Goal: Contribute content: Contribute content

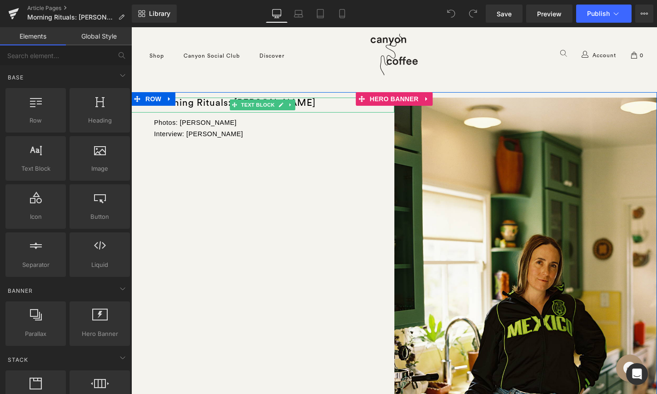
click at [320, 104] on div "Morning Rituals: Helen Johannesen" at bounding box center [262, 105] width 263 height 15
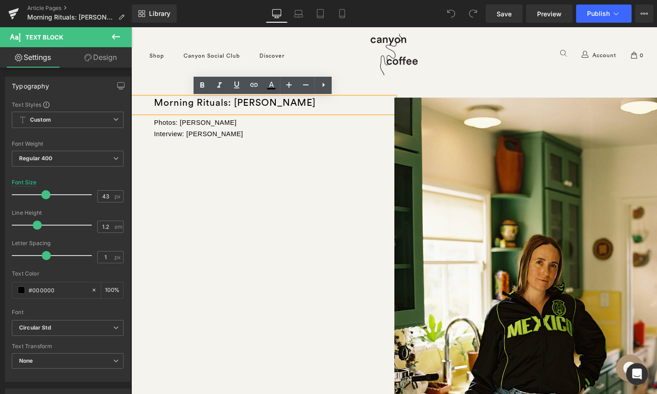
drag, startPoint x: 319, startPoint y: 104, endPoint x: 237, endPoint y: 104, distance: 82.7
click at [237, 104] on div "Morning Rituals: Helen Johannesen" at bounding box center [262, 105] width 263 height 15
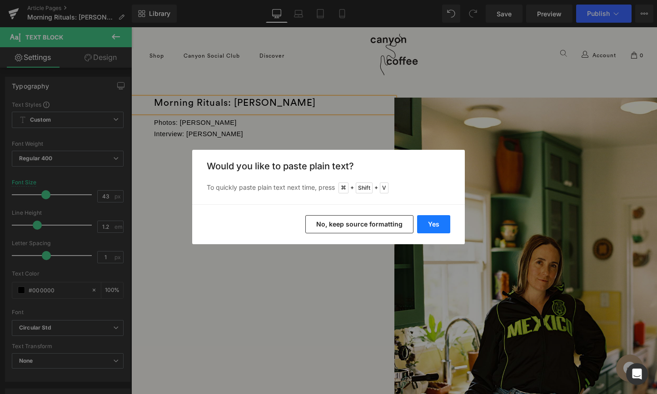
click at [433, 226] on button "Yes" at bounding box center [433, 224] width 33 height 18
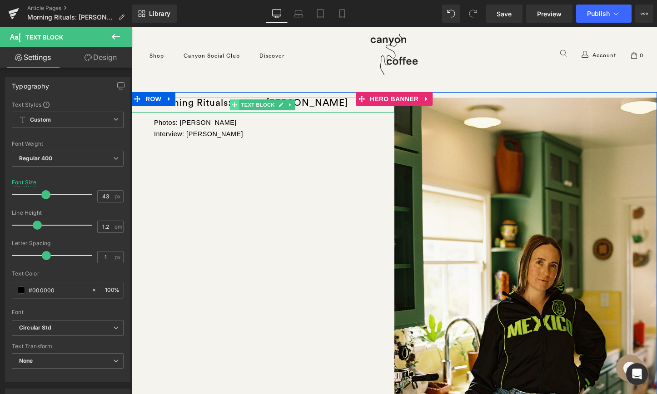
click at [236, 105] on icon at bounding box center [234, 105] width 5 height 5
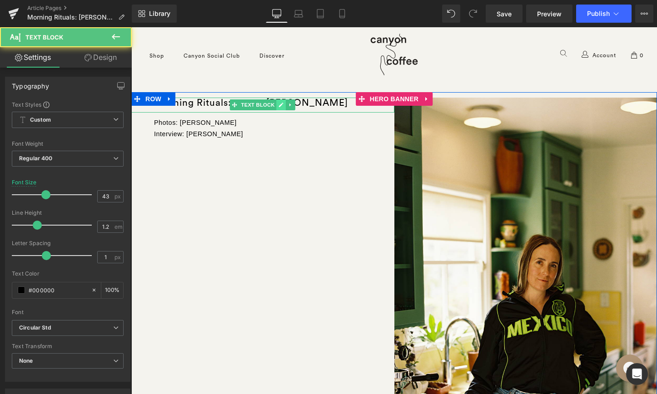
click at [282, 106] on icon at bounding box center [281, 104] width 5 height 5
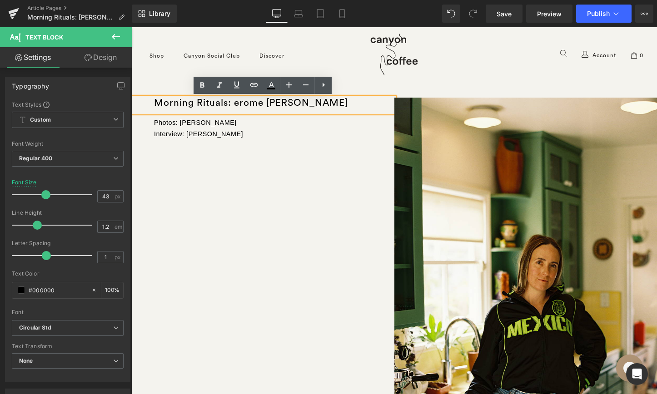
click at [292, 102] on div "Morning Rituals: erome Brian Mendez" at bounding box center [262, 105] width 263 height 15
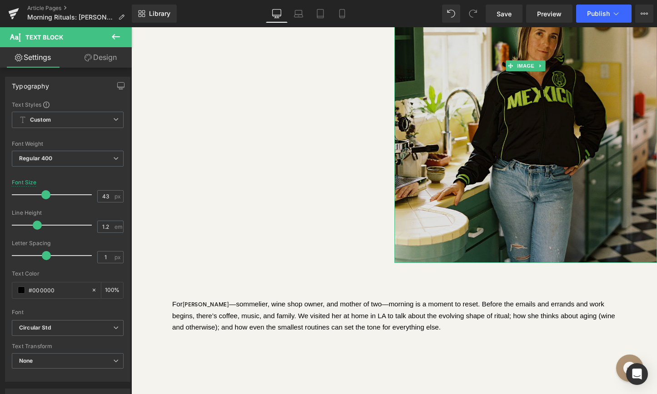
scroll to position [323, 0]
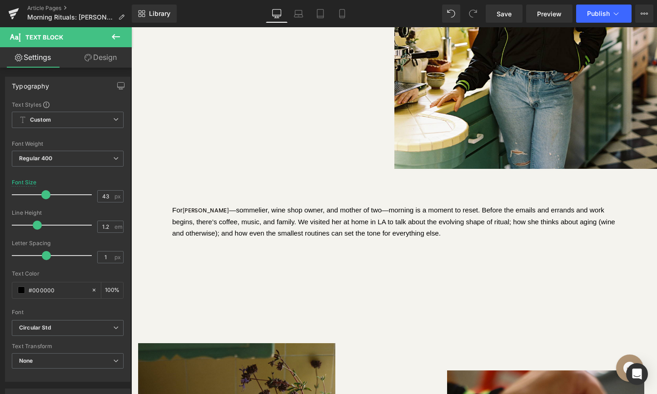
click at [355, 217] on div "For Helen Johannesen —sommelier, wine shop owner, and mother of two—morning is …" at bounding box center [394, 221] width 444 height 35
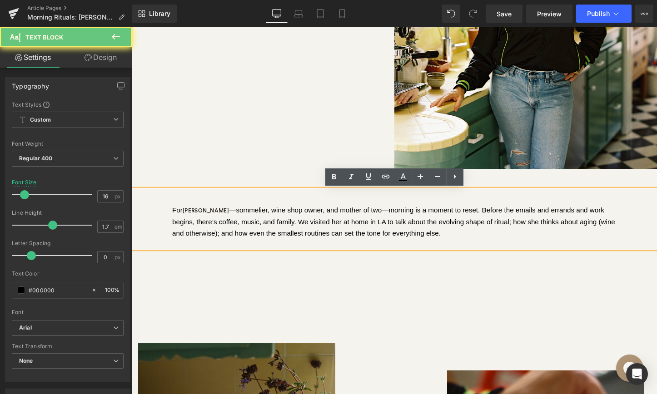
click at [313, 224] on div "For Helen Johannesen —sommelier, wine shop owner, and mother of two—morning is …" at bounding box center [394, 221] width 444 height 35
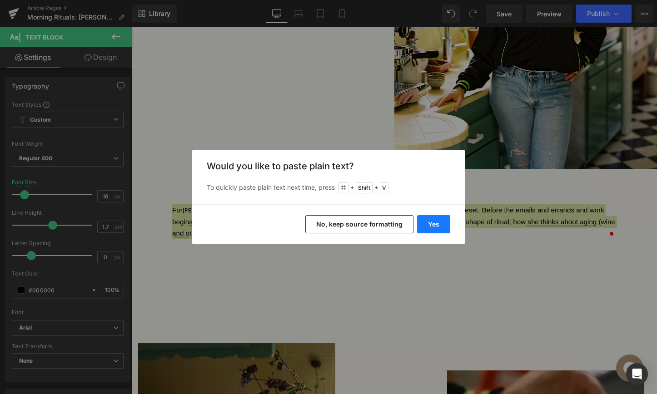
click at [0, 0] on button "Yes" at bounding box center [0, 0] width 0 height 0
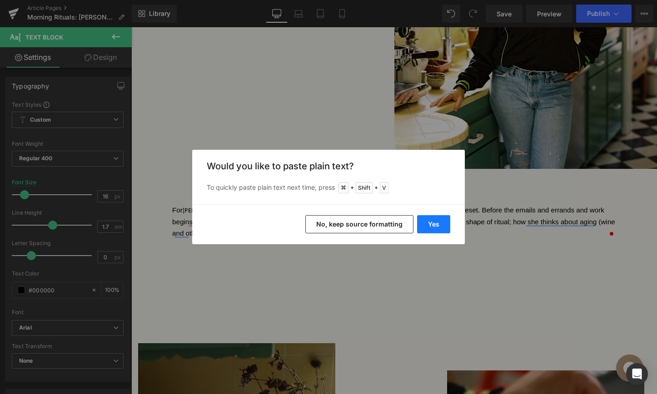
scroll to position [5224, 526]
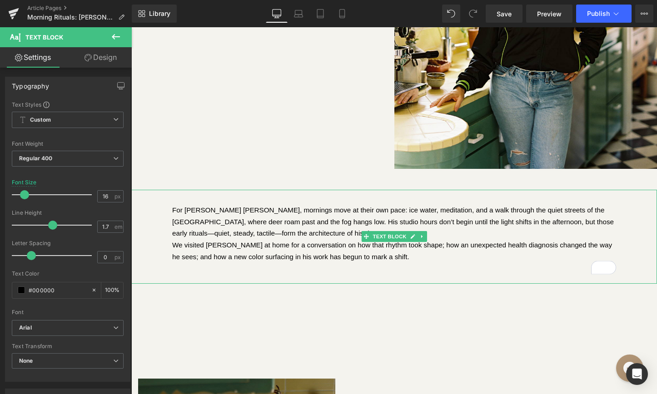
click at [348, 229] on div "For [PERSON_NAME] [PERSON_NAME], mornings move at their own pace: ice water, me…" at bounding box center [394, 221] width 444 height 35
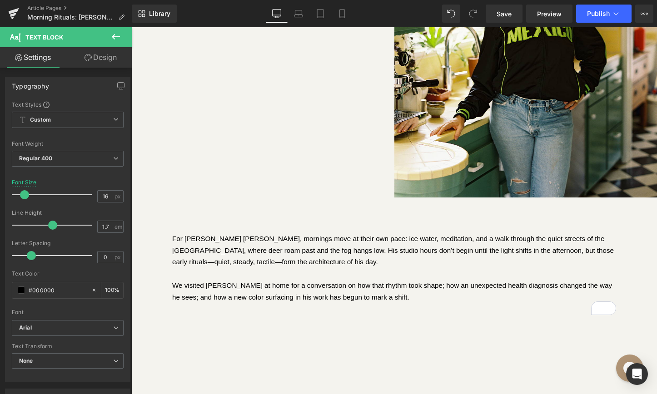
scroll to position [357, 0]
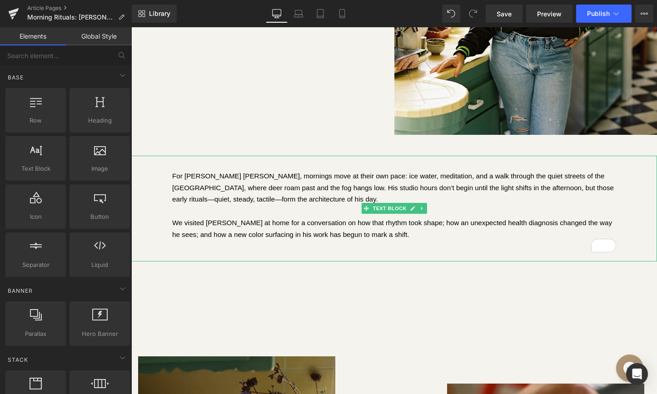
click at [282, 253] on div "For painter Jerome Brian Mendez, mornings move at their own pace: ice water, me…" at bounding box center [394, 209] width 526 height 106
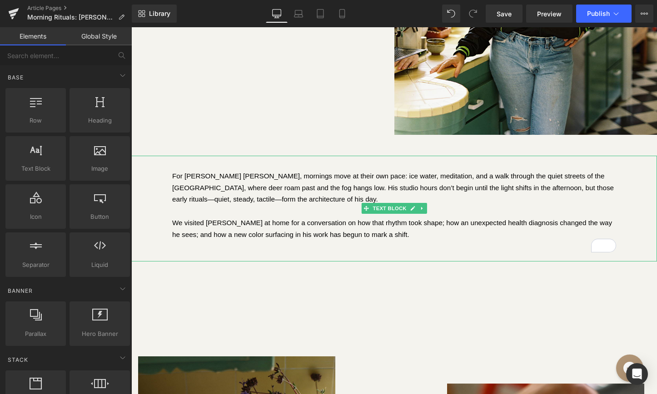
click at [366, 244] on div "To enrich screen reader interactions, please activate Accessibility in Grammarl…" at bounding box center [394, 247] width 444 height 12
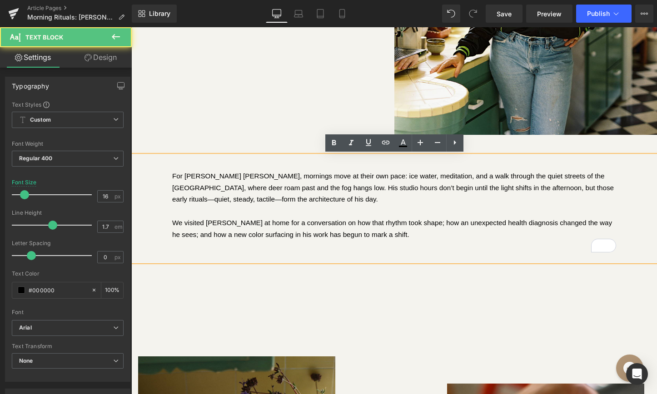
scroll to position [5224, 526]
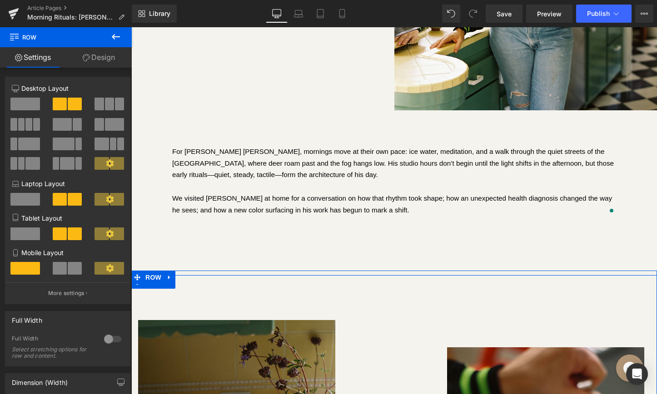
scroll to position [414, 0]
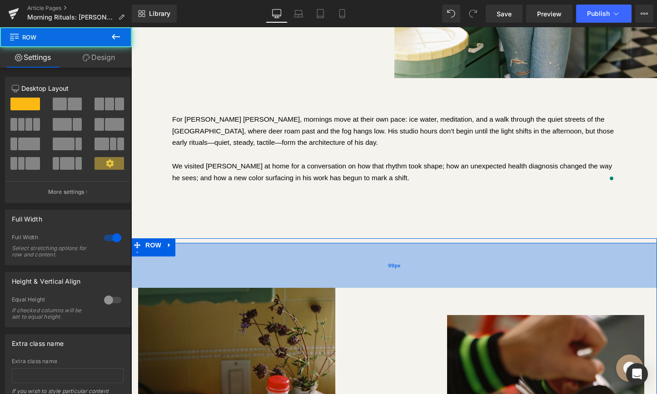
click at [306, 264] on div "99px" at bounding box center [394, 265] width 526 height 45
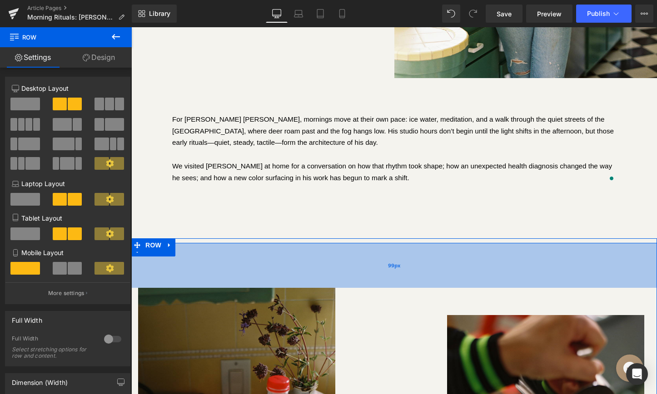
click at [305, 266] on div "99px" at bounding box center [394, 265] width 526 height 45
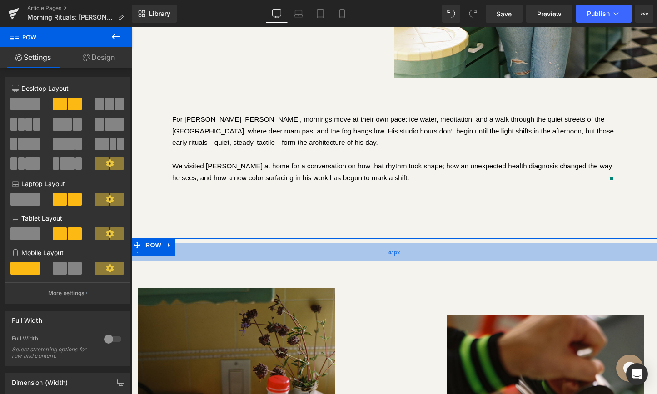
drag, startPoint x: 299, startPoint y: 279, endPoint x: 303, endPoint y: 253, distance: 27.1
click at [303, 253] on div "41px" at bounding box center [394, 252] width 526 height 19
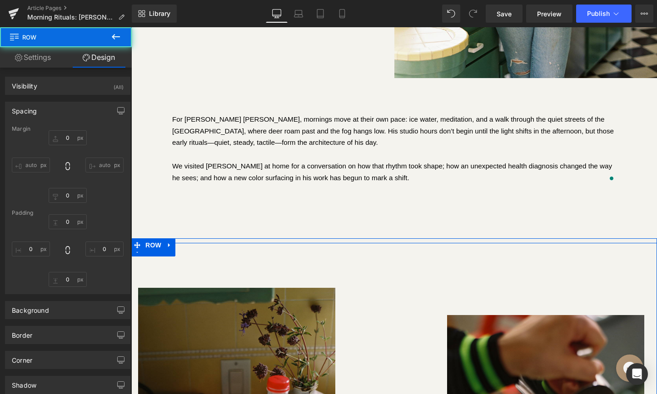
type input "0"
type input "99"
type input "13"
type input "0"
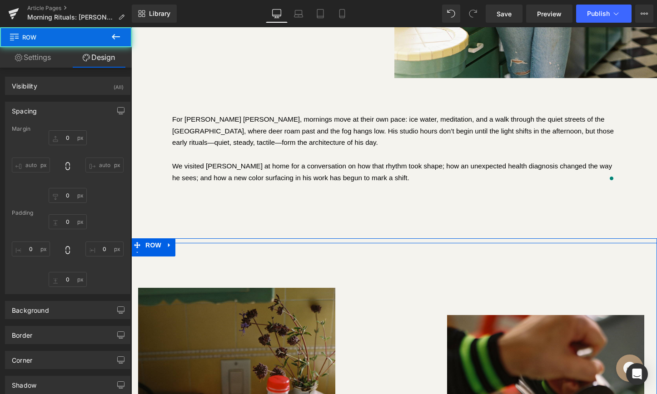
type input "0"
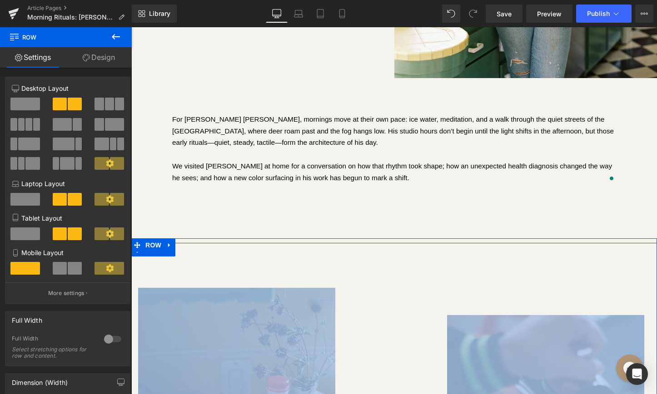
drag, startPoint x: 293, startPoint y: 284, endPoint x: 293, endPoint y: 263, distance: 20.4
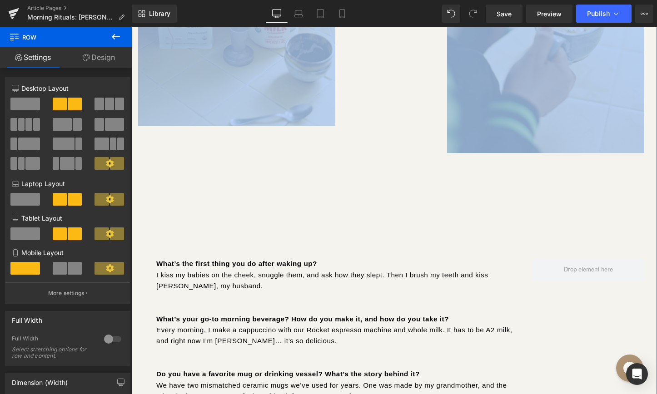
click at [313, 319] on strong "What’s your go-to morning beverage? How do you make it, and how do you take it?" at bounding box center [302, 319] width 293 height 8
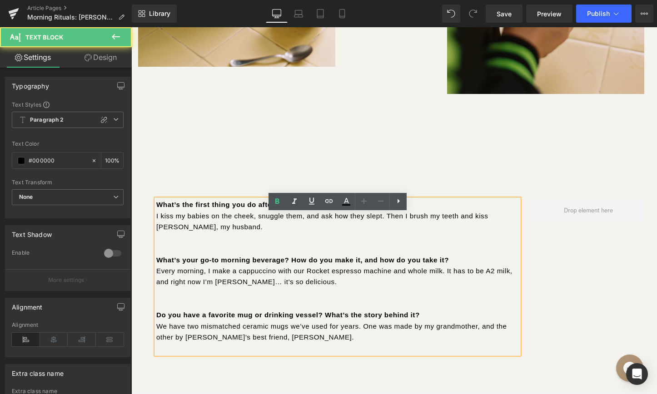
scroll to position [938, 0]
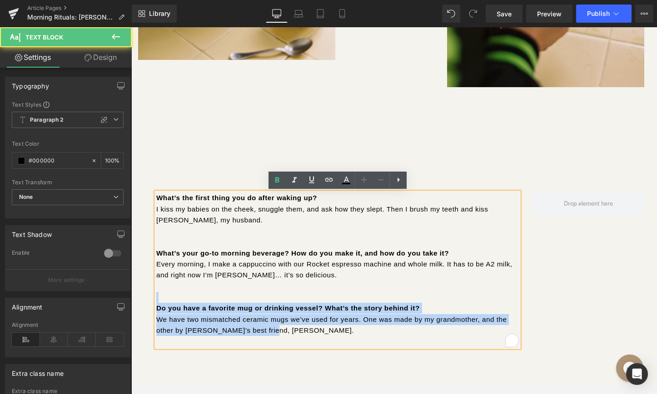
drag, startPoint x: 327, startPoint y: 335, endPoint x: 163, endPoint y: 302, distance: 167.4
click at [163, 302] on div "What’s the first thing you do after waking up? I kiss my babies on the cheek, s…" at bounding box center [337, 270] width 363 height 155
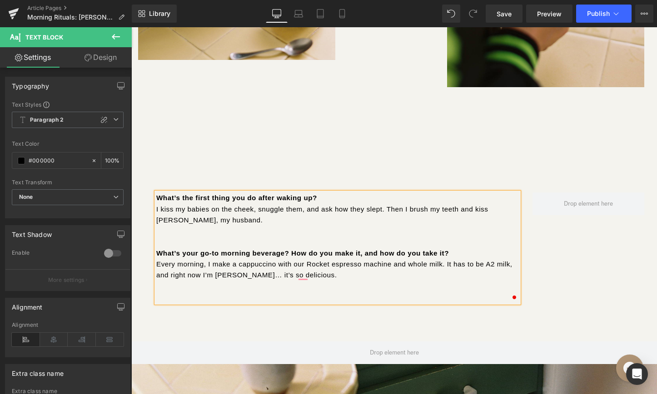
scroll to position [5, 5]
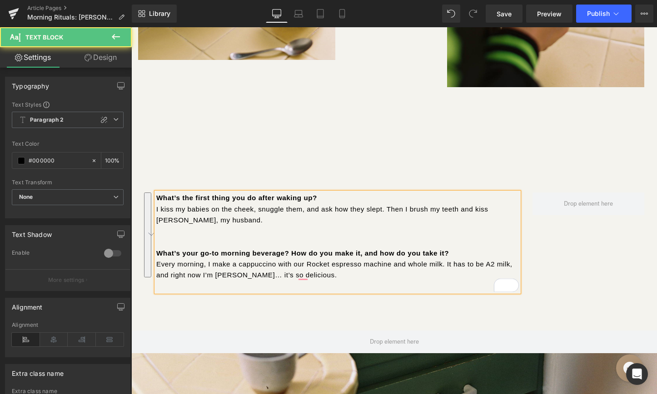
drag, startPoint x: 300, startPoint y: 245, endPoint x: 145, endPoint y: 195, distance: 162.5
click at [145, 195] on div "What’s the first thing you do after waking up? I kiss my babies on the cheek, s…" at bounding box center [394, 238] width 526 height 185
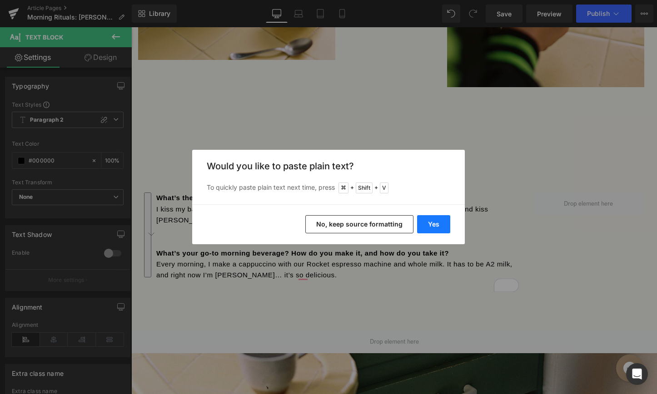
click at [431, 221] on button "Yes" at bounding box center [433, 224] width 33 height 18
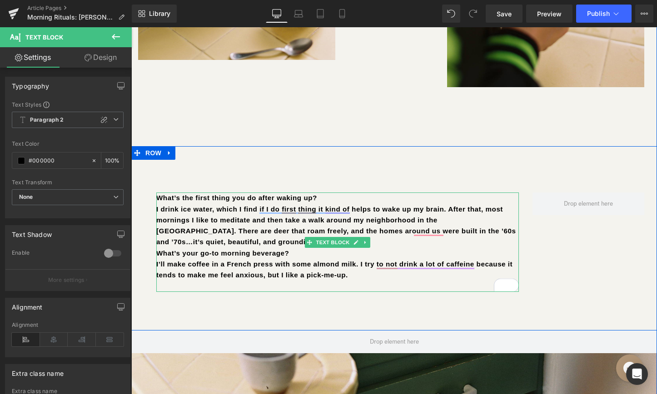
click at [259, 240] on p "I drink ice water, which I find if I do first thing it kind of helps to wake up…" at bounding box center [337, 226] width 363 height 44
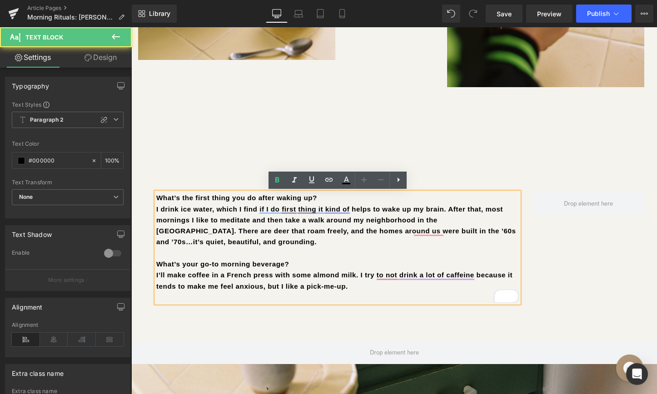
scroll to position [5180, 526]
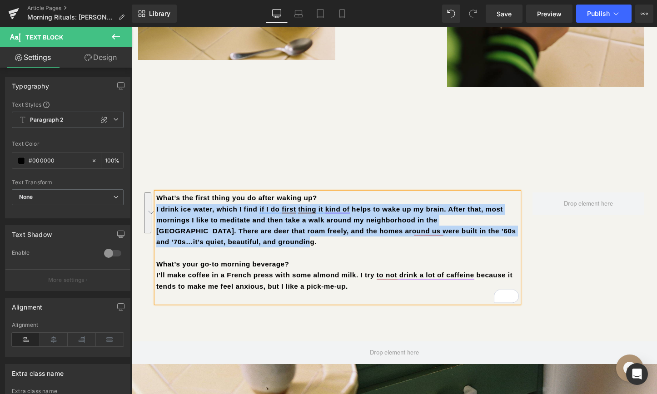
drag, startPoint x: 233, startPoint y: 242, endPoint x: 134, endPoint y: 206, distance: 105.1
click at [134, 206] on div "What’s the first thing you do after waking up? I drink ice water, which I find …" at bounding box center [394, 243] width 526 height 195
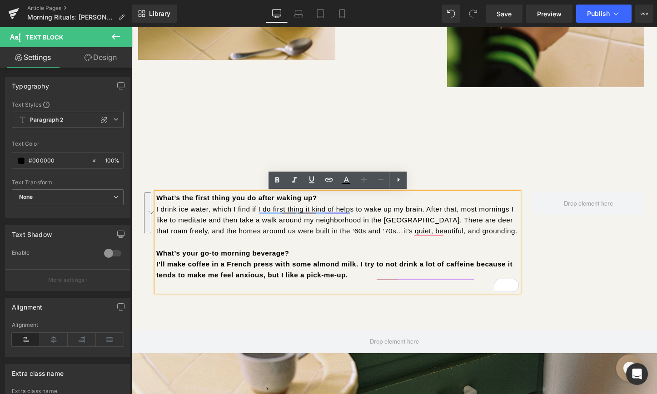
scroll to position [5, 5]
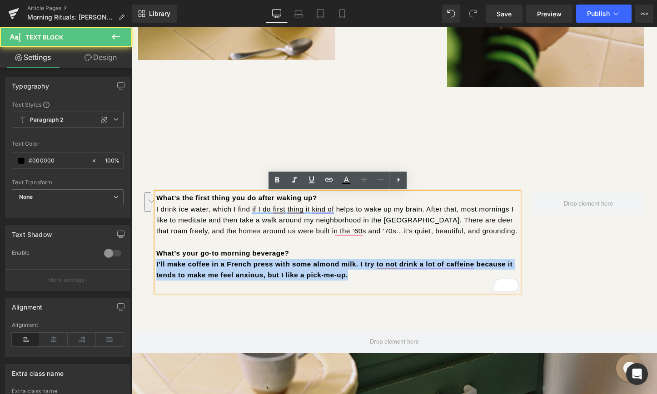
drag, startPoint x: 175, startPoint y: 275, endPoint x: 137, endPoint y: 265, distance: 39.0
click at [137, 265] on div "What’s the first thing you do after waking up? I drink ice water, which I find …" at bounding box center [394, 238] width 526 height 185
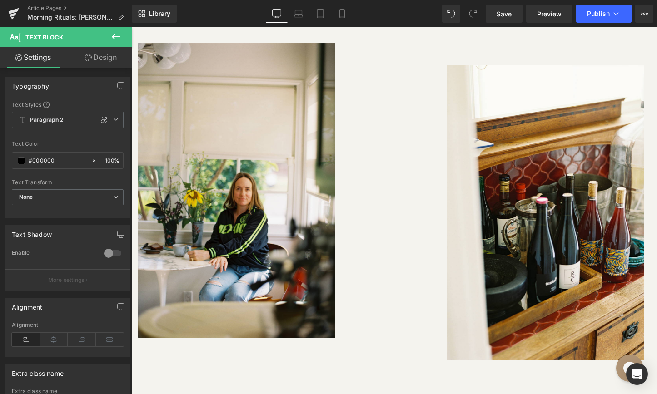
scroll to position [1842, 0]
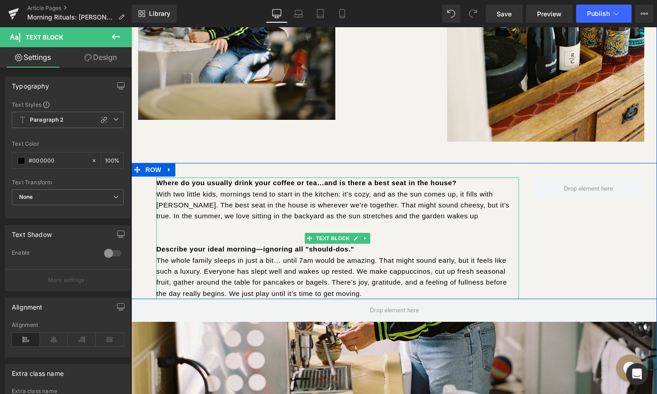
click at [356, 252] on p "Describe your ideal morning—ignoring all "should-dos."" at bounding box center [337, 249] width 363 height 11
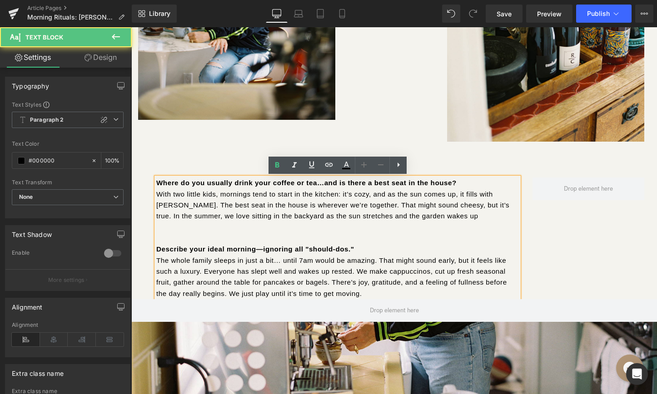
click at [381, 271] on p "The whole family sleeps in just a bit… until 7am would be amazing. That might s…" at bounding box center [337, 277] width 363 height 44
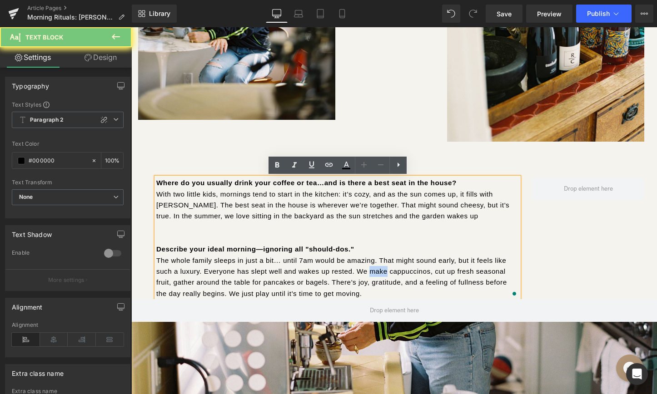
click at [381, 271] on p "The whole family sleeps in just a bit… until 7am would be amazing. That might s…" at bounding box center [337, 277] width 363 height 44
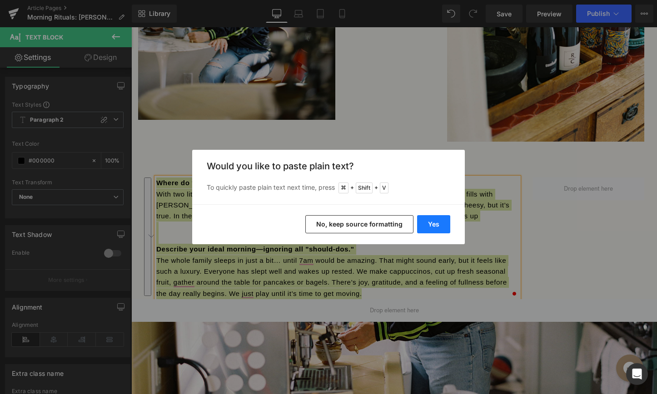
click at [440, 221] on button "Yes" at bounding box center [433, 224] width 33 height 18
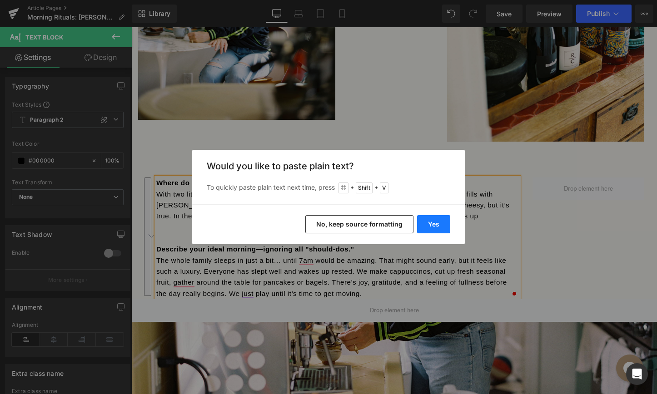
scroll to position [5, 5]
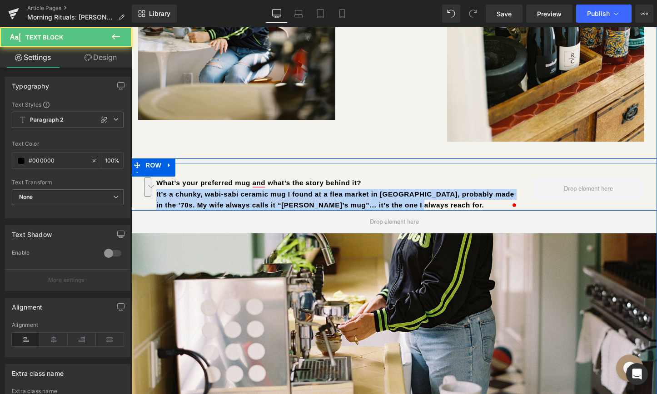
drag, startPoint x: 422, startPoint y: 206, endPoint x: 146, endPoint y: 193, distance: 276.6
click at [146, 193] on div "What’s your preferred mug and what’s the story behind it? It’s a chunky, wabi-s…" at bounding box center [394, 187] width 526 height 48
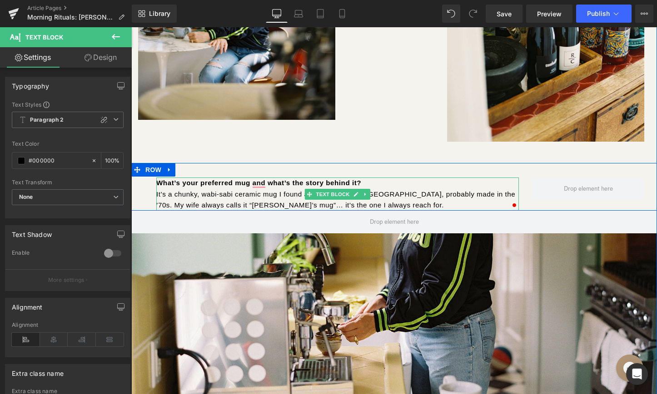
click at [384, 180] on p "What’s your preferred mug and what’s the story behind it?" at bounding box center [337, 183] width 363 height 11
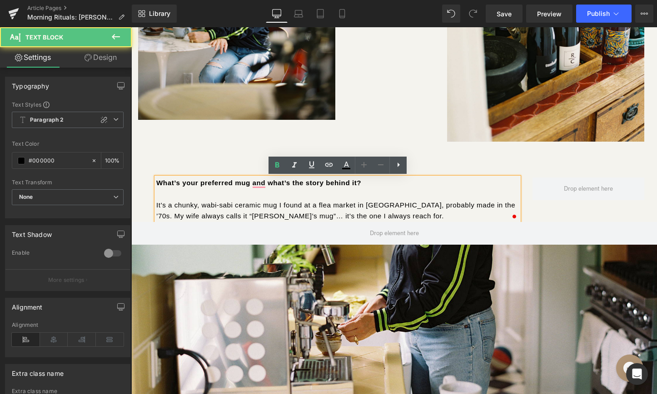
scroll to position [5091, 526]
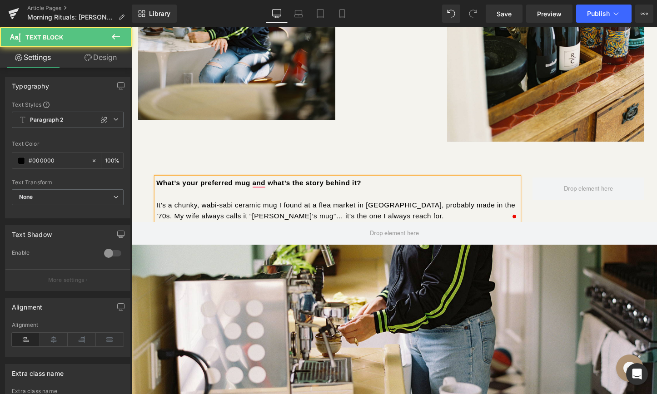
click at [372, 216] on p "It’s a chunky, wabi-sabi ceramic mug I found at a flea market in [GEOGRAPHIC_DA…" at bounding box center [337, 211] width 363 height 22
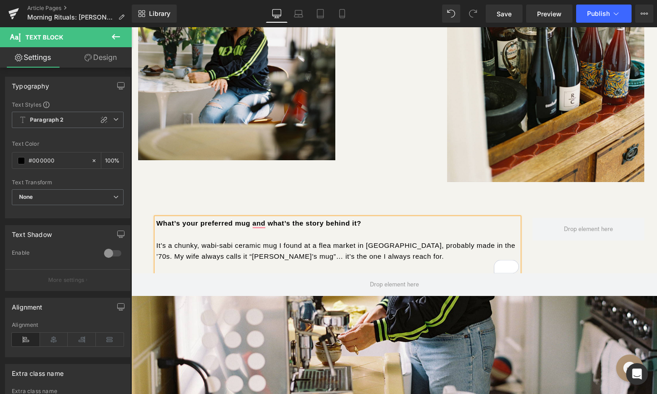
scroll to position [1812, 0]
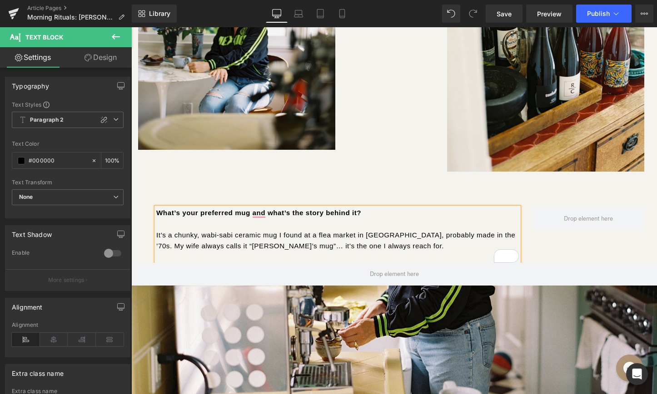
click at [217, 222] on p "To enrich screen reader interactions, please activate Accessibility in Grammarl…" at bounding box center [337, 224] width 363 height 11
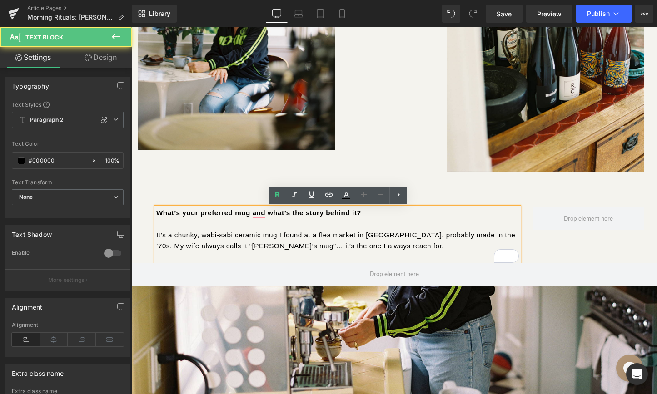
scroll to position [4, 5]
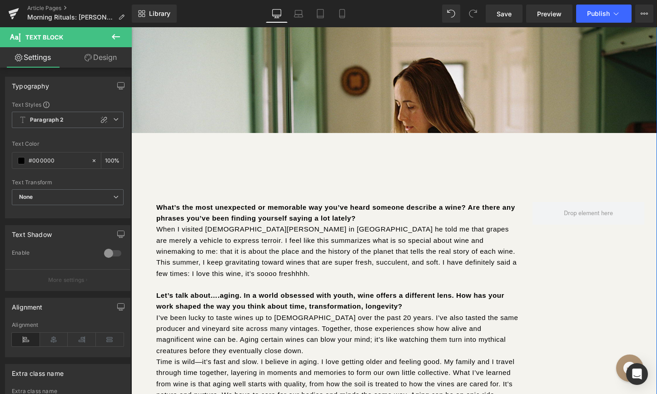
click at [392, 256] on p "When I visited Christian Tschida in Austria he told me that grapes are merely a…" at bounding box center [337, 251] width 363 height 55
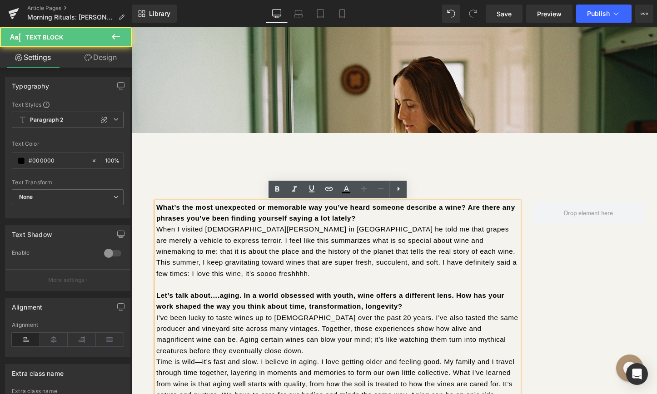
scroll to position [2326, 0]
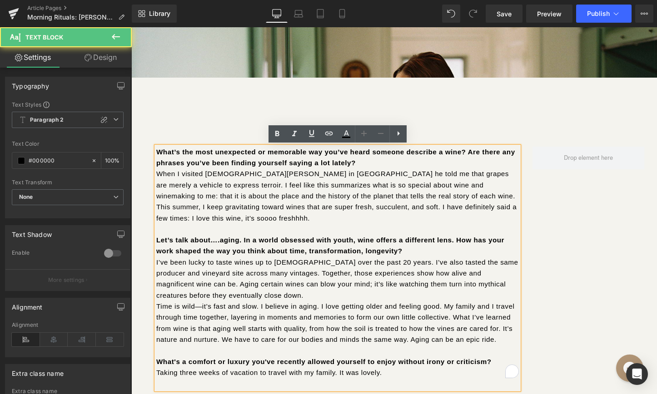
click at [392, 269] on p "I’ve been lucky to taste wines up to 80 years old over the past 20 years. I’ve …" at bounding box center [337, 279] width 363 height 44
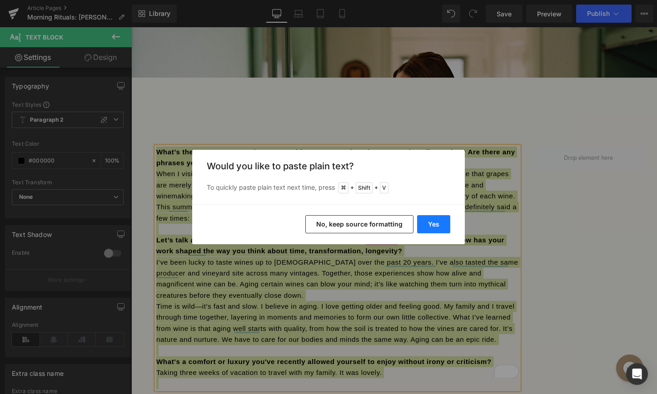
click at [433, 216] on button "Yes" at bounding box center [433, 224] width 33 height 18
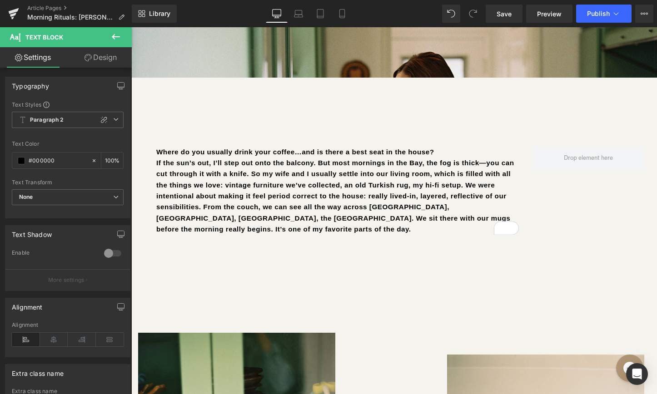
scroll to position [5, 5]
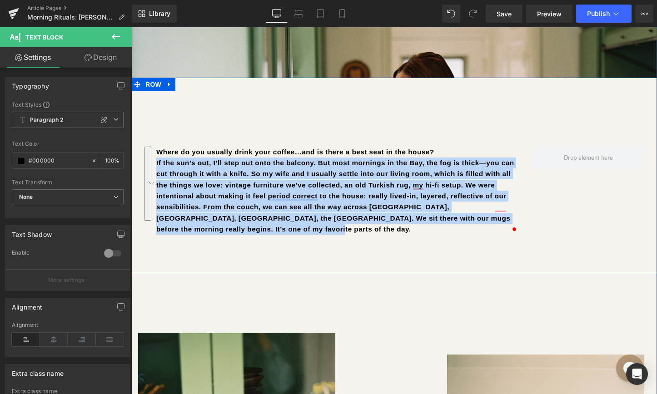
drag, startPoint x: 263, startPoint y: 232, endPoint x: 145, endPoint y: 166, distance: 134.7
click at [145, 166] on div "Where do you usually drink your coffee…and is there a best seat in the house? I…" at bounding box center [394, 176] width 526 height 196
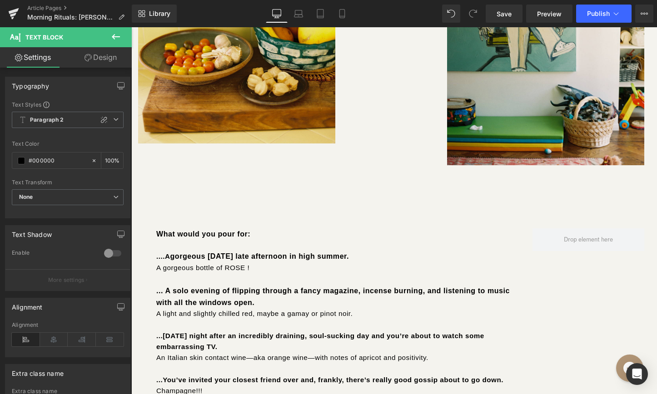
scroll to position [2853, 0]
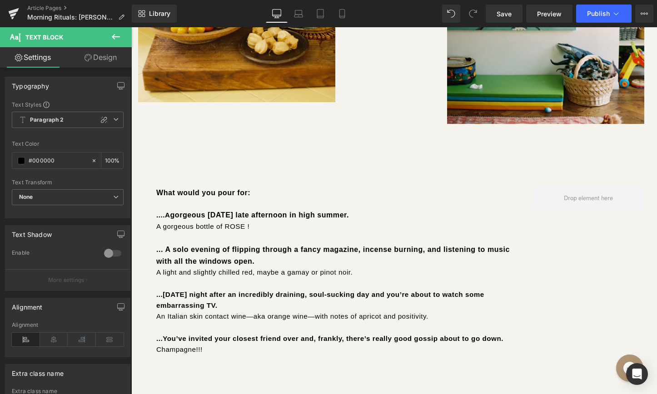
click at [319, 262] on div "What would you pour for: ....A gorgeous Sunday late afternoon in high summer. A…" at bounding box center [337, 271] width 363 height 169
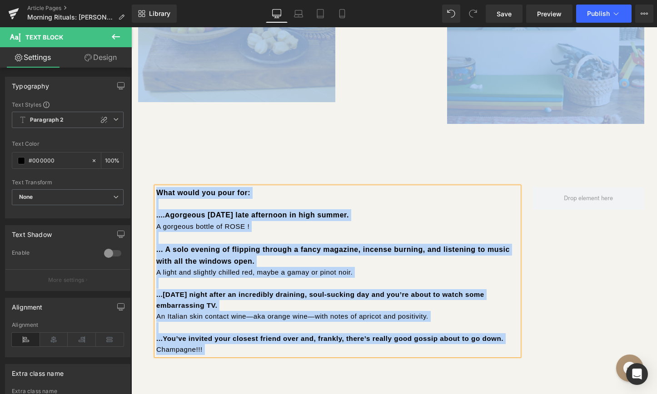
click at [274, 278] on p "To enrich screen reader interactions, please activate Accessibility in Grammarl…" at bounding box center [337, 283] width 363 height 11
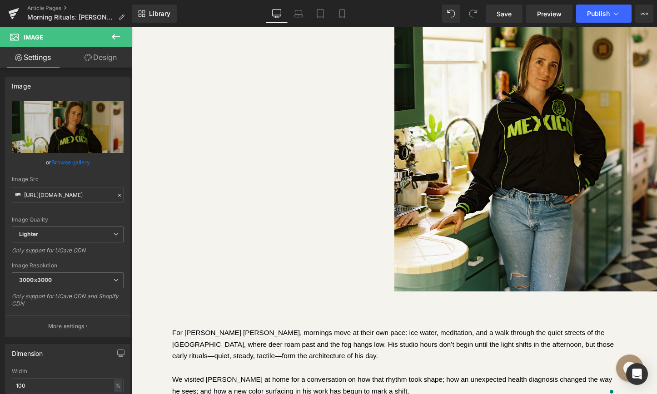
scroll to position [5315, 526]
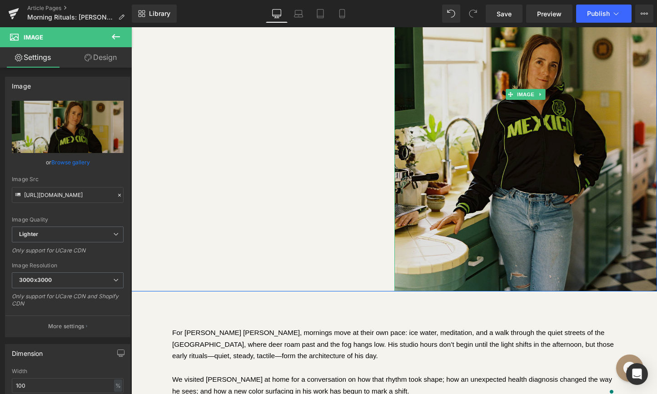
click at [534, 176] on img at bounding box center [525, 94] width 263 height 394
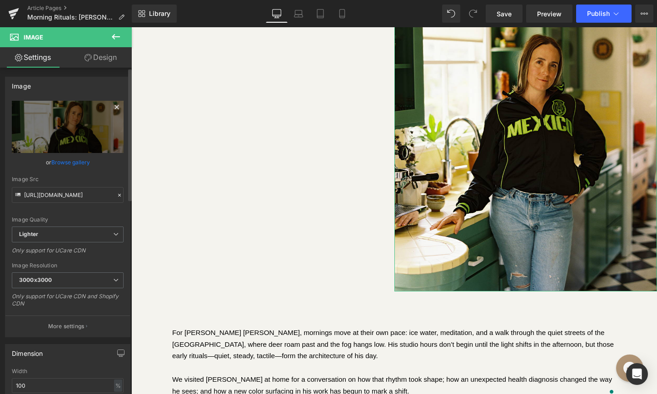
click at [115, 108] on icon at bounding box center [117, 107] width 4 height 4
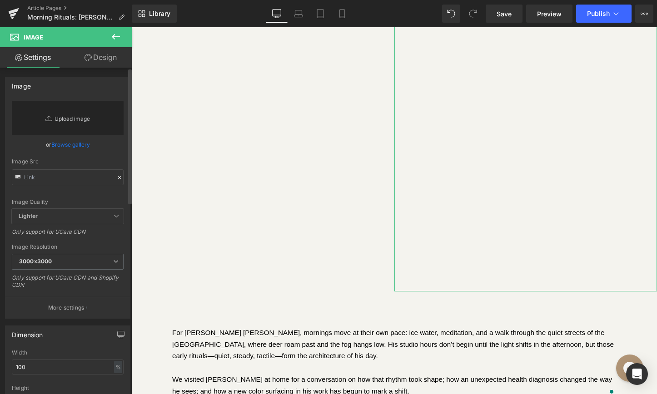
click at [75, 121] on link "Replace Image" at bounding box center [68, 118] width 112 height 35
click at [81, 145] on link "Browse gallery" at bounding box center [70, 145] width 39 height 16
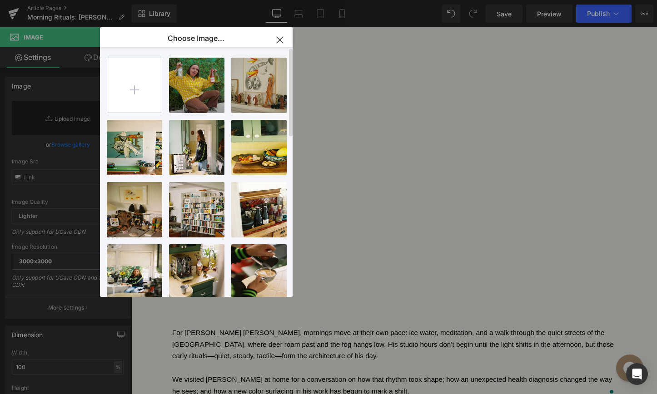
type input "C:\fakepath\JB4.jpg"
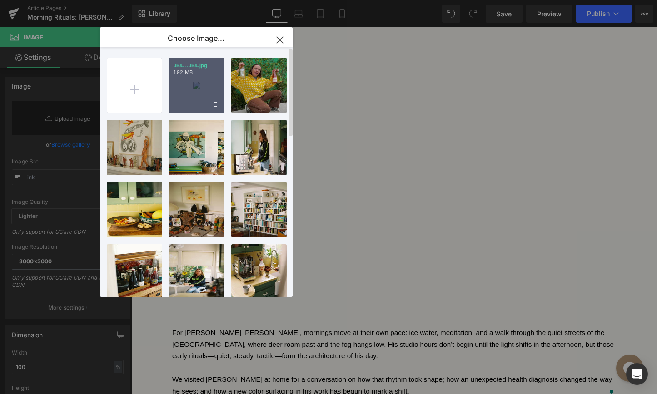
click at [0, 0] on div "JB4...JB4.jpg 1.92 MB" at bounding box center [0, 0] width 0 height 0
type input "[URL][DOMAIN_NAME]"
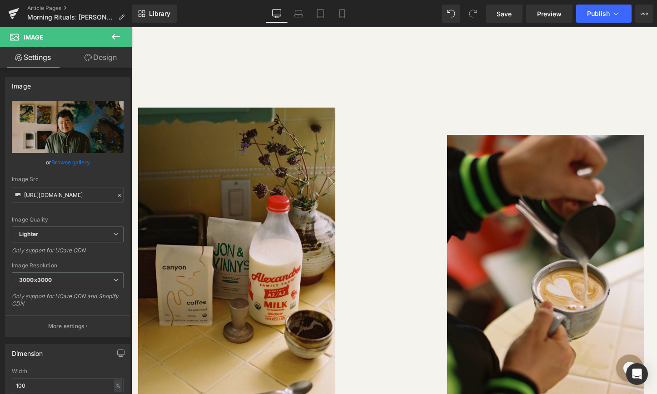
scroll to position [614, 0]
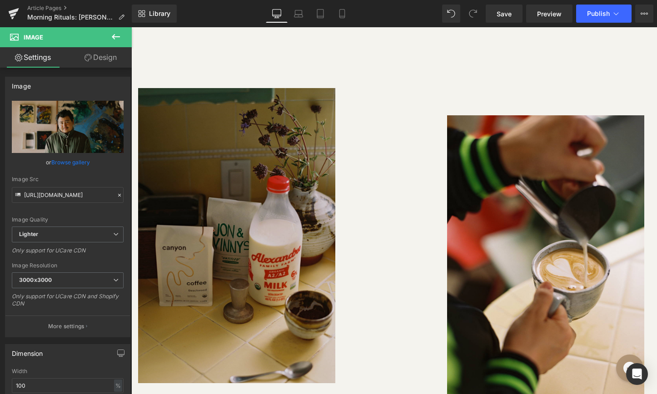
click at [297, 220] on img at bounding box center [236, 235] width 197 height 295
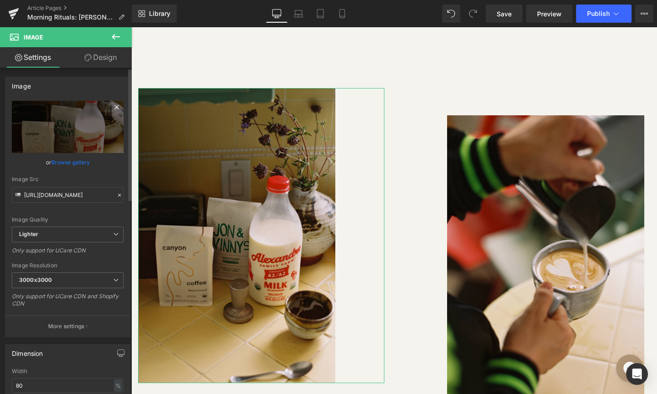
click at [114, 105] on icon at bounding box center [116, 107] width 11 height 11
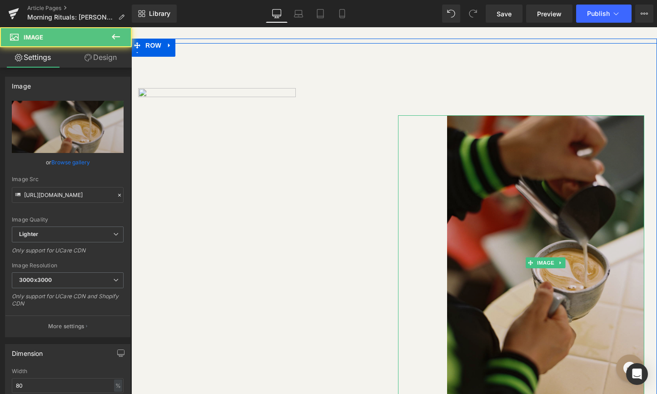
click at [489, 151] on img at bounding box center [545, 262] width 197 height 295
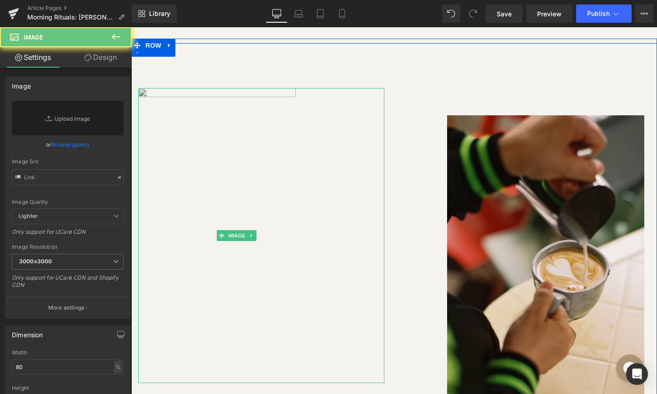
click at [172, 125] on img at bounding box center [236, 235] width 197 height 295
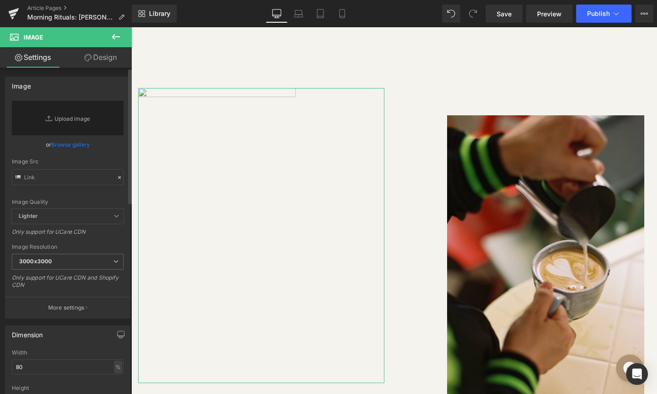
click at [63, 144] on link "Browse gallery" at bounding box center [70, 145] width 39 height 16
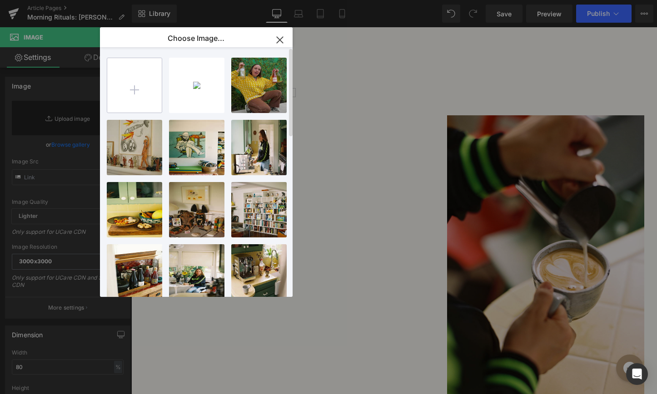
type input "C:\fakepath\JB5.jpg"
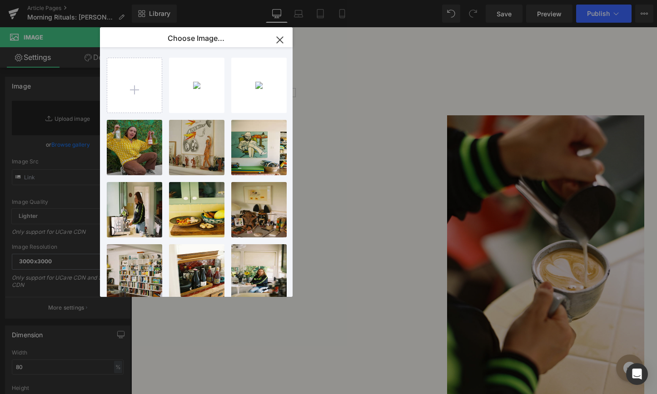
click at [0, 0] on icon "button" at bounding box center [0, 0] width 0 height 0
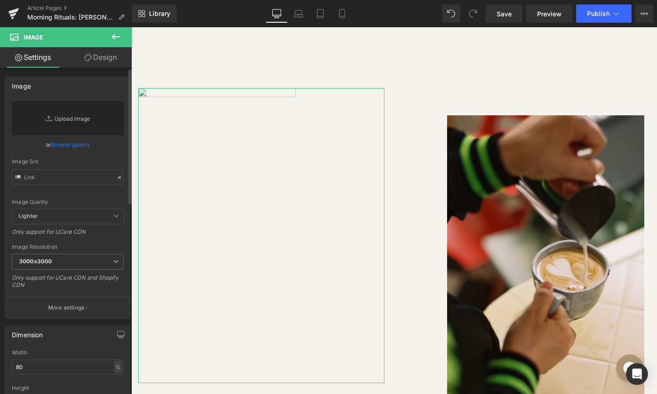
click at [83, 119] on link "Replace Image" at bounding box center [68, 118] width 112 height 35
click at [71, 148] on link "Browse gallery" at bounding box center [70, 145] width 39 height 16
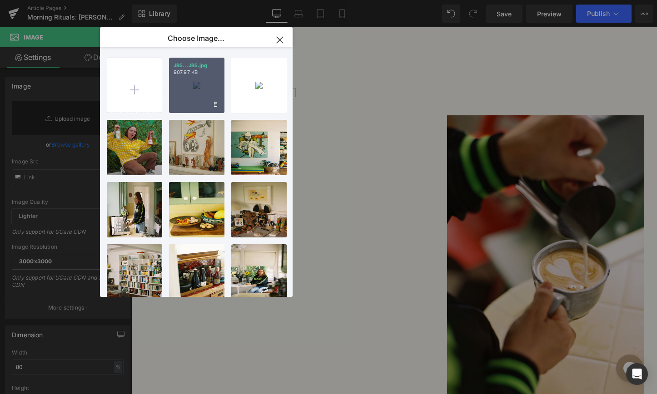
click at [190, 89] on div "JB5...JB5.jpg 907.97 KB" at bounding box center [196, 85] width 55 height 55
type input "https://ucarecdn.com/fd1cf5ce-183b-4b76-93e4-332ceee019fb/-/format/auto/-/previ…"
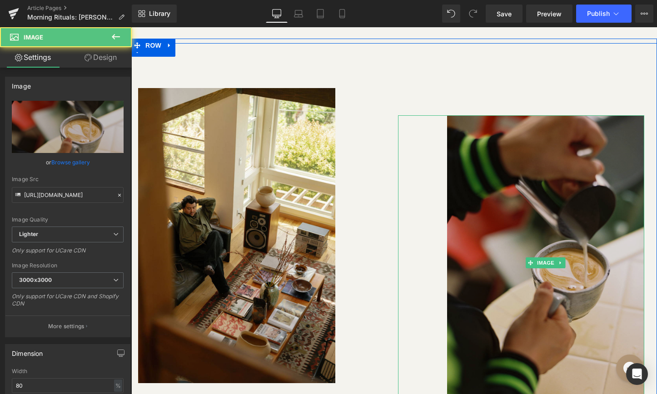
click at [483, 168] on img at bounding box center [545, 262] width 197 height 295
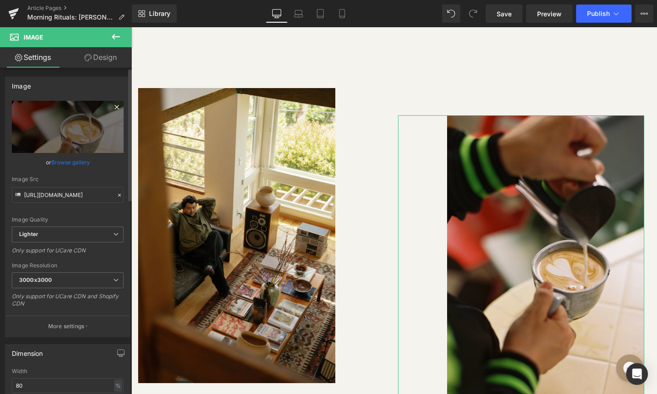
click at [111, 103] on icon at bounding box center [116, 107] width 11 height 11
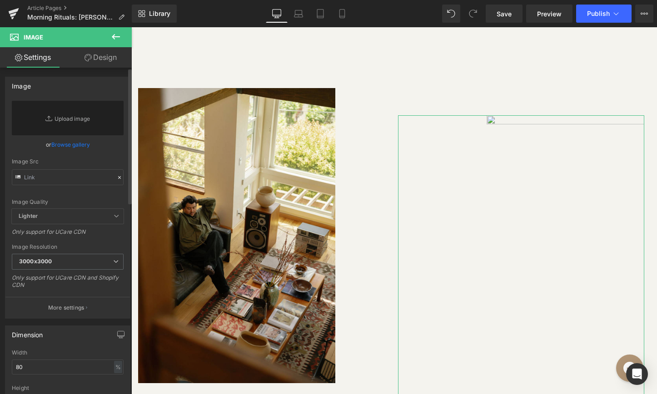
click at [72, 148] on link "Browse gallery" at bounding box center [70, 145] width 39 height 16
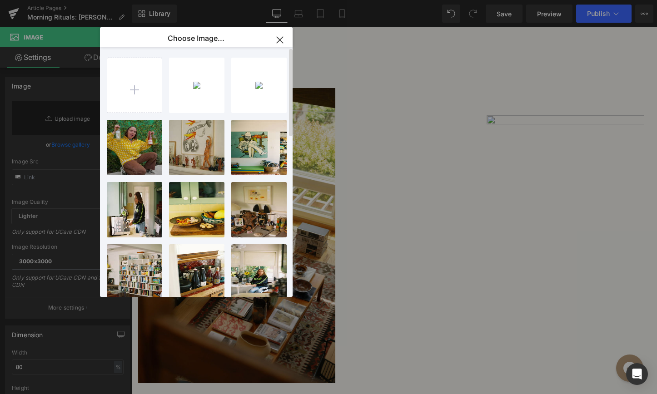
type input "C:\fakepath\JB6.jpg"
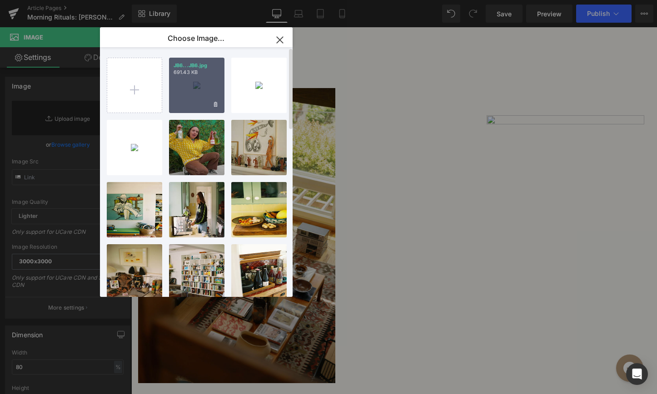
click at [195, 105] on div "JB6...JB6.jpg 691.43 KB" at bounding box center [196, 85] width 55 height 55
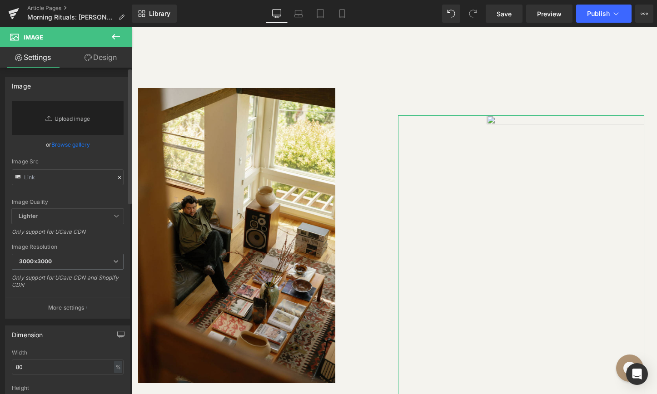
click at [79, 145] on link "Browse gallery" at bounding box center [70, 145] width 39 height 16
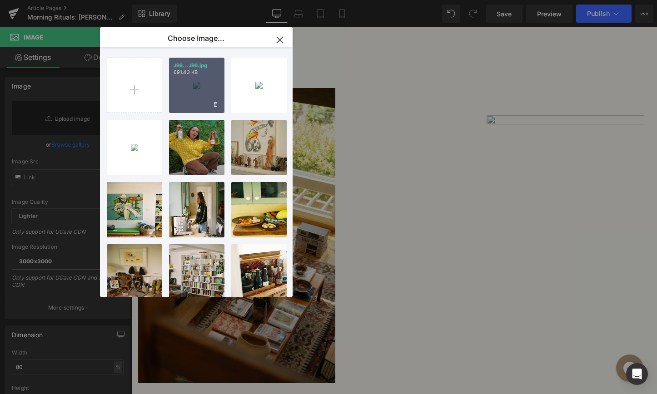
click at [202, 109] on div "JB6...JB6.jpg 691.43 KB" at bounding box center [196, 85] width 55 height 55
type input "https://ucarecdn.com/82b45cac-3e50-4a11-be5e-f1dbaaa06f8d/-/format/auto/-/previ…"
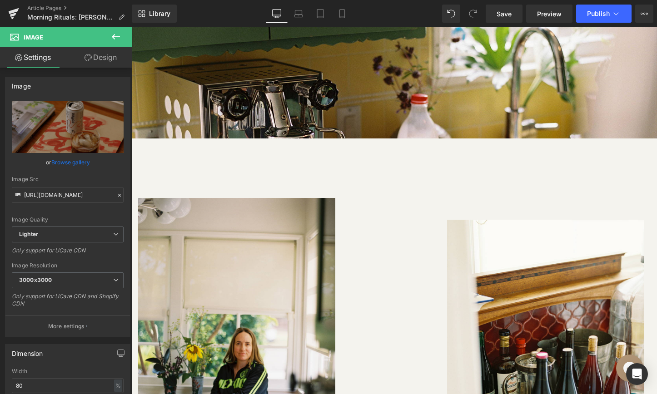
scroll to position [1475, 0]
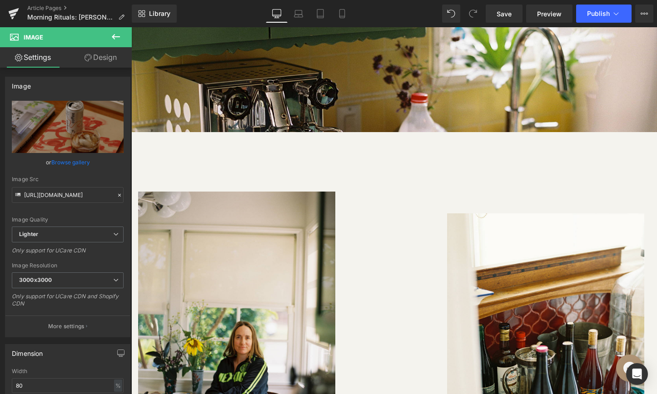
click at [401, 226] on div at bounding box center [521, 361] width 246 height 295
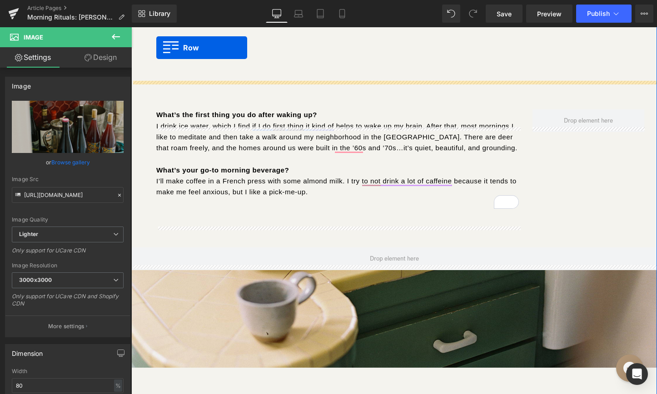
scroll to position [966, 0]
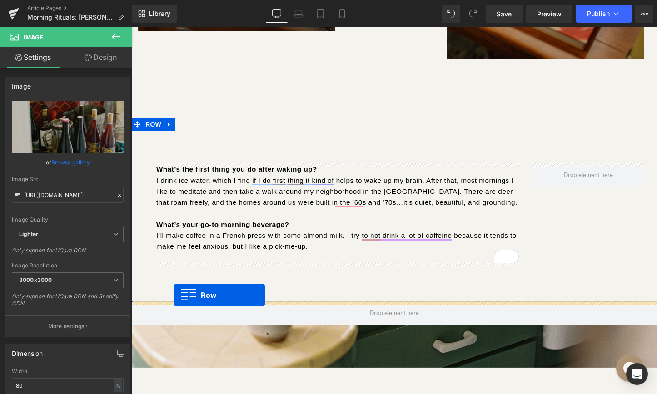
drag, startPoint x: 142, startPoint y: 112, endPoint x: 174, endPoint y: 295, distance: 186.4
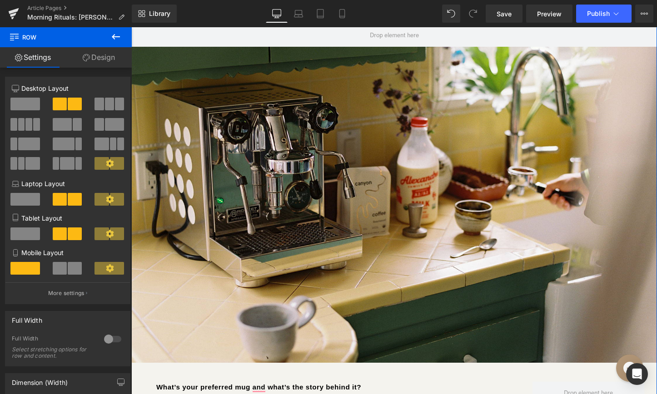
scroll to position [1704, 0]
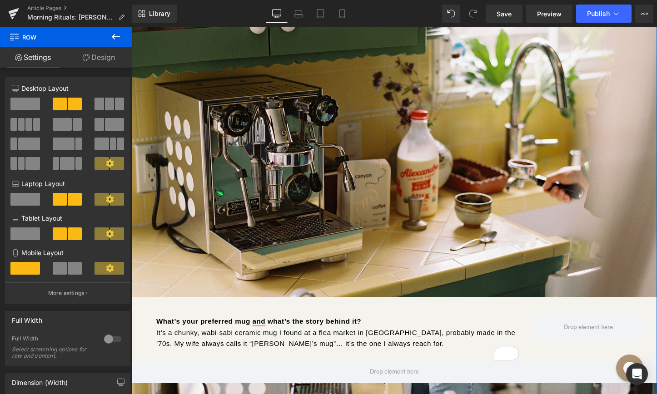
click at [207, 337] on p "It’s a chunky, wabi-sabi ceramic mug I found at a flea market in [GEOGRAPHIC_DA…" at bounding box center [337, 339] width 363 height 22
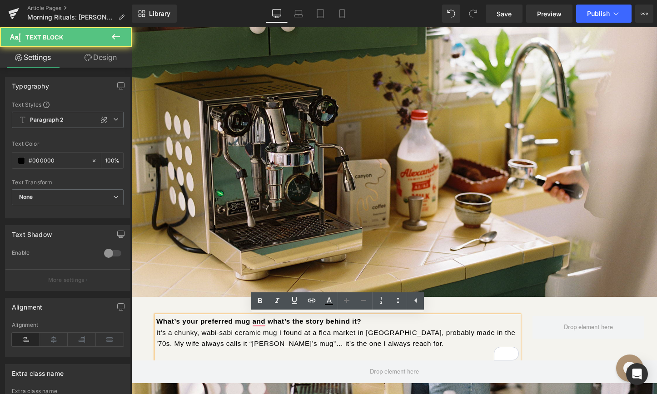
click at [216, 309] on div "What’s your preferred mug and what’s the story behind it? It’s a chunky, wabi-s…" at bounding box center [394, 331] width 526 height 59
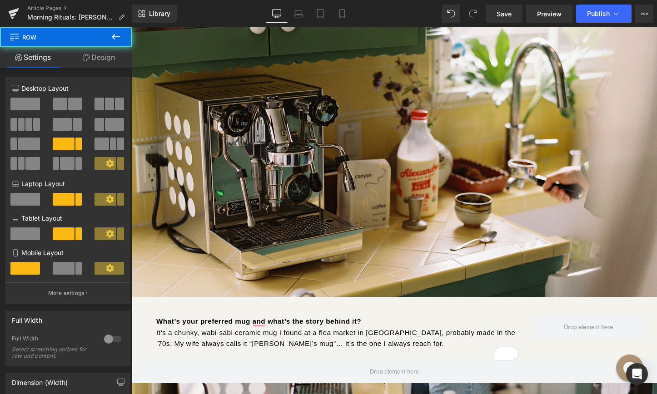
click at [154, 314] on div "What’s your preferred mug and what’s the story behind it? It’s a chunky, wabi-s…" at bounding box center [394, 331] width 526 height 59
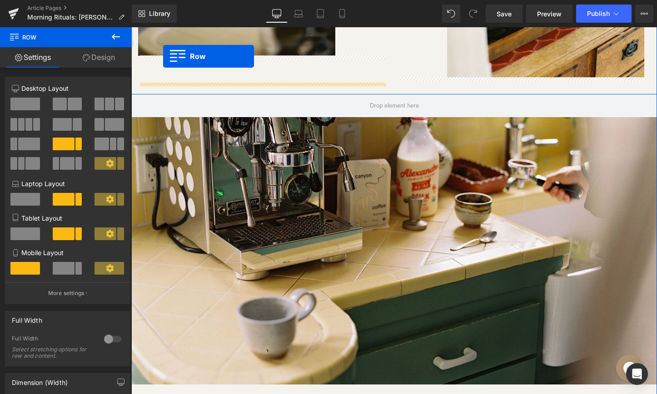
scroll to position [1531, 0]
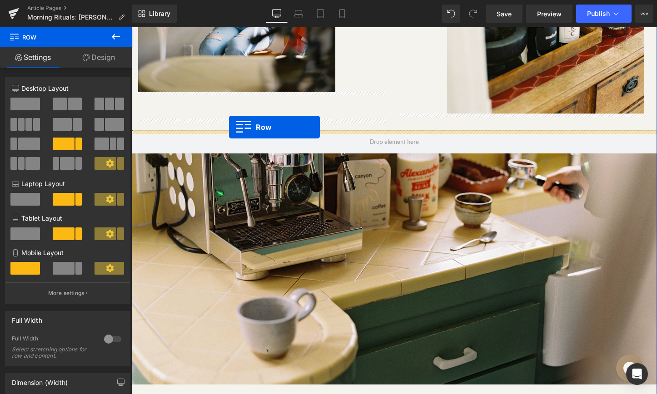
drag, startPoint x: 137, startPoint y: 284, endPoint x: 229, endPoint y: 127, distance: 182.3
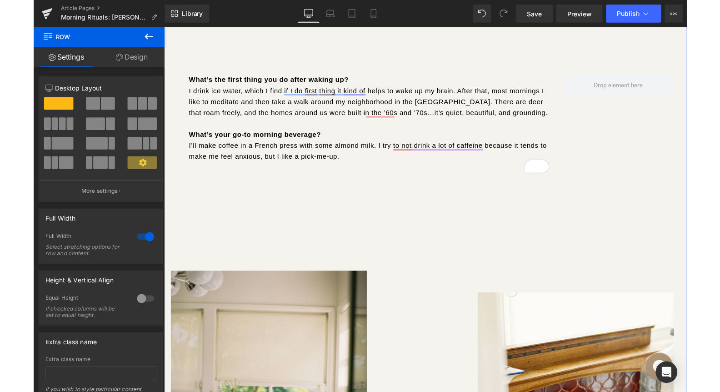
scroll to position [1066, 0]
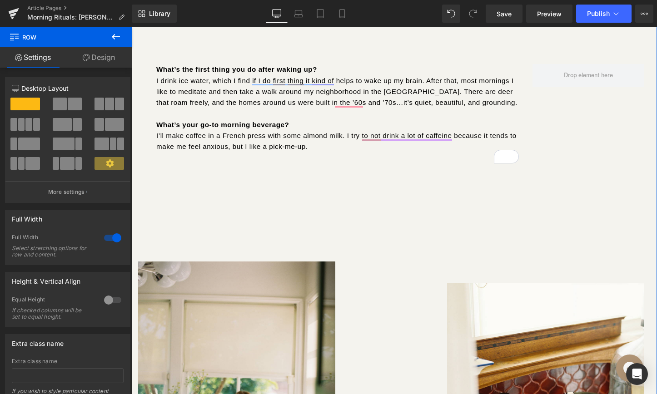
click at [236, 202] on div "Image Separator Separator Image Row" at bounding box center [394, 399] width 526 height 394
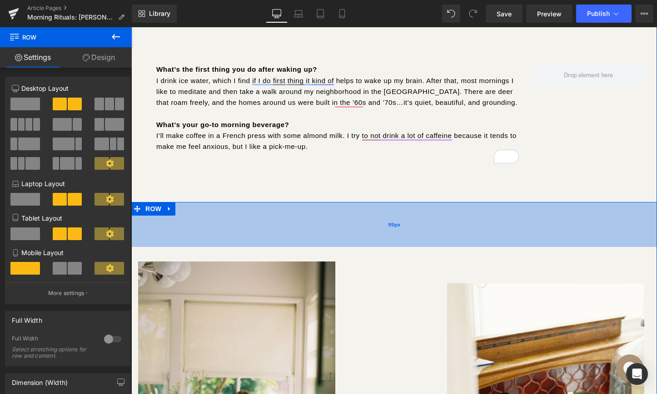
click at [366, 244] on div "99px" at bounding box center [394, 224] width 526 height 45
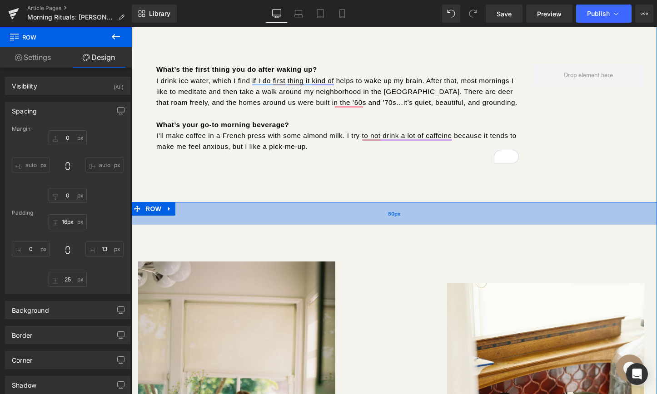
drag, startPoint x: 370, startPoint y: 225, endPoint x: 371, endPoint y: 205, distance: 19.6
click at [371, 205] on div "50px" at bounding box center [394, 213] width 526 height 23
type input "13px"
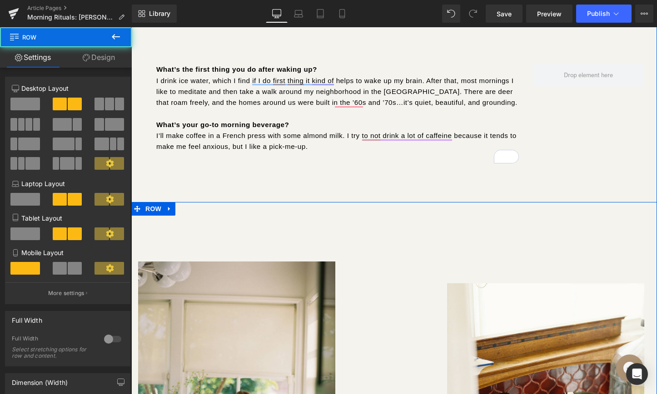
click at [360, 237] on div "Image Separator Separator Image Row" at bounding box center [394, 399] width 526 height 394
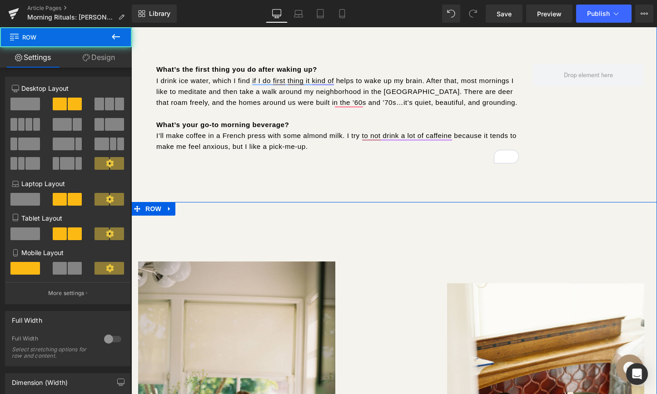
click at [330, 239] on div "Image Separator Separator Image Row" at bounding box center [394, 399] width 526 height 394
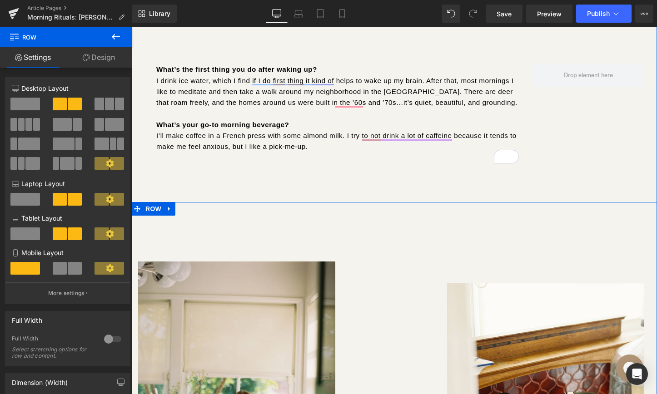
click at [301, 215] on div "Image Separator Separator Image Row" at bounding box center [394, 399] width 526 height 394
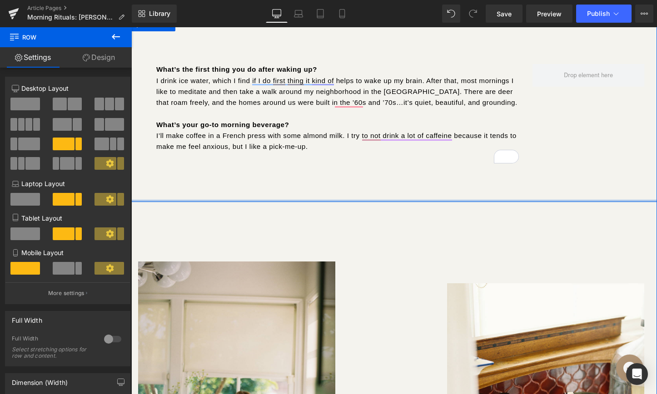
drag, startPoint x: 300, startPoint y: 201, endPoint x: 304, endPoint y: 124, distance: 76.9
click at [304, 124] on div "What’s the first thing you do after waking up? I drink ice water, which I find …" at bounding box center [394, 110] width 526 height 185
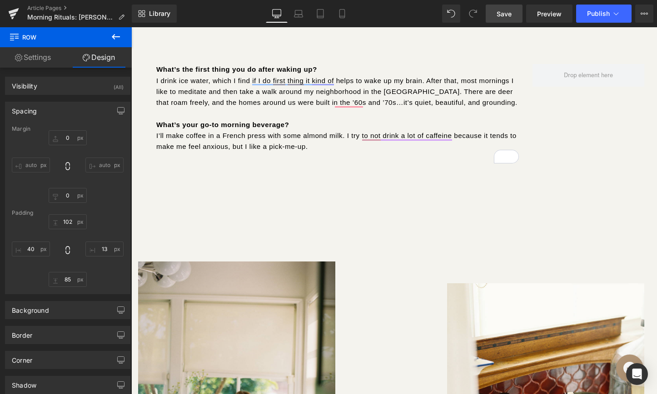
click at [513, 15] on link "Save" at bounding box center [504, 14] width 37 height 18
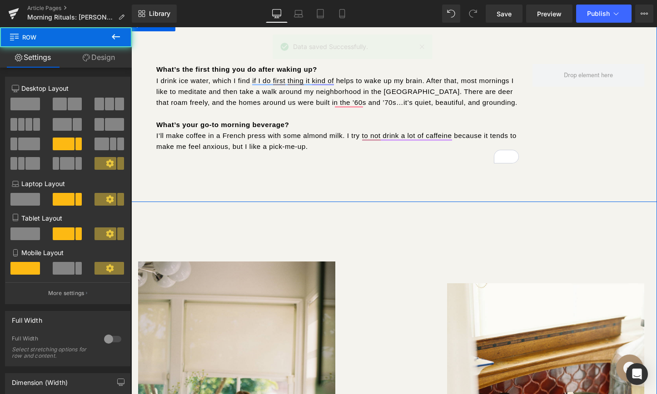
click at [443, 171] on div "What’s the first thing you do after waking up? I drink ice water, which I find …" at bounding box center [394, 110] width 526 height 185
click at [431, 190] on div "What’s the first thing you do after waking up? I drink ice water, which I find …" at bounding box center [394, 110] width 526 height 185
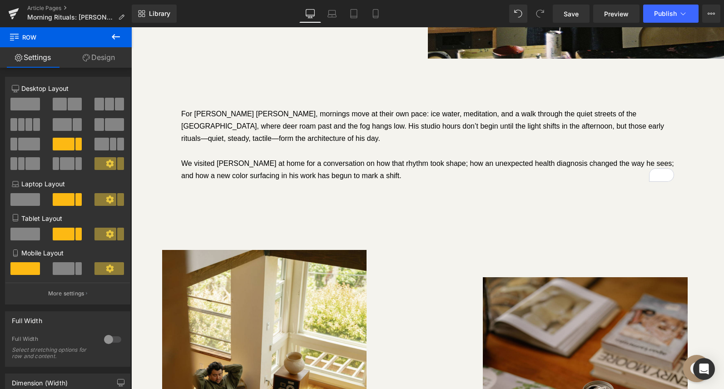
scroll to position [521, 0]
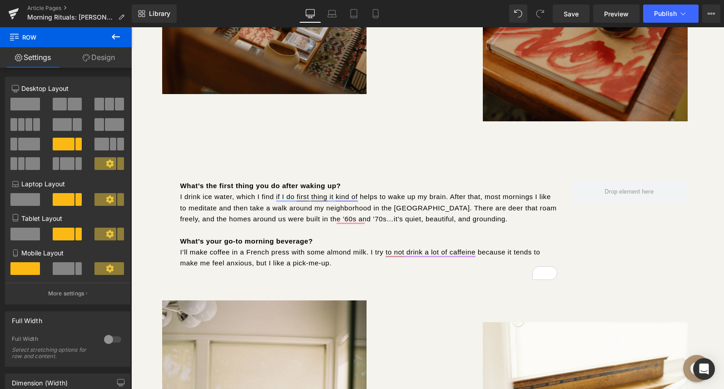
click at [466, 294] on div at bounding box center [560, 304] width 256 height 36
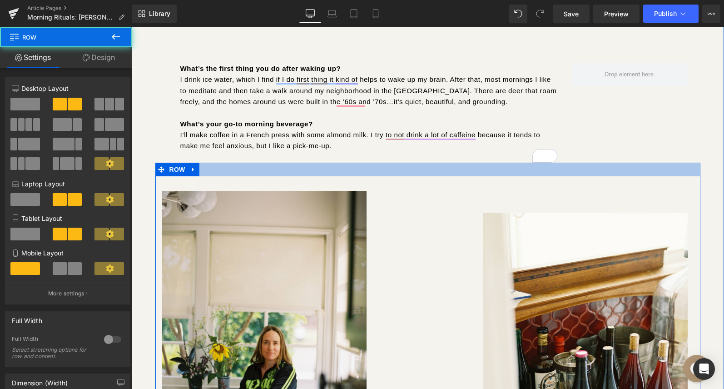
scroll to position [0, 0]
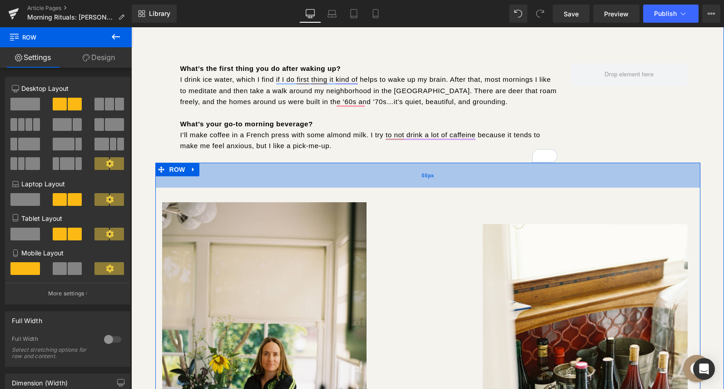
drag, startPoint x: 340, startPoint y: 163, endPoint x: 340, endPoint y: 182, distance: 19.1
click at [340, 182] on div "55px" at bounding box center [427, 175] width 545 height 25
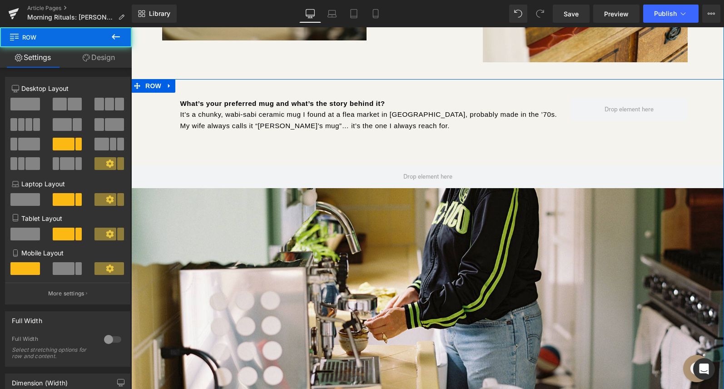
click at [131, 27] on div at bounding box center [131, 27] width 0 height 0
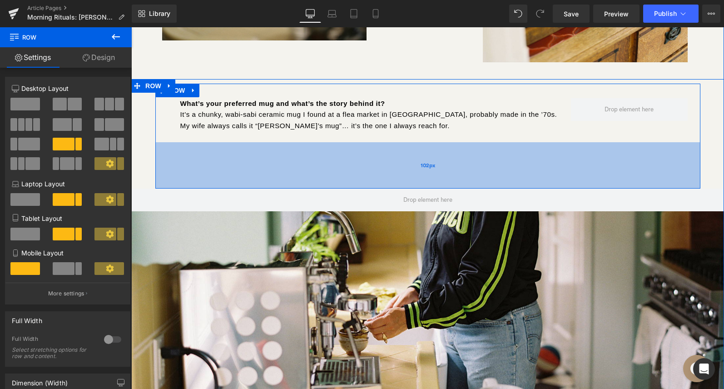
drag, startPoint x: 347, startPoint y: 163, endPoint x: 346, endPoint y: 194, distance: 30.9
click at [346, 189] on div "102px" at bounding box center [427, 165] width 545 height 46
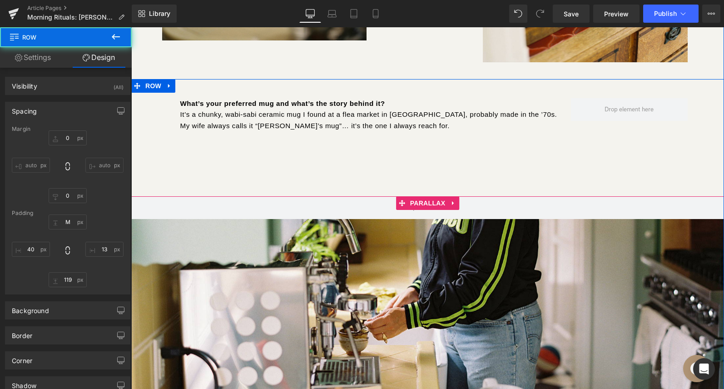
click at [332, 263] on div at bounding box center [427, 210] width 593 height 367
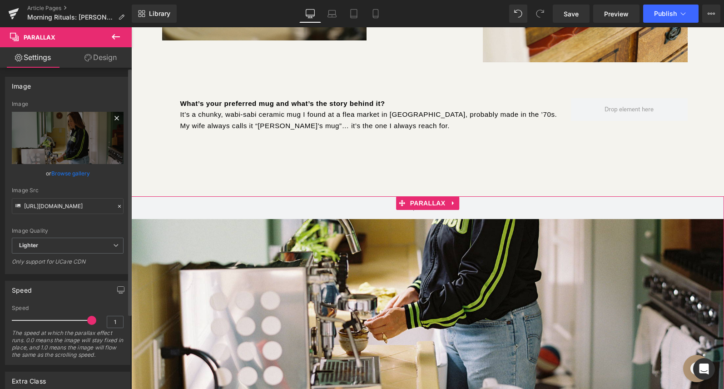
click at [111, 119] on icon at bounding box center [116, 118] width 11 height 11
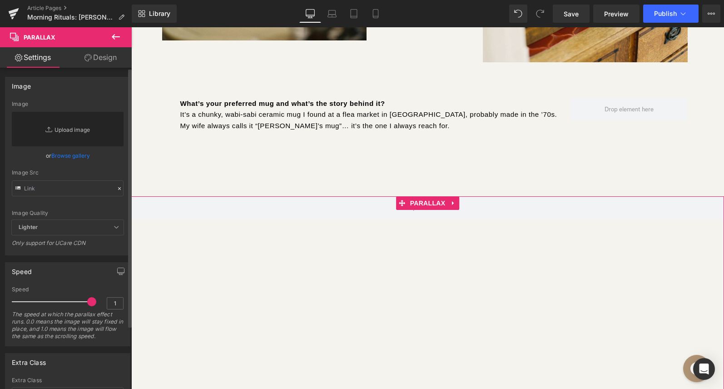
click at [78, 131] on link "Replace Image" at bounding box center [68, 129] width 112 height 35
click at [65, 157] on link "Browse gallery" at bounding box center [70, 156] width 39 height 16
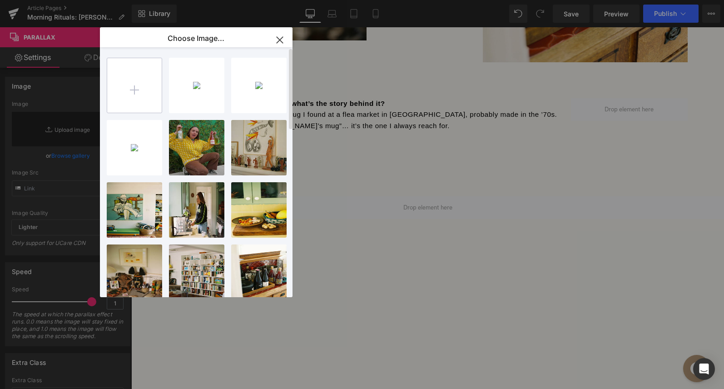
click at [140, 88] on input "file" at bounding box center [134, 85] width 55 height 55
type input "C:\fakepath\JB3.jpg"
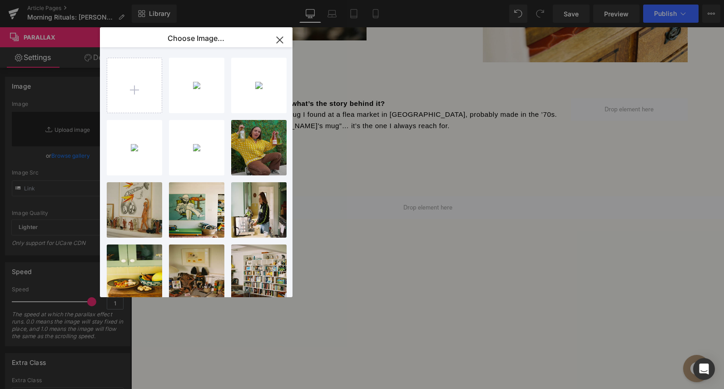
click at [0, 0] on icon "button" at bounding box center [0, 0] width 0 height 0
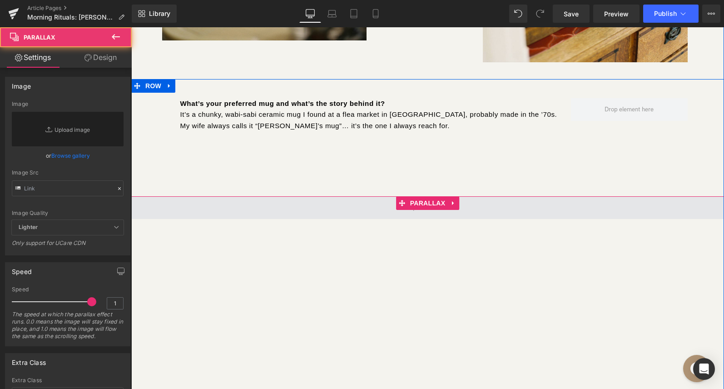
click at [240, 201] on span at bounding box center [427, 207] width 593 height 23
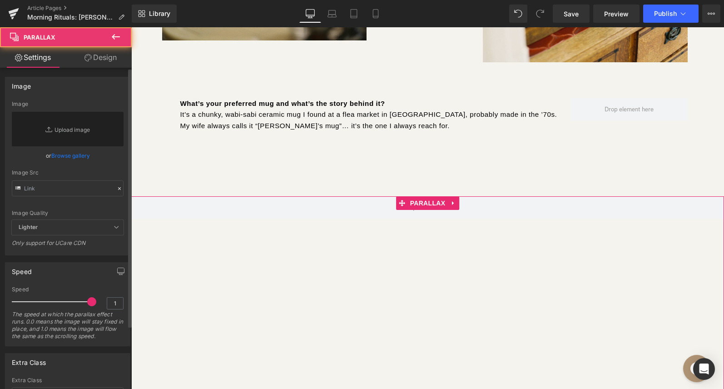
click at [70, 157] on link "Browse gallery" at bounding box center [70, 156] width 39 height 16
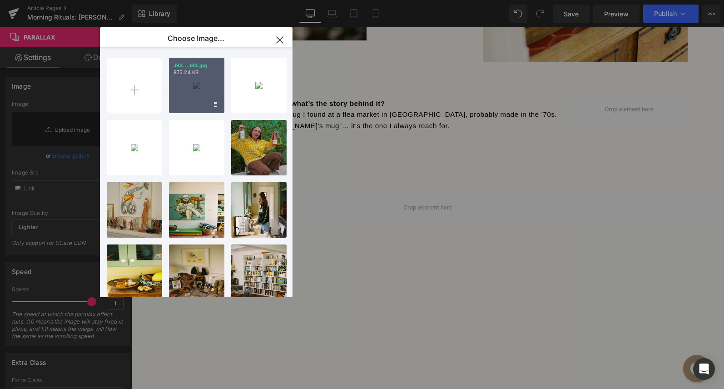
click at [198, 104] on div "JB3...JB3.jpg 875.24 KB" at bounding box center [196, 85] width 55 height 55
type input "https://ucarecdn.com/d6290026-8238-4126-b69a-3e8ace0e3bc9/-/format/auto/-/previ…"
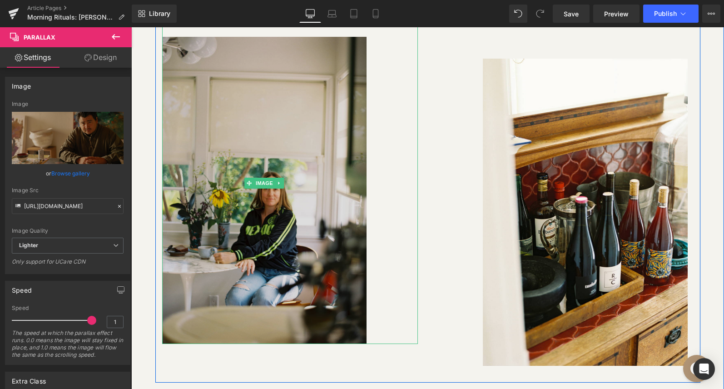
click at [317, 219] on img at bounding box center [264, 183] width 205 height 322
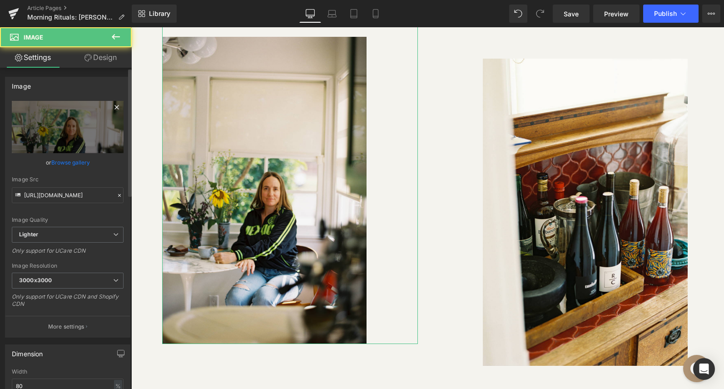
click at [111, 108] on icon at bounding box center [116, 107] width 11 height 11
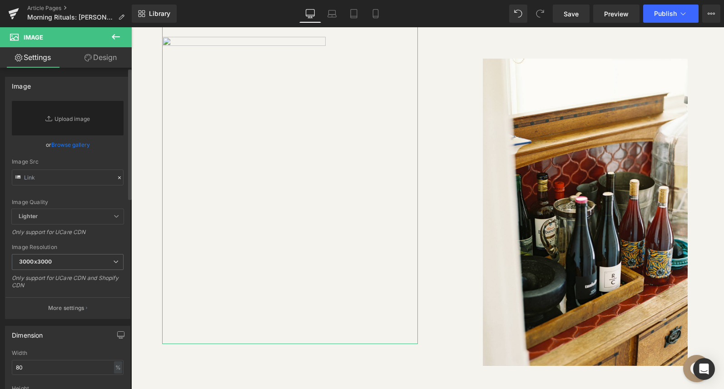
click at [65, 141] on link "Browse gallery" at bounding box center [70, 145] width 39 height 16
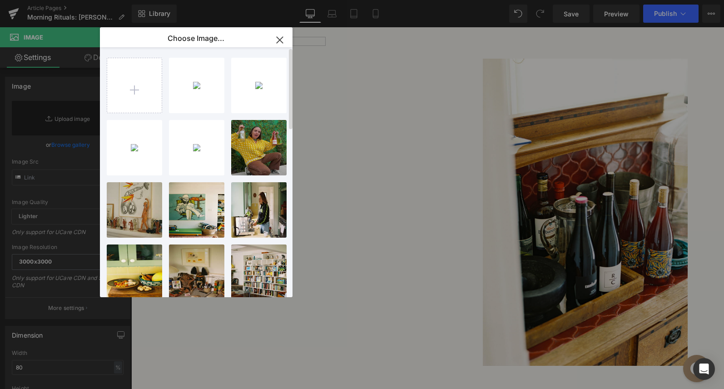
type input "C:\fakepath\JB7.jpg"
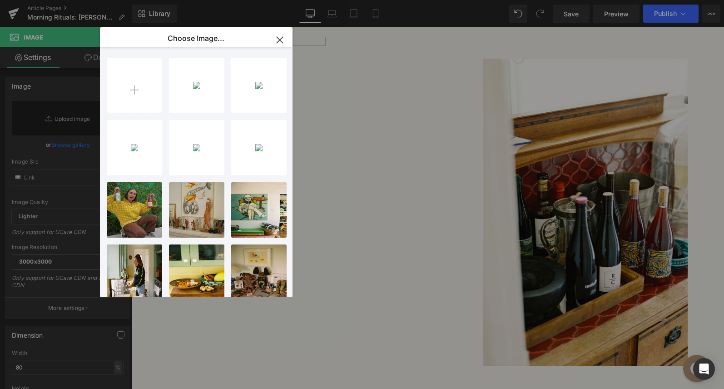
click at [0, 0] on icon "button" at bounding box center [0, 0] width 0 height 0
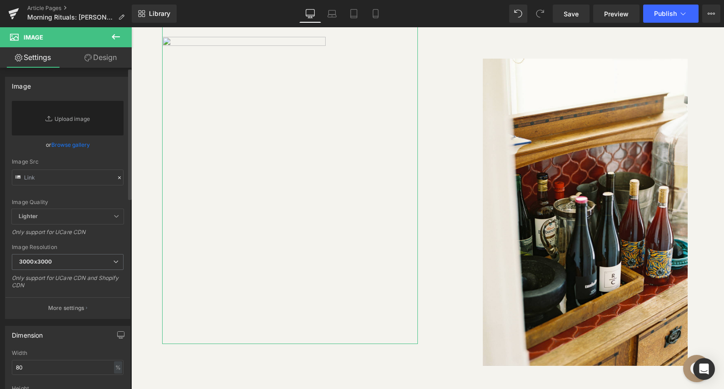
click at [66, 145] on link "Browse gallery" at bounding box center [70, 145] width 39 height 16
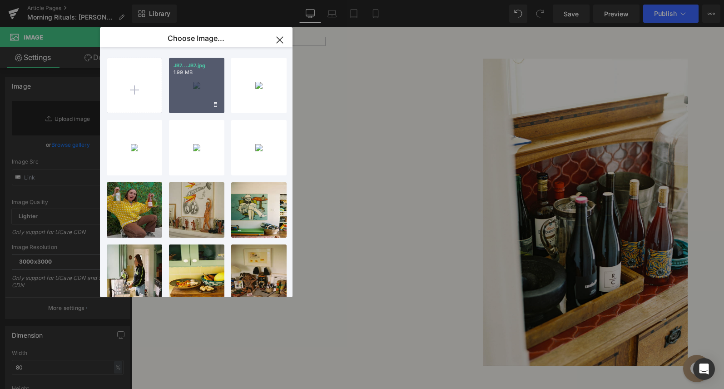
click at [196, 90] on div "JB7...JB7.jpg 1.99 MB" at bounding box center [196, 85] width 55 height 55
type input "https://ucarecdn.com/d524a042-2055-4cd9-b7f1-bfb6cc54e701/-/format/auto/-/previ…"
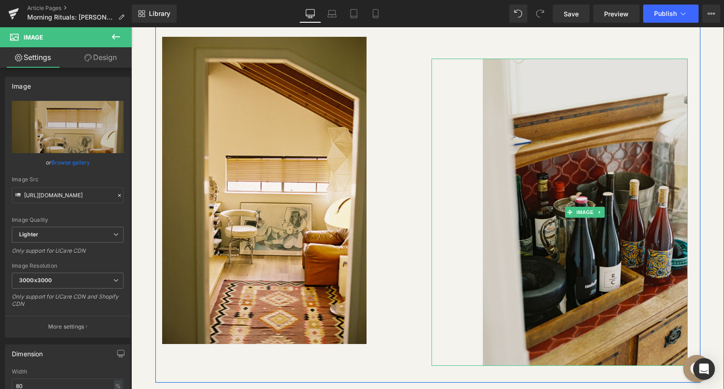
click at [532, 203] on img at bounding box center [585, 212] width 205 height 307
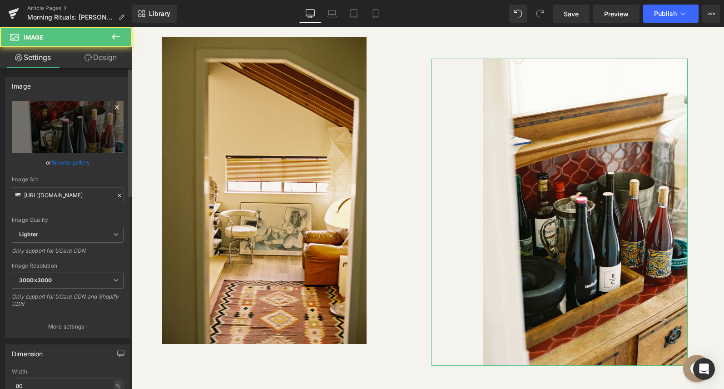
click at [113, 105] on icon at bounding box center [116, 107] width 11 height 11
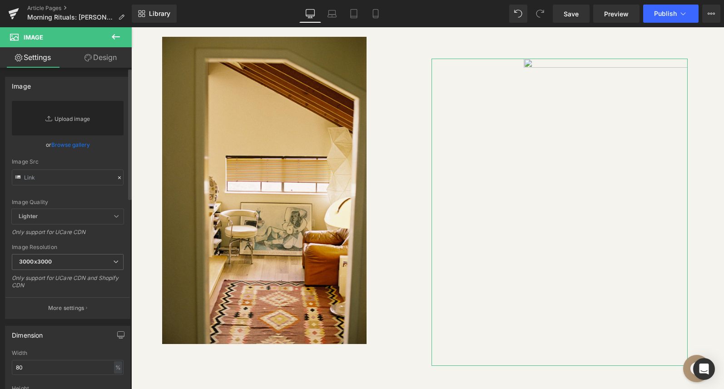
click at [77, 119] on link "Replace Image" at bounding box center [68, 118] width 112 height 35
click at [66, 147] on link "Browse gallery" at bounding box center [70, 145] width 39 height 16
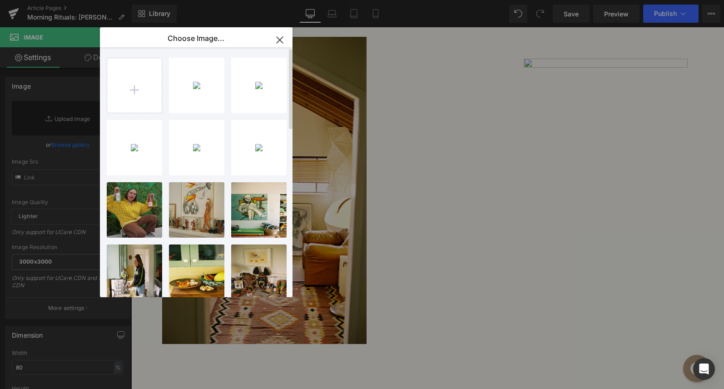
type input "C:\fakepath\JB8.jpg"
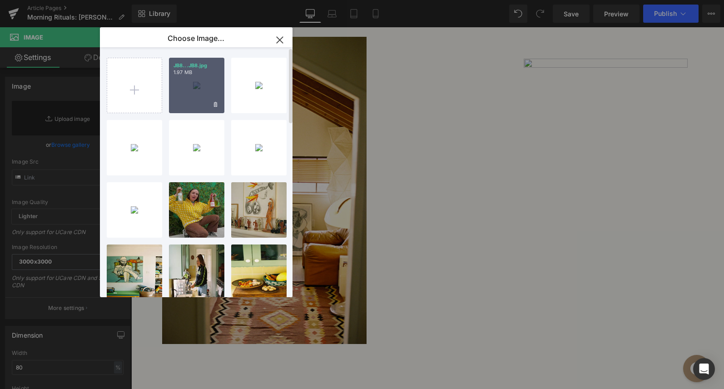
click at [186, 93] on div "JB8...JB8.jpg 1.97 MB" at bounding box center [196, 85] width 55 height 55
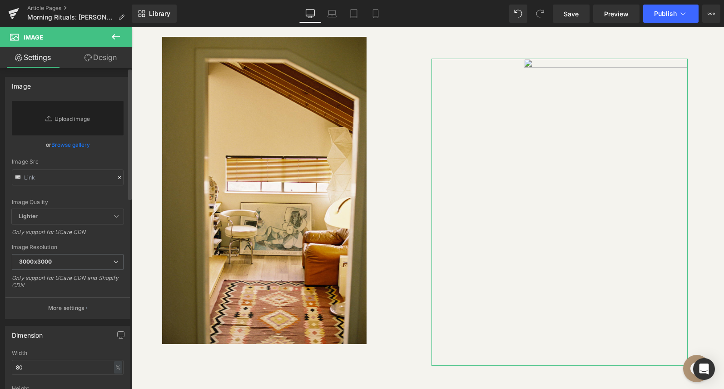
click at [73, 149] on link "Browse gallery" at bounding box center [70, 145] width 39 height 16
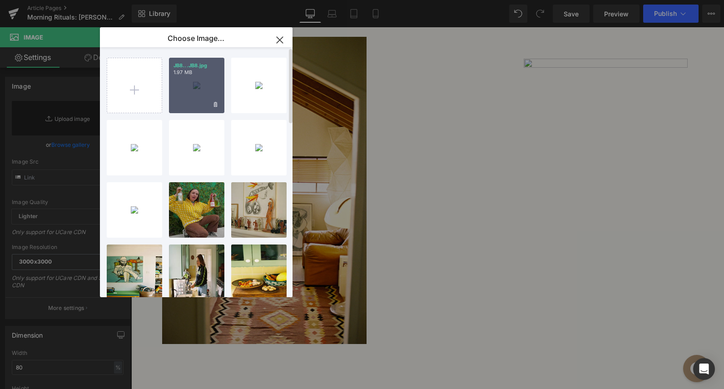
click at [194, 104] on div "JB8...JB8.jpg 1.97 MB" at bounding box center [196, 85] width 55 height 55
type input "https://ucarecdn.com/15cc8d7b-9b68-4830-8b27-817026434d98/-/format/auto/-/previ…"
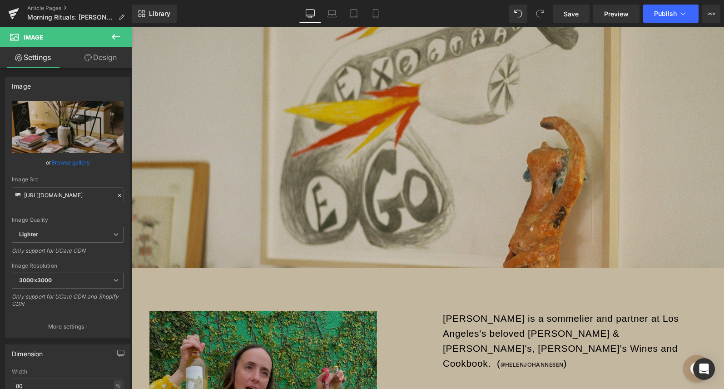
scroll to position [4150, 0]
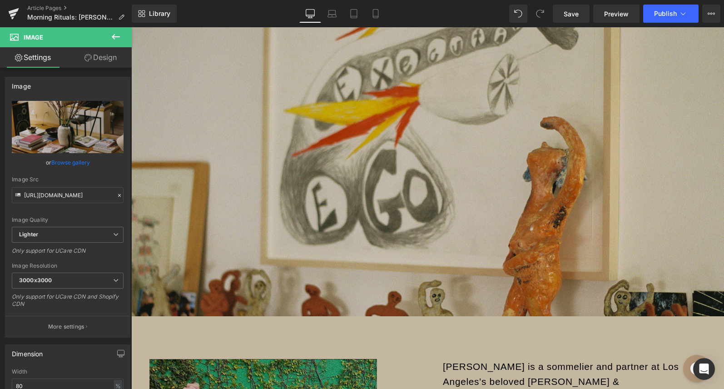
click at [597, 182] on div at bounding box center [427, 210] width 593 height 367
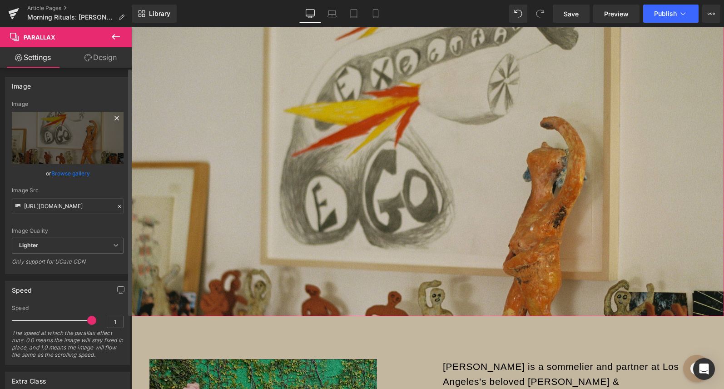
click at [115, 116] on icon at bounding box center [117, 118] width 4 height 4
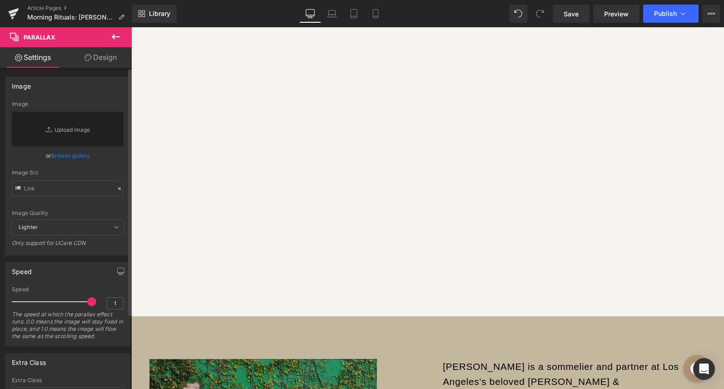
click at [80, 155] on link "Browse gallery" at bounding box center [70, 156] width 39 height 16
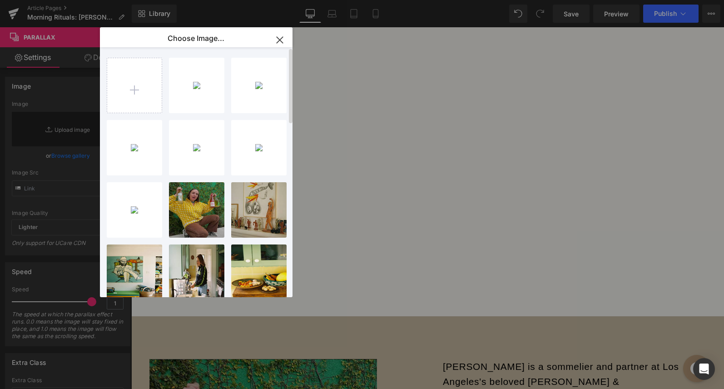
type input "C:\fakepath\JB2.jpg"
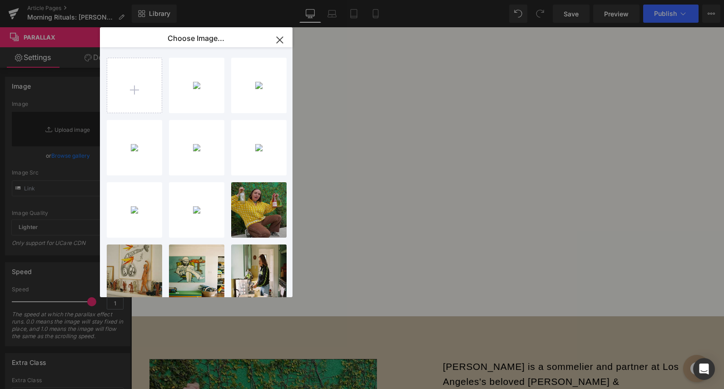
click at [0, 0] on icon "button" at bounding box center [0, 0] width 0 height 0
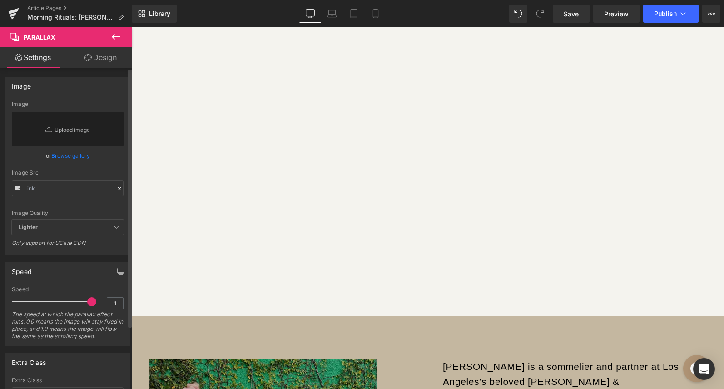
click at [73, 157] on link "Browse gallery" at bounding box center [70, 156] width 39 height 16
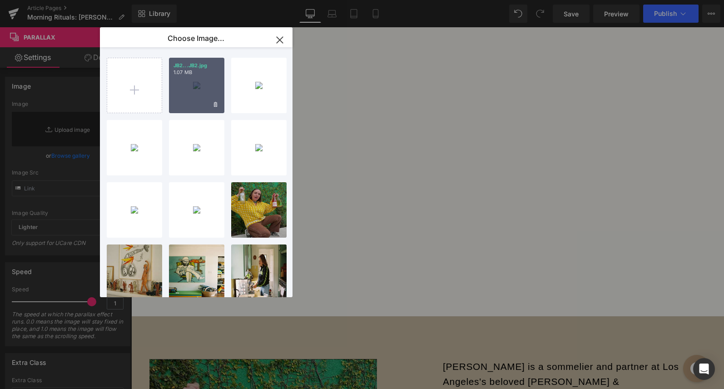
click at [191, 103] on div "JB2...JB2.jpg 1.07 MB" at bounding box center [196, 85] width 55 height 55
type input "[URL][DOMAIN_NAME]"
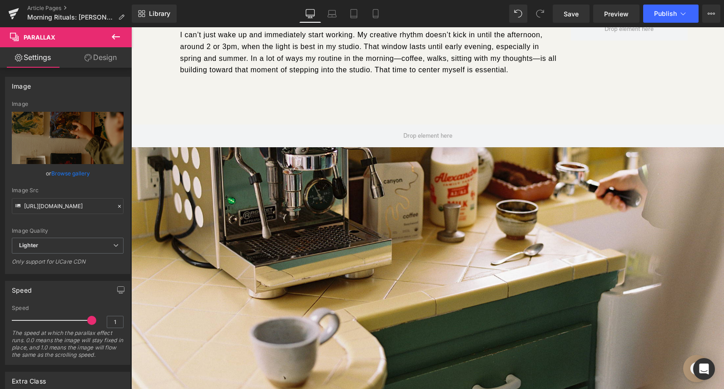
scroll to position [2574, 0]
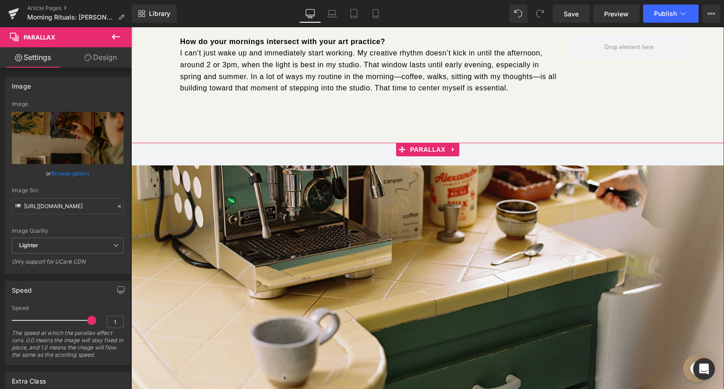
click at [324, 230] on div at bounding box center [427, 210] width 593 height 367
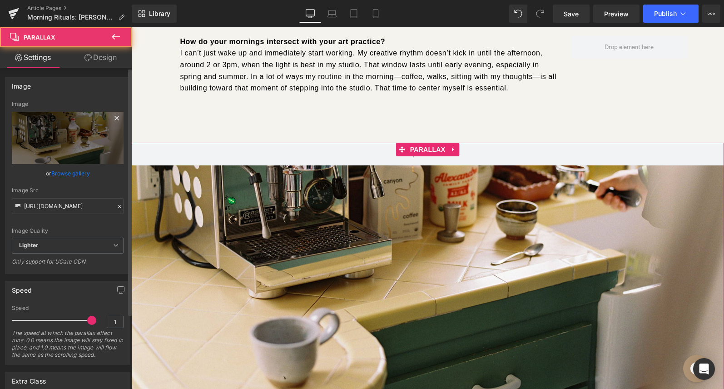
click at [115, 119] on icon at bounding box center [117, 118] width 4 height 4
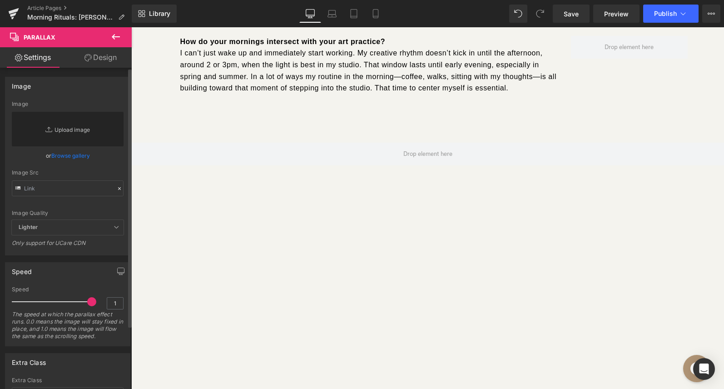
click at [76, 133] on link "Replace Image" at bounding box center [68, 129] width 112 height 35
click at [65, 154] on link "Browse gallery" at bounding box center [70, 156] width 39 height 16
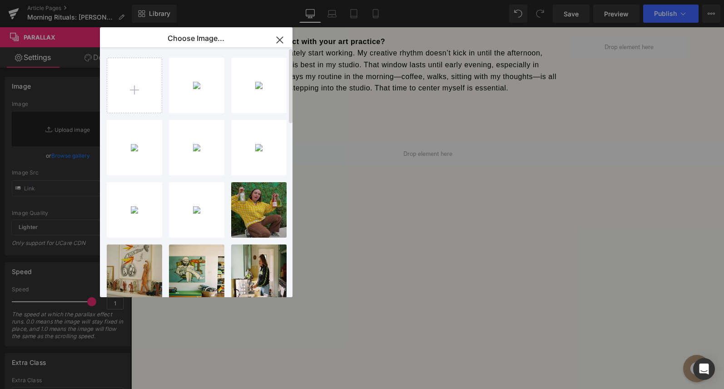
type input "C:\fakepath\JB1.jpg"
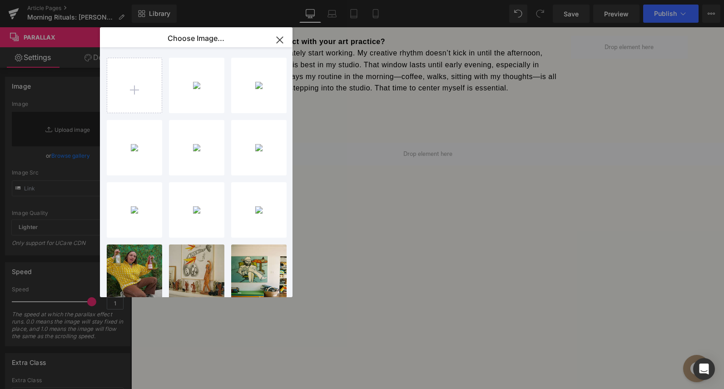
click at [282, 43] on icon "button" at bounding box center [280, 40] width 6 height 6
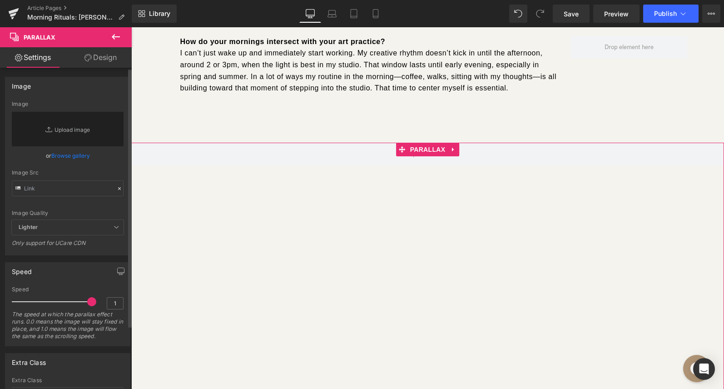
click at [55, 156] on link "Browse gallery" at bounding box center [70, 156] width 39 height 16
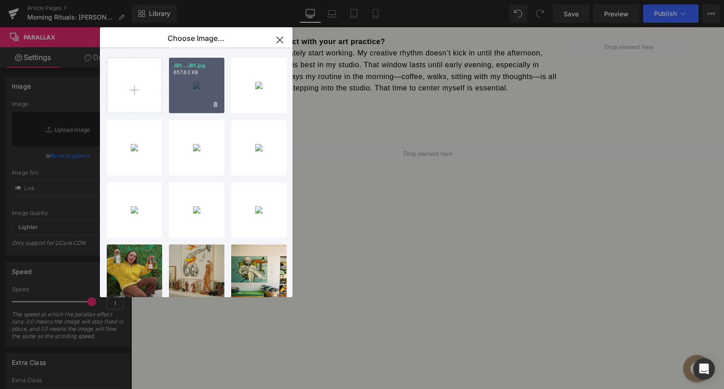
drag, startPoint x: 202, startPoint y: 94, endPoint x: 120, endPoint y: 106, distance: 82.3
click at [202, 94] on div "JB1...JB1.jpg 657.83 KB" at bounding box center [196, 85] width 55 height 55
type input "https://ucarecdn.com/47d45695-52d5-4bb0-aaf2-3b566c8bfc6a/-/format/auto/-/previ…"
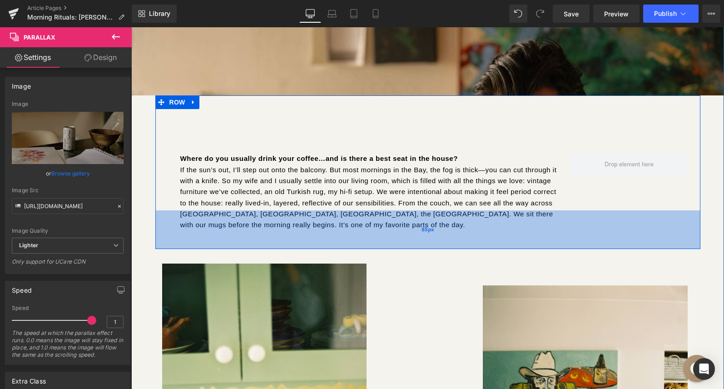
scroll to position [2031, 0]
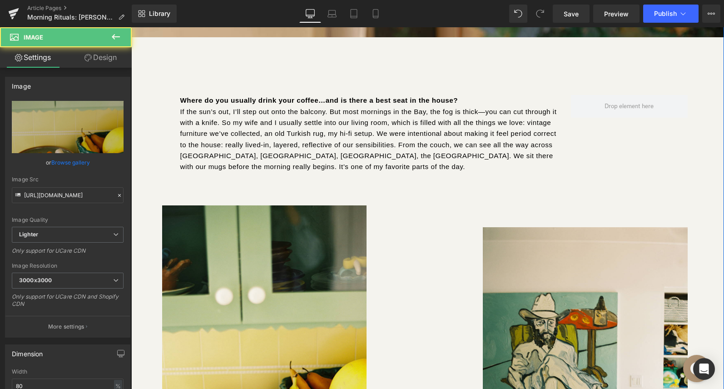
click at [328, 282] on img at bounding box center [264, 352] width 205 height 322
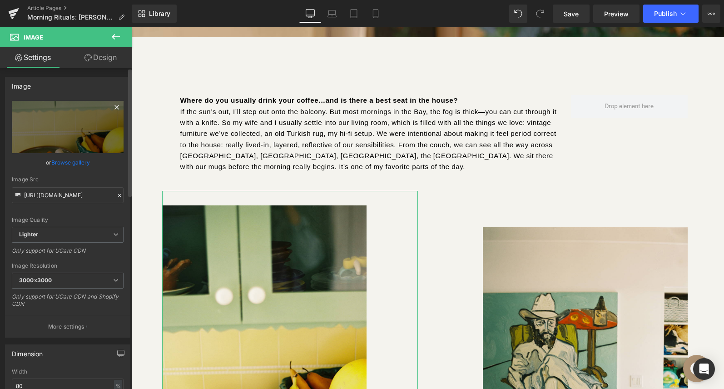
click at [111, 108] on icon at bounding box center [116, 107] width 11 height 11
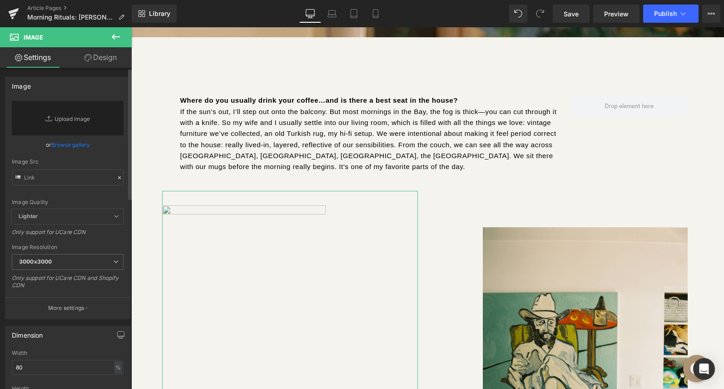
click at [72, 142] on link "Browse gallery" at bounding box center [70, 145] width 39 height 16
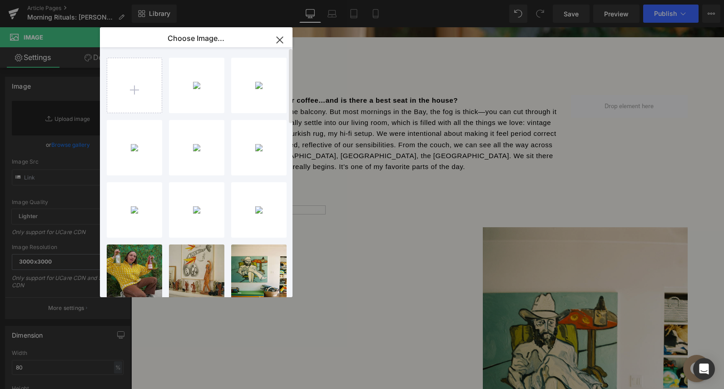
type input "C:\fakepath\JB9.jpg"
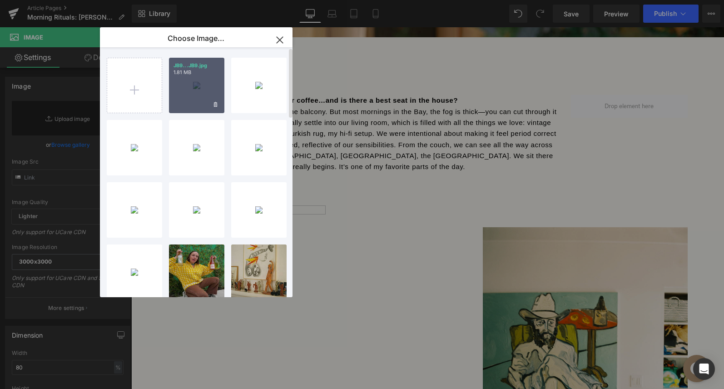
click at [208, 106] on div "JB9...JB9.jpg 1.81 MB" at bounding box center [196, 85] width 55 height 55
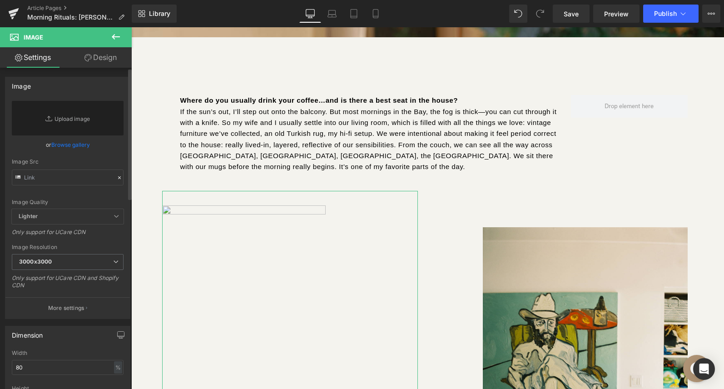
click at [61, 145] on link "Browse gallery" at bounding box center [70, 145] width 39 height 16
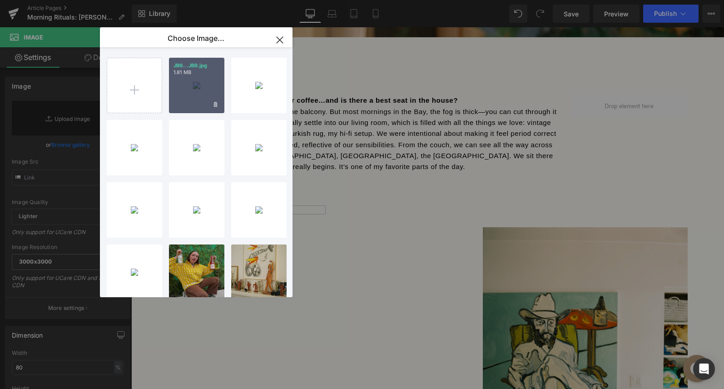
click at [199, 96] on div "JB9...JB9.jpg 1.81 MB" at bounding box center [196, 85] width 55 height 55
type input "https://ucarecdn.com/21db770d-a87e-43bc-bd02-8e689d17ded4/-/format/auto/-/previ…"
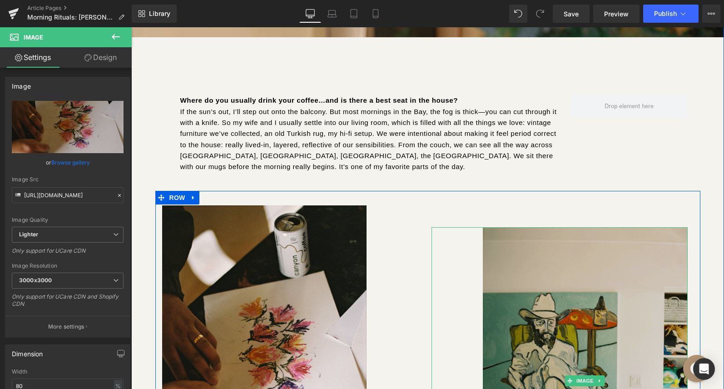
click at [547, 265] on img at bounding box center [585, 380] width 205 height 307
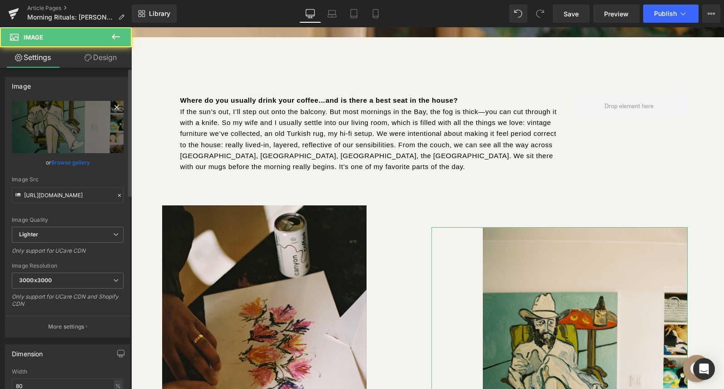
click at [113, 108] on icon at bounding box center [116, 107] width 11 height 11
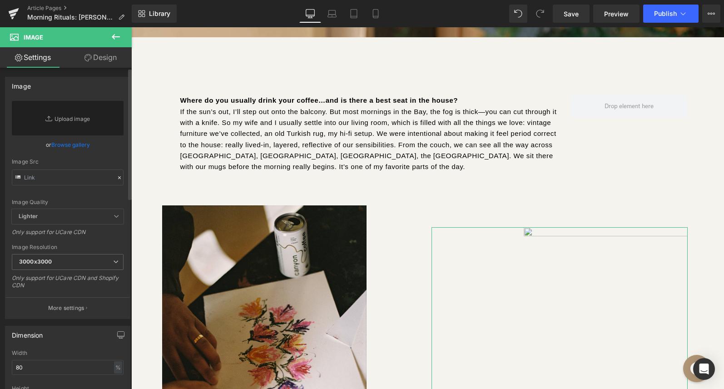
click at [77, 144] on link "Browse gallery" at bounding box center [70, 145] width 39 height 16
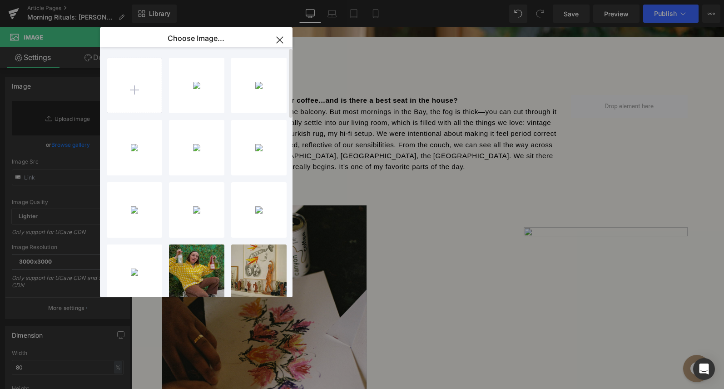
type input "C:\fakepath\JB10.jpg"
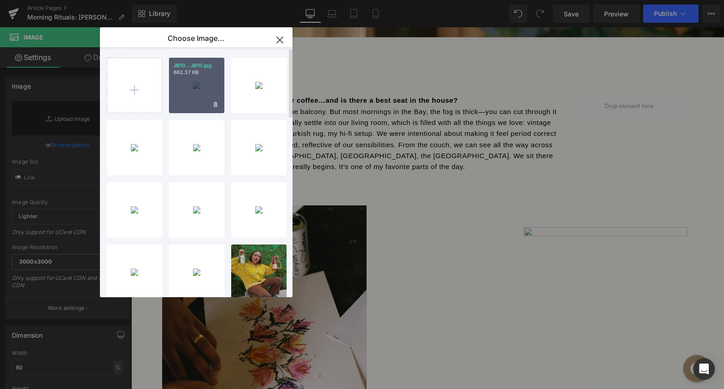
click at [207, 111] on div "JB10...JB10.jpg 662.37 KB" at bounding box center [196, 85] width 55 height 55
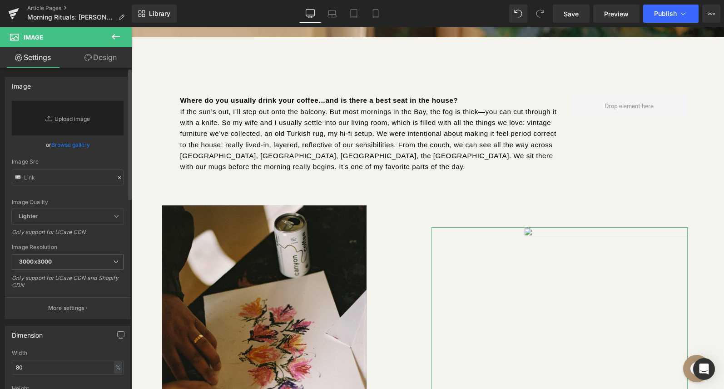
click at [79, 144] on link "Browse gallery" at bounding box center [70, 145] width 39 height 16
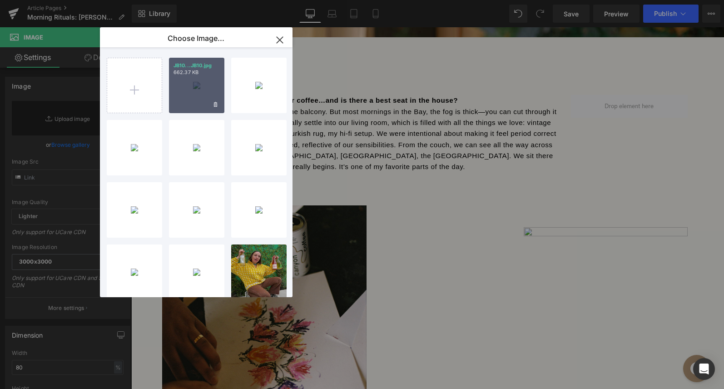
click at [215, 94] on div "JB10...JB10.jpg 662.37 KB" at bounding box center [196, 85] width 55 height 55
type input "https://ucarecdn.com/f0db07a2-19f3-4634-8944-f7a8cdaa999b/-/format/auto/-/previ…"
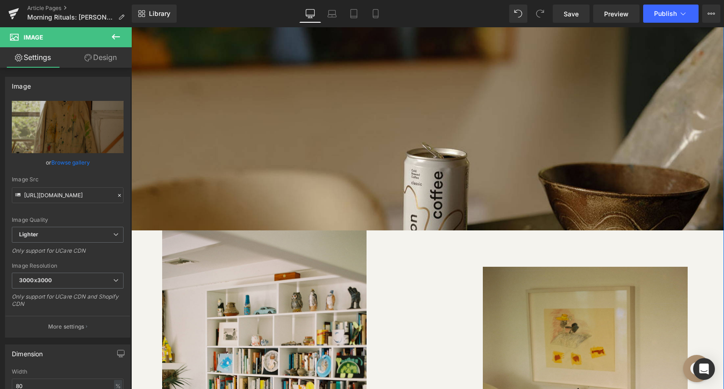
scroll to position [2823, 0]
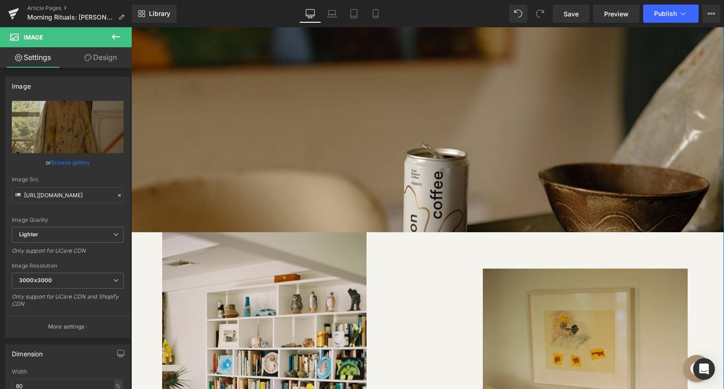
click at [379, 253] on div at bounding box center [290, 385] width 256 height 307
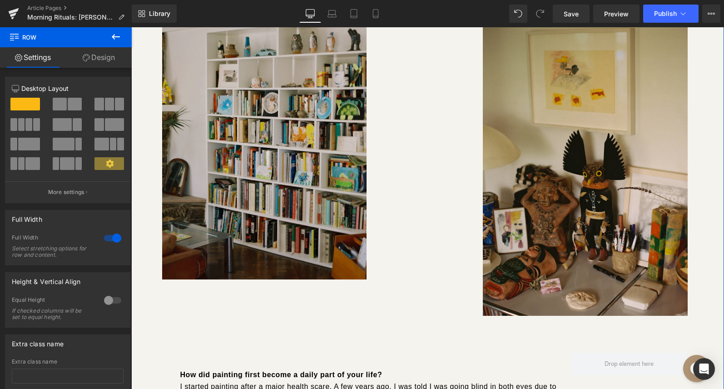
click at [224, 204] on img at bounding box center [264, 125] width 205 height 307
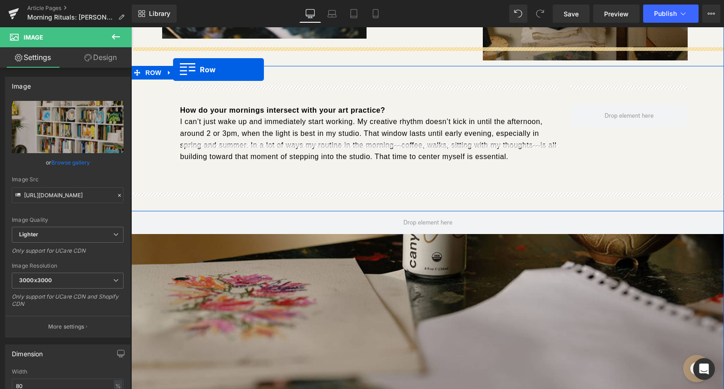
scroll to position [2369, 0]
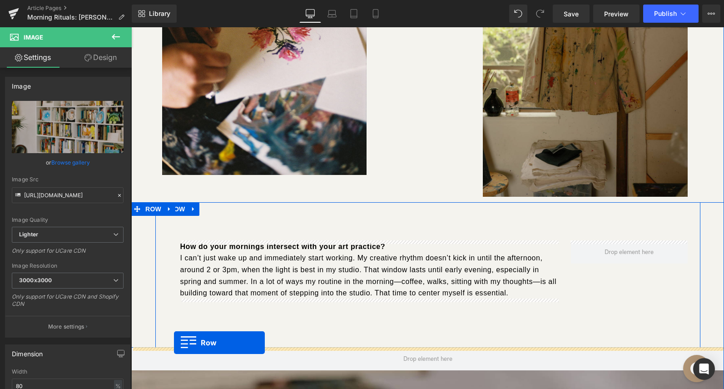
drag, startPoint x: 159, startPoint y: 110, endPoint x: 174, endPoint y: 343, distance: 233.2
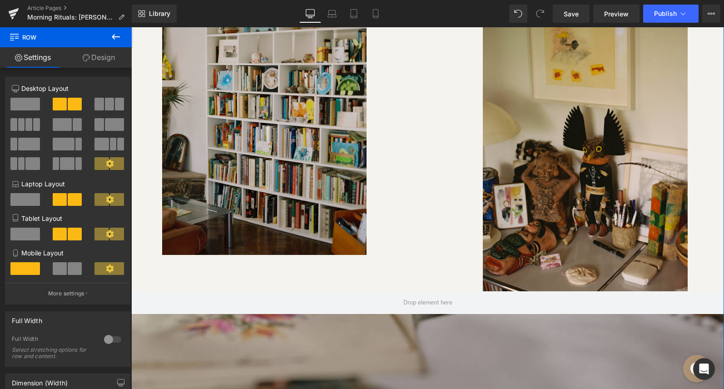
scroll to position [2762, 0]
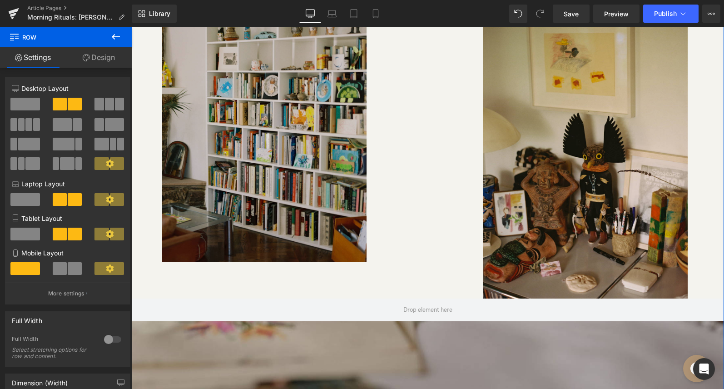
click at [250, 223] on img at bounding box center [264, 108] width 205 height 307
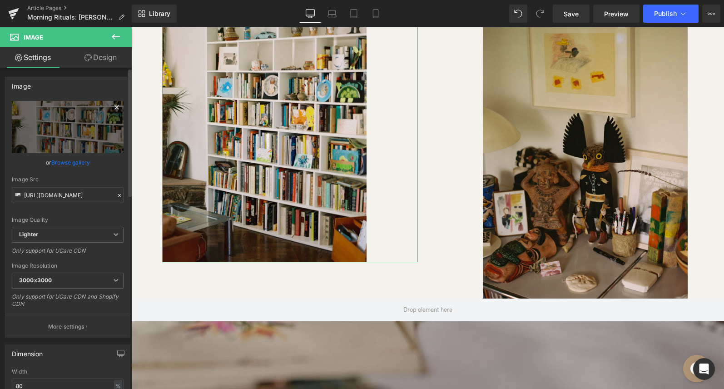
click at [111, 106] on icon at bounding box center [116, 107] width 11 height 11
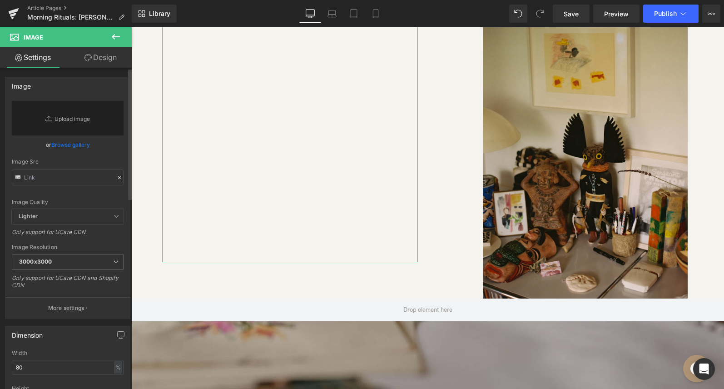
click at [69, 148] on link "Browse gallery" at bounding box center [70, 145] width 39 height 16
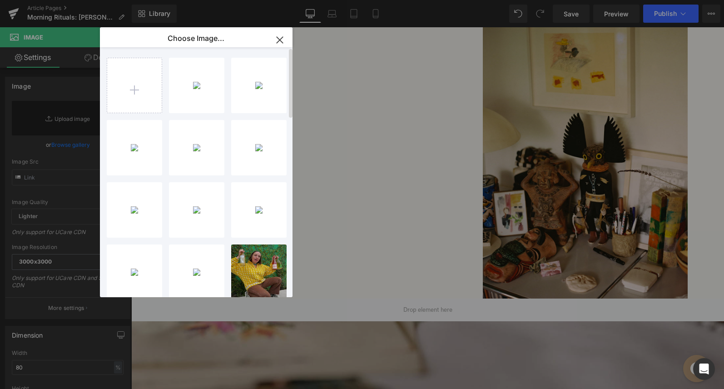
type input "C:\fakepath\JB11.jpg"
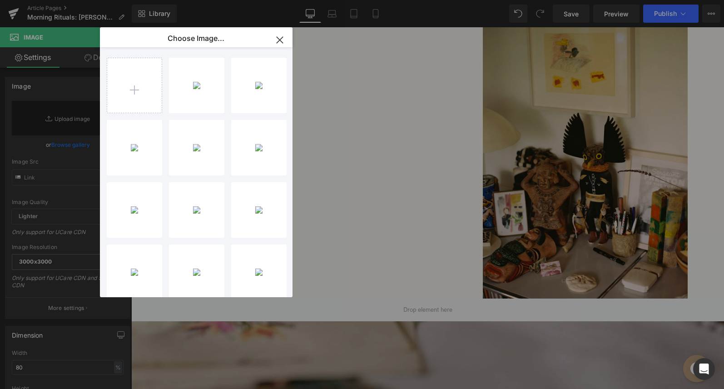
click at [279, 43] on icon "button" at bounding box center [280, 40] width 15 height 15
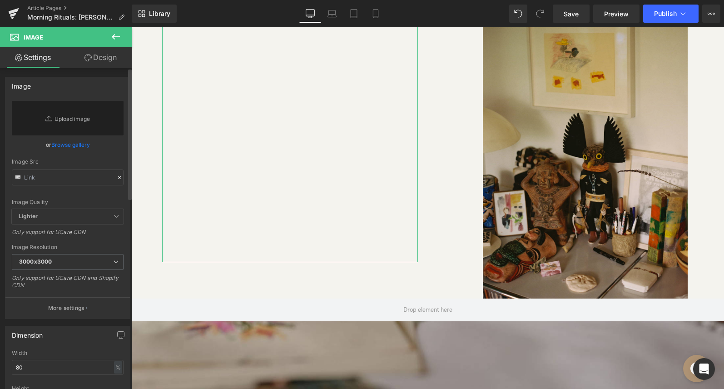
click at [81, 146] on link "Browse gallery" at bounding box center [70, 145] width 39 height 16
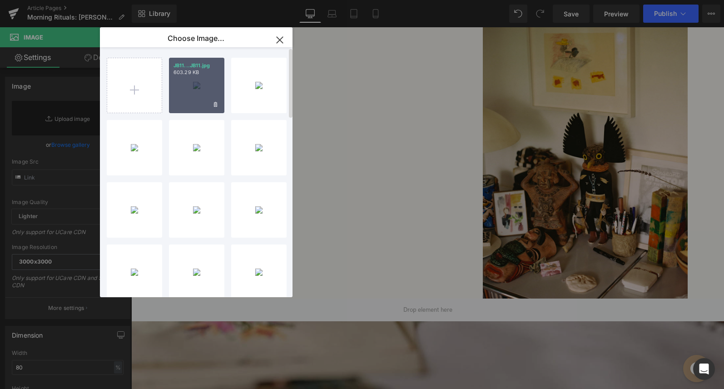
click at [190, 100] on div "JB11...JB11.jpg 603.29 KB" at bounding box center [196, 85] width 55 height 55
type input "https://ucarecdn.com/a31af547-fb7c-4add-8df1-8072d6f2cff2/-/format/auto/-/previ…"
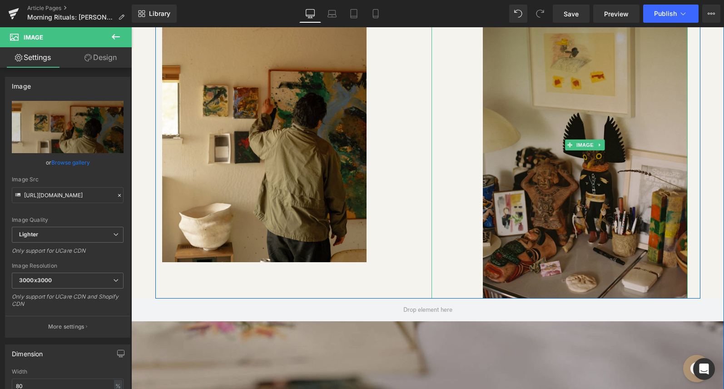
click at [574, 130] on img at bounding box center [585, 144] width 205 height 307
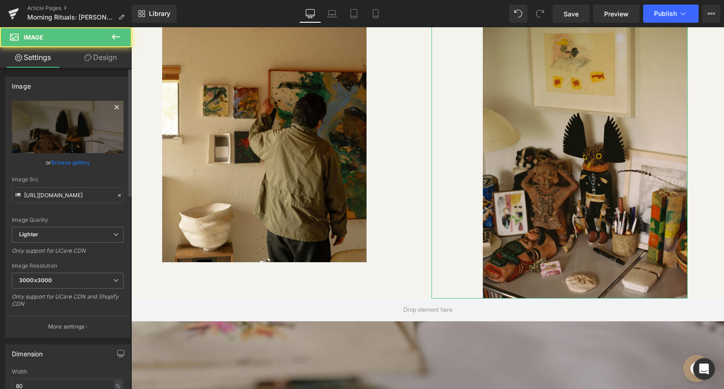
click at [111, 108] on icon at bounding box center [116, 107] width 11 height 11
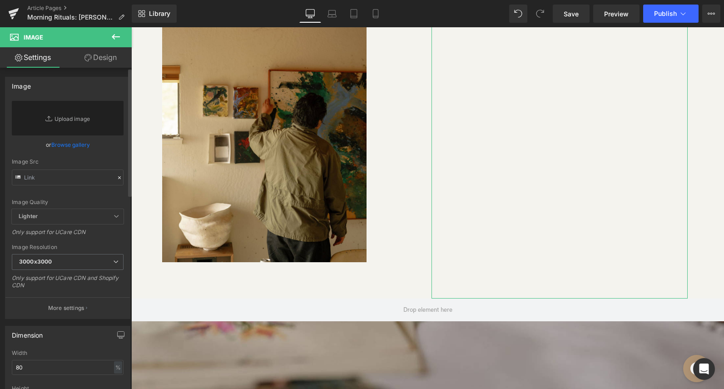
click at [75, 147] on link "Browse gallery" at bounding box center [70, 145] width 39 height 16
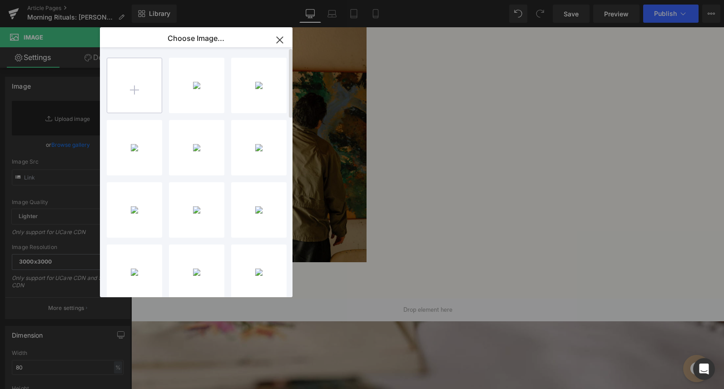
type input "C:\fakepath\JB16.jpg"
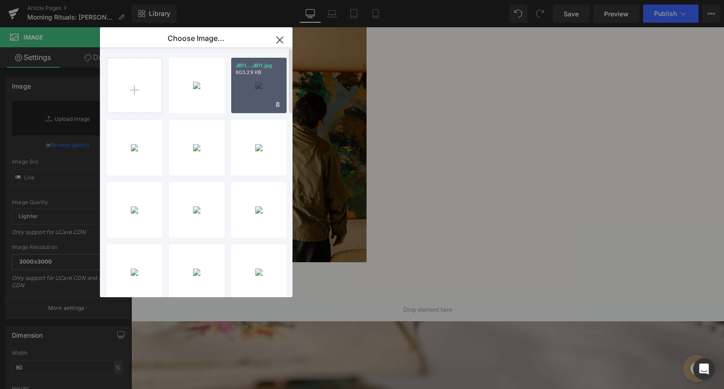
click at [249, 93] on div "JB11...JB11.jpg 603.29 KB" at bounding box center [258, 85] width 55 height 55
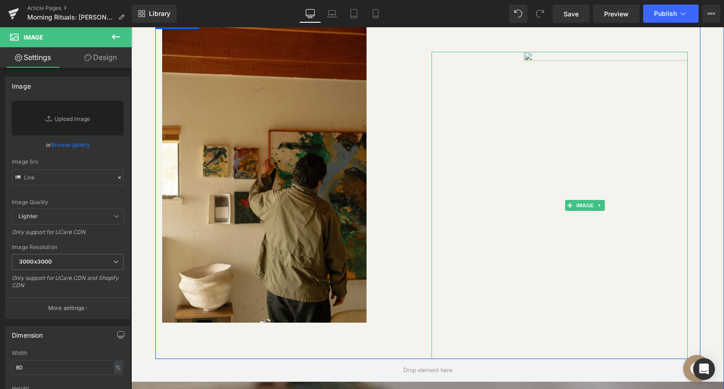
scroll to position [2665, 0]
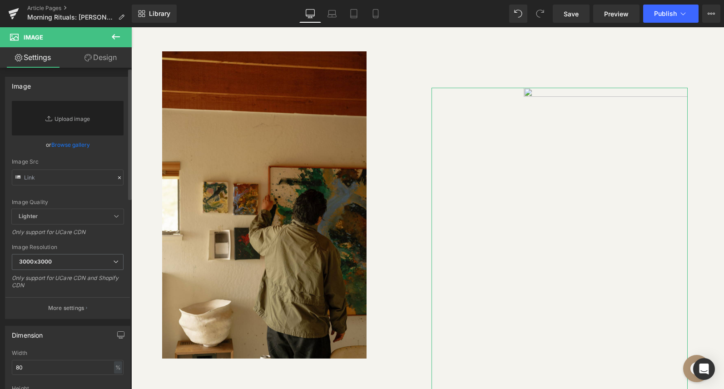
click at [70, 147] on link "Browse gallery" at bounding box center [70, 145] width 39 height 16
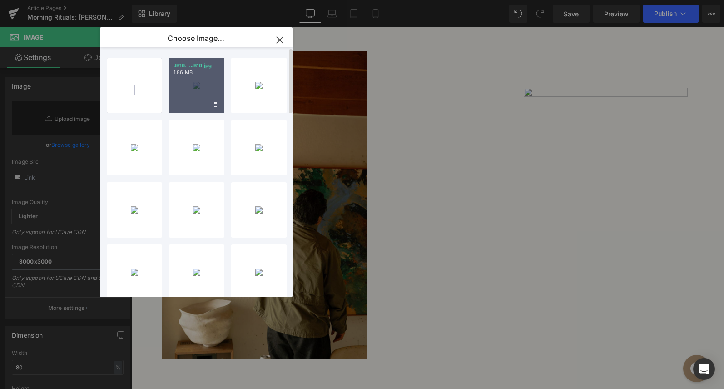
click at [204, 102] on div "JB16...JB16.jpg 1.86 MB" at bounding box center [196, 85] width 55 height 55
type input "https://ucarecdn.com/8e0414d0-0784-4c10-895d-8c673ce8e001/-/format/auto/-/previ…"
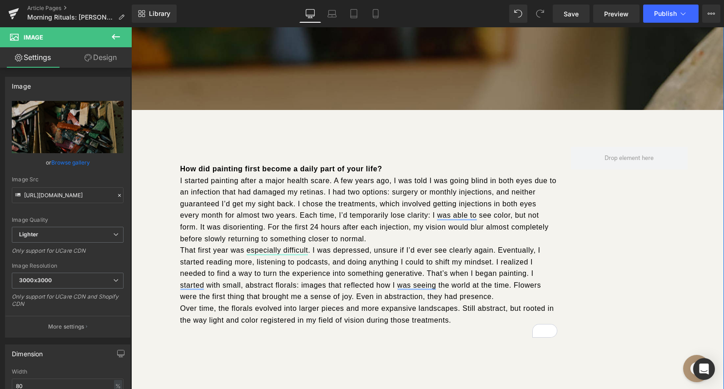
scroll to position [3301, 0]
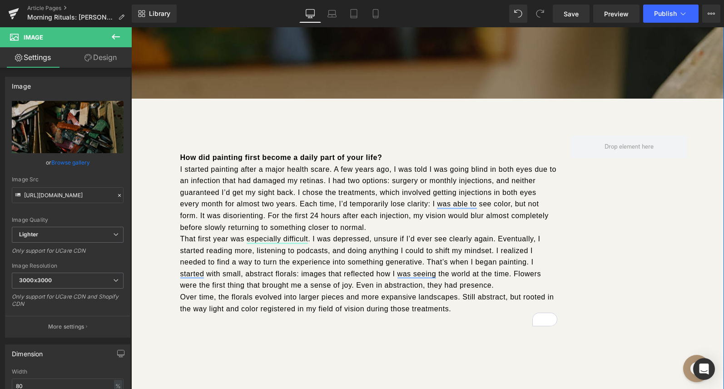
click at [402, 235] on span "That first year was especially difficult. I was depressed, unsure if I’d ever s…" at bounding box center [360, 262] width 361 height 54
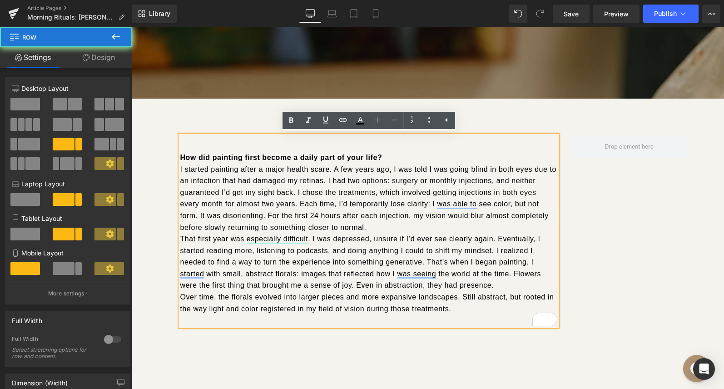
click at [179, 120] on div "How did painting first become a daily part of your life? I started painting aft…" at bounding box center [427, 237] width 545 height 277
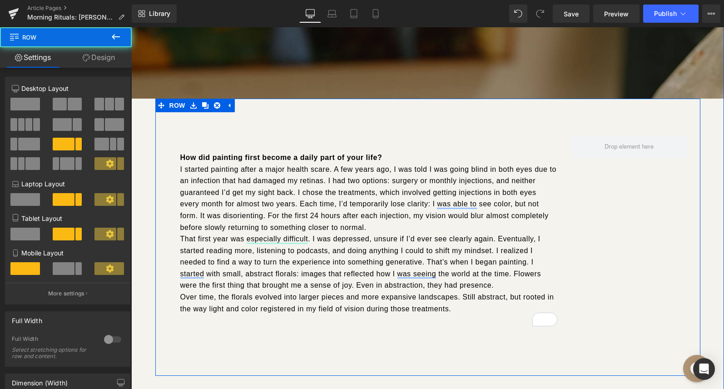
click at [155, 111] on div "How did painting first become a daily part of your life? I started painting aft…" at bounding box center [427, 237] width 545 height 277
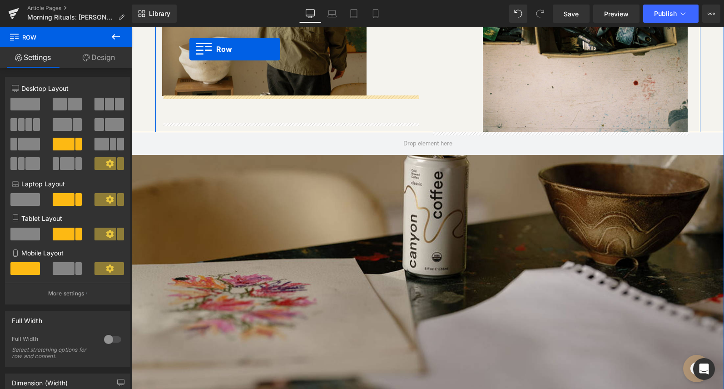
scroll to position [2892, 0]
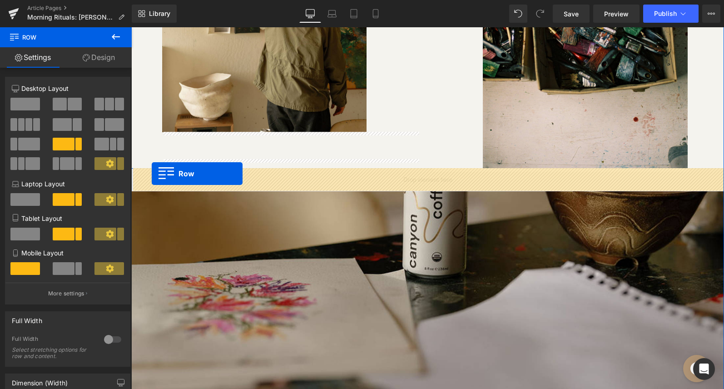
drag, startPoint x: 158, startPoint y: 97, endPoint x: 152, endPoint y: 174, distance: 76.6
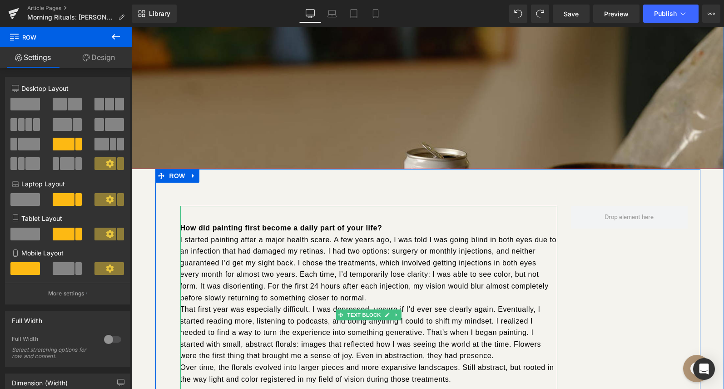
scroll to position [3264, 0]
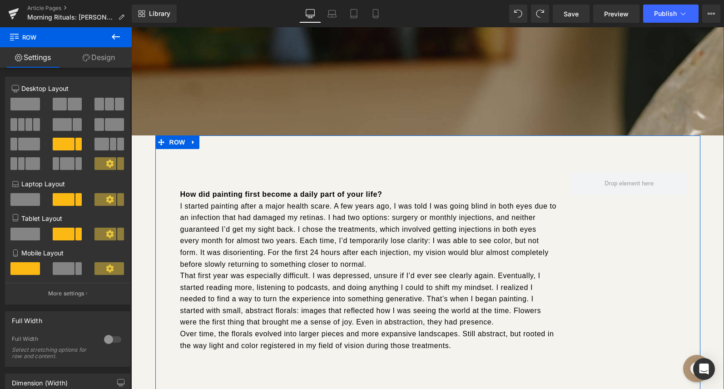
click at [219, 146] on div "How did painting first become a daily part of your life? I started painting aft…" at bounding box center [427, 273] width 545 height 277
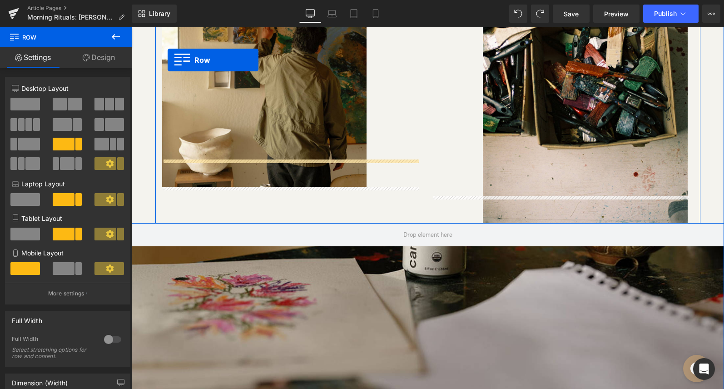
scroll to position [2809, 0]
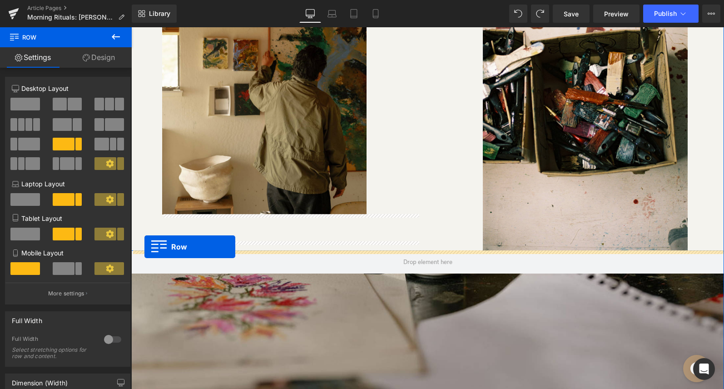
drag, startPoint x: 160, startPoint y: 141, endPoint x: 145, endPoint y: 247, distance: 106.9
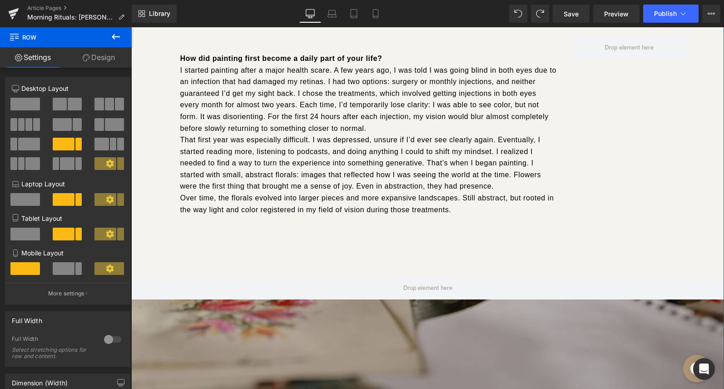
scroll to position [3161, 0]
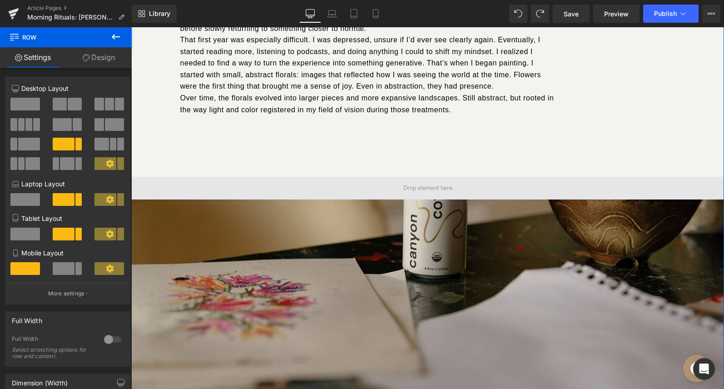
click at [244, 189] on span at bounding box center [427, 188] width 593 height 23
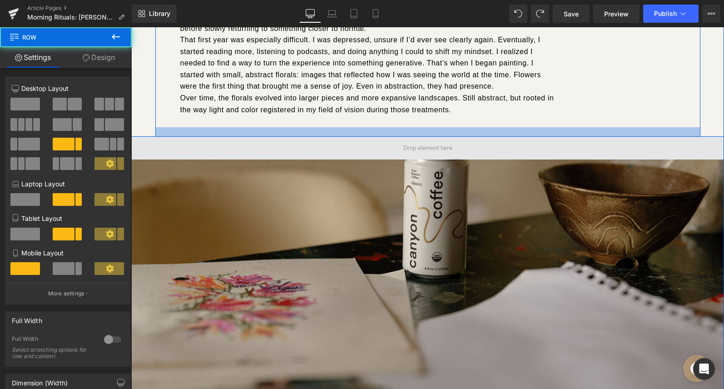
scroll to position [5151, 593]
drag, startPoint x: 261, startPoint y: 171, endPoint x: 262, endPoint y: 141, distance: 30.5
click at [262, 131] on div at bounding box center [427, 132] width 545 height 10
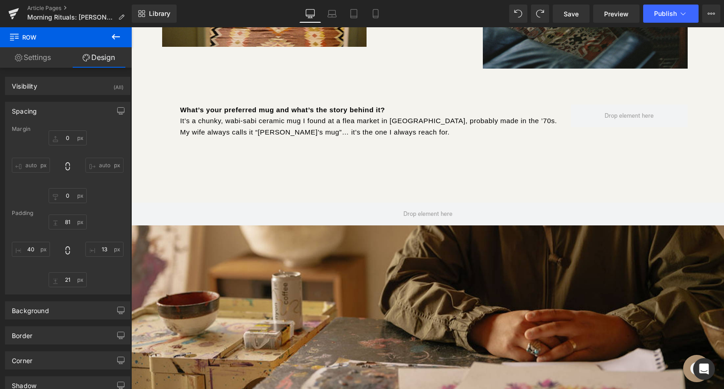
scroll to position [1455, 0]
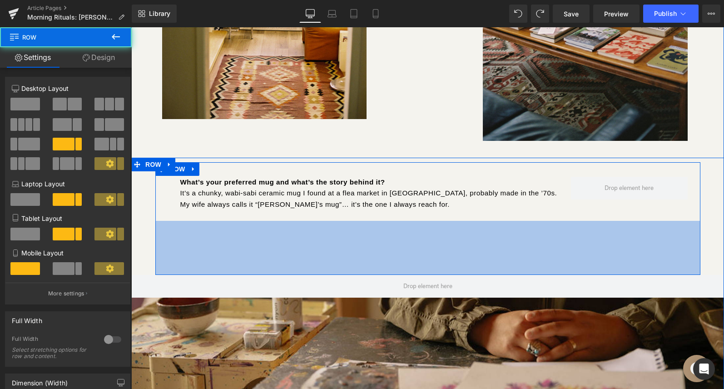
click at [276, 271] on div "What’s your preferred mug and what’s the story behind it? It’s a chunky, wabi-s…" at bounding box center [427, 218] width 545 height 113
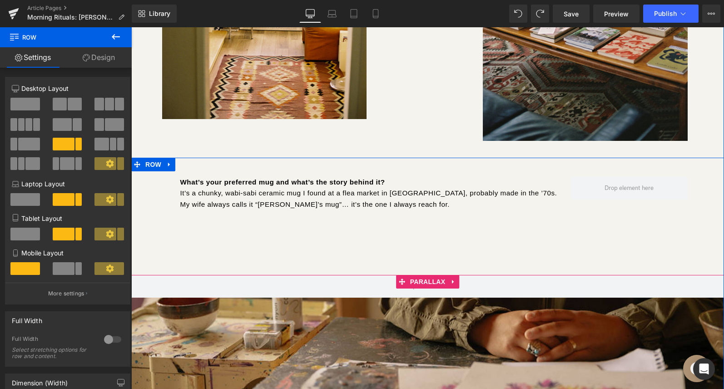
click at [190, 318] on div at bounding box center [427, 210] width 593 height 367
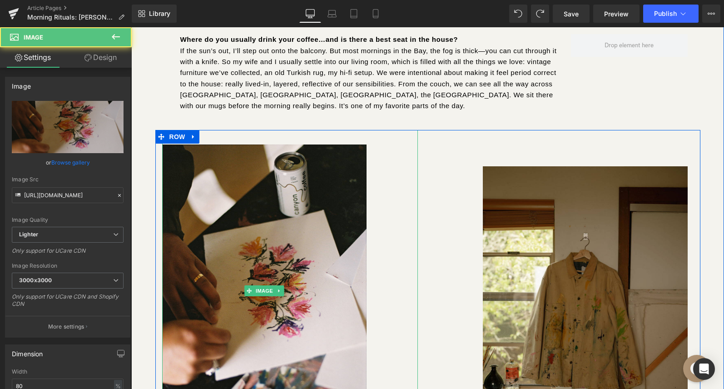
click at [190, 318] on img at bounding box center [264, 291] width 205 height 322
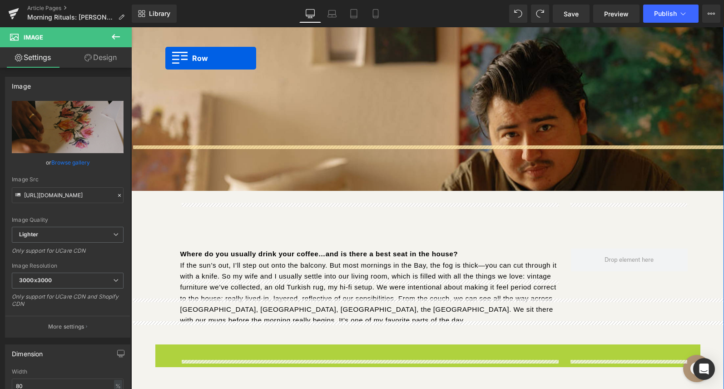
scroll to position [1796, 0]
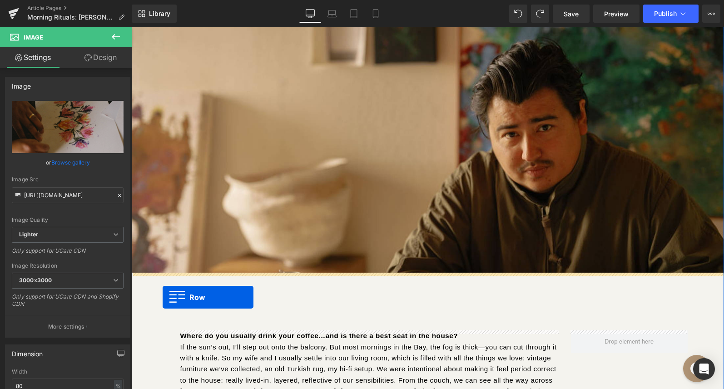
drag, startPoint x: 159, startPoint y: 176, endPoint x: 163, endPoint y: 297, distance: 121.4
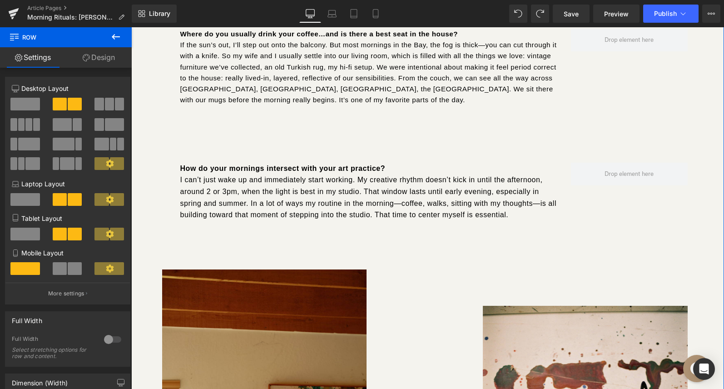
scroll to position [2442, 0]
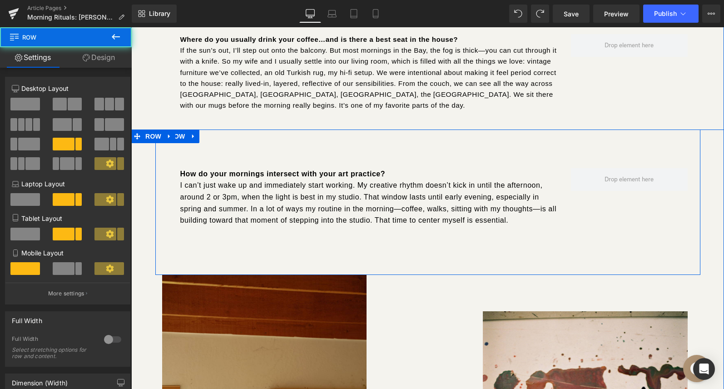
click at [244, 140] on div "How do your mornings intersect with your art practice? I can’t just wake up and…" at bounding box center [427, 202] width 545 height 145
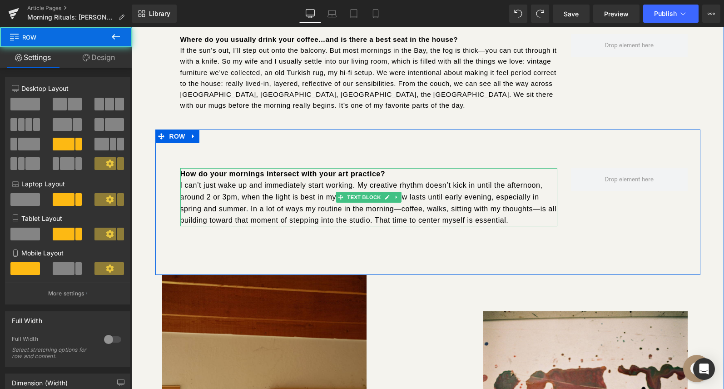
click at [374, 190] on p "I can’t just wake up and immediately start working. My creative rhythm doesn’t …" at bounding box center [368, 203] width 377 height 46
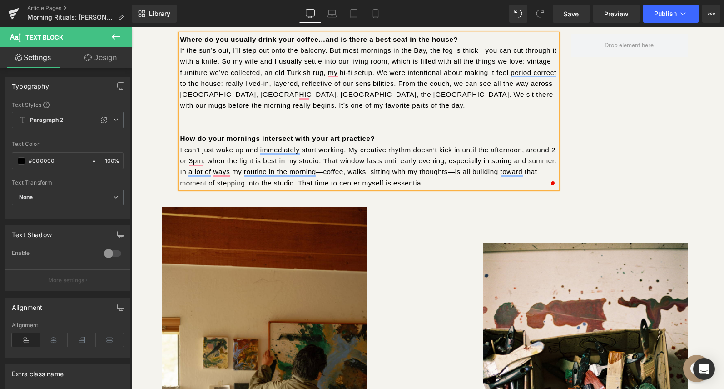
scroll to position [5082, 593]
click at [419, 199] on div "Where do you usually drink your coffee…and is there a best seat in the house? I…" at bounding box center [427, 91] width 545 height 230
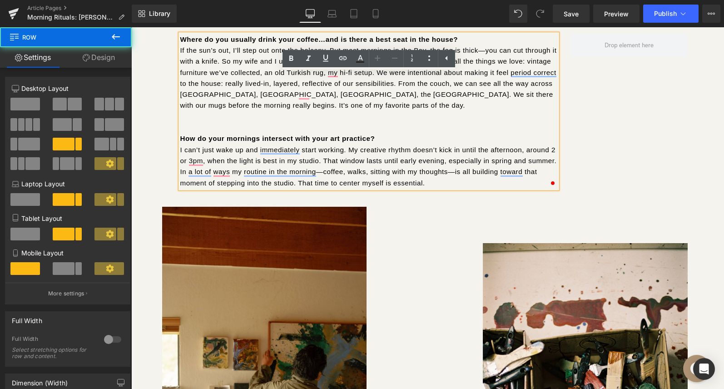
click at [337, 204] on div "Where do you usually drink your coffee…and is there a best seat in the house? I…" at bounding box center [427, 91] width 545 height 230
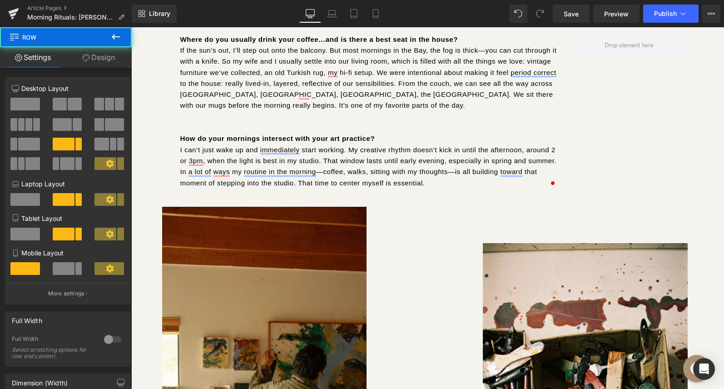
click at [379, 200] on div "Where do you usually drink your coffee…and is there a best seat in the house? I…" at bounding box center [427, 91] width 545 height 230
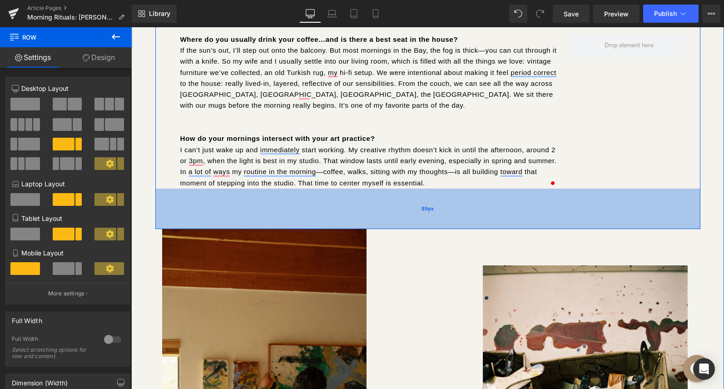
scroll to position [5106, 593]
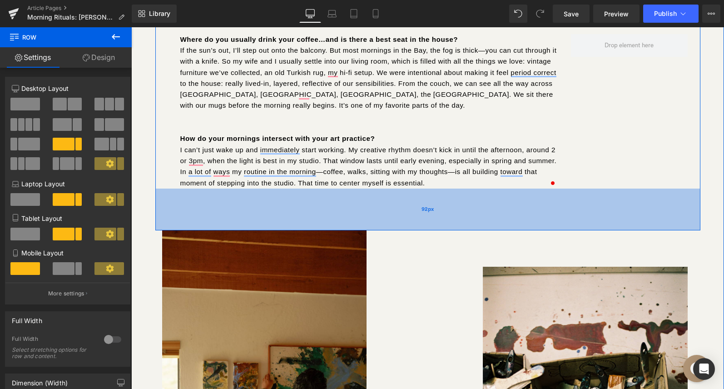
drag, startPoint x: 387, startPoint y: 204, endPoint x: 387, endPoint y: 228, distance: 23.6
click at [387, 228] on div "92px" at bounding box center [427, 210] width 545 height 42
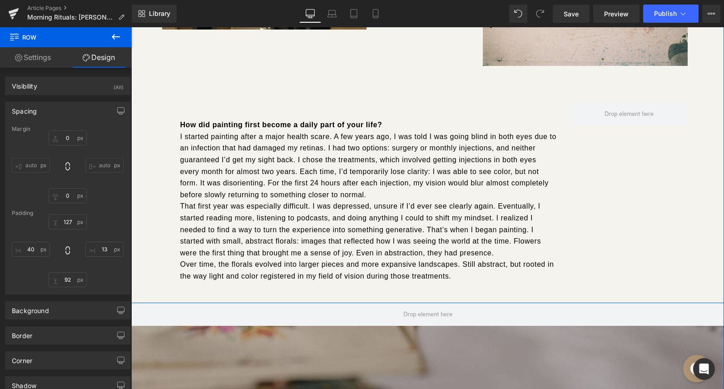
scroll to position [2938, 0]
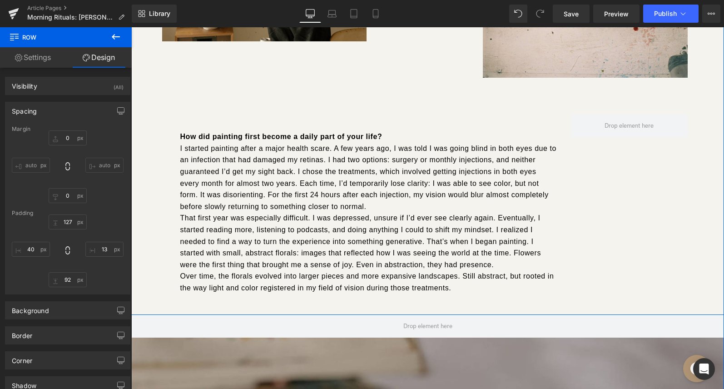
click at [410, 115] on div "How did painting first become a daily part of your life? I started painting aft…" at bounding box center [368, 210] width 377 height 191
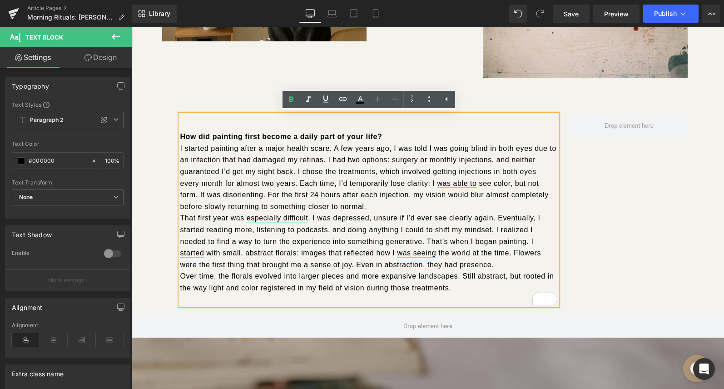
click at [511, 101] on div "How did painting first become a daily part of your life? I started painting aft…" at bounding box center [427, 196] width 545 height 237
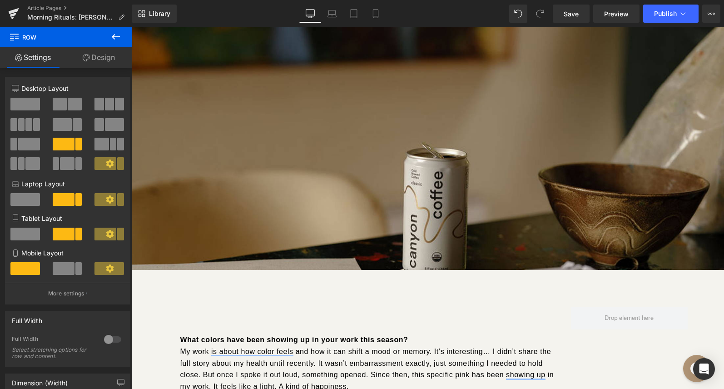
scroll to position [3324, 0]
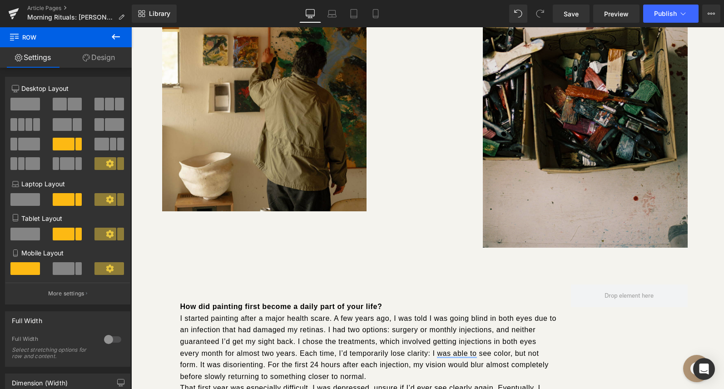
click at [597, 162] on img at bounding box center [585, 93] width 205 height 307
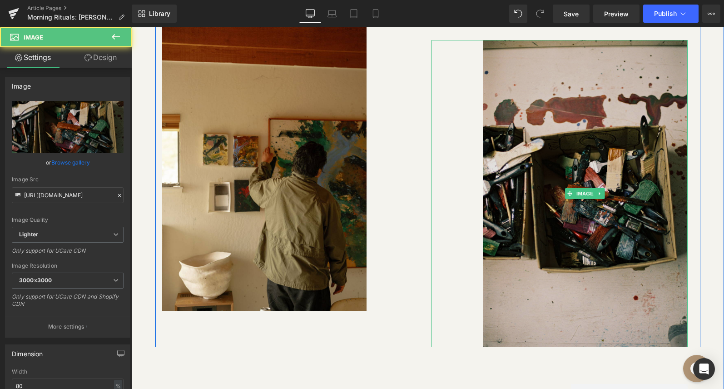
scroll to position [2635, 0]
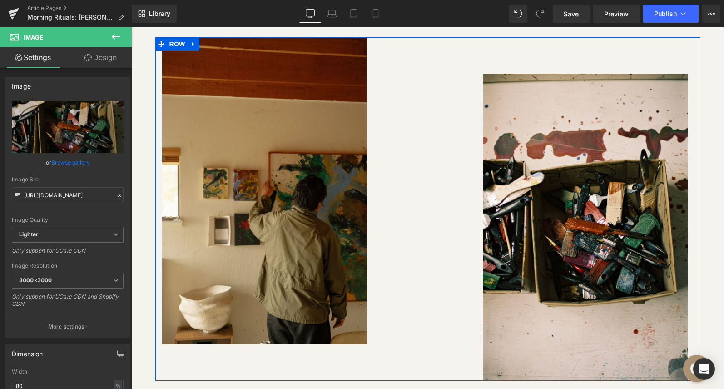
click at [159, 44] on div "Image Separator Separator Image Row How did painting first become a daily part …" at bounding box center [427, 327] width 593 height 581
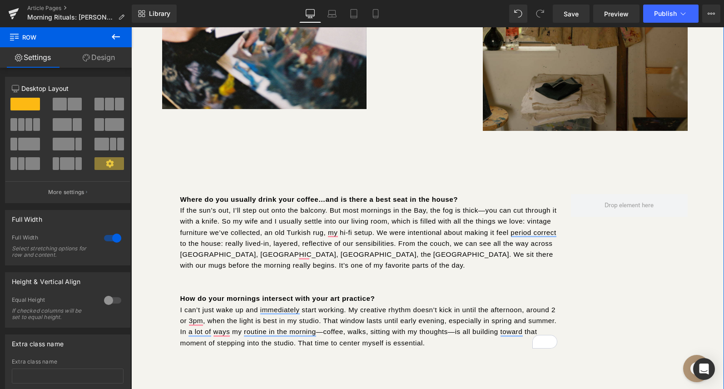
scroll to position [2489, 0]
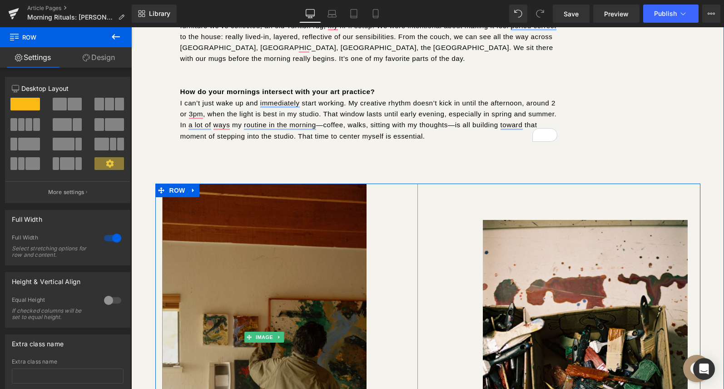
click at [286, 263] on img at bounding box center [264, 337] width 205 height 307
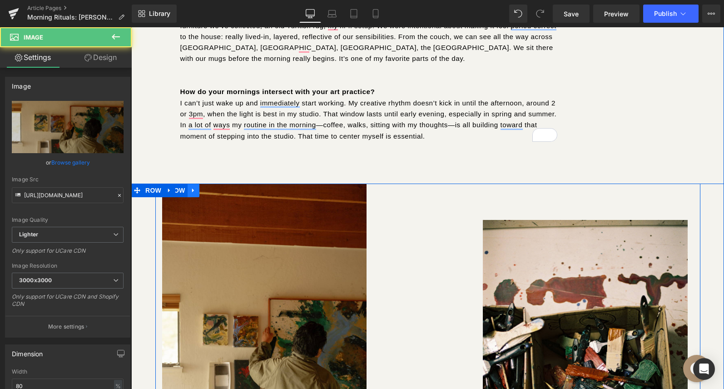
click at [194, 190] on icon at bounding box center [193, 191] width 2 height 4
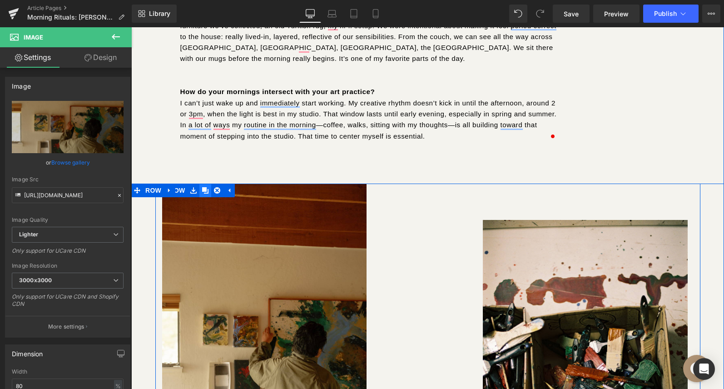
click at [204, 192] on icon at bounding box center [205, 190] width 6 height 7
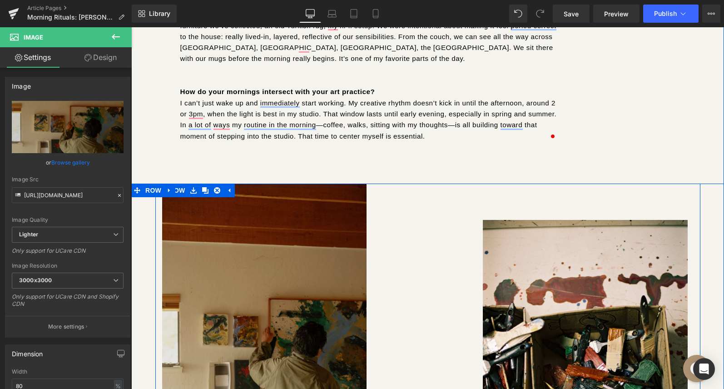
scroll to position [5450, 593]
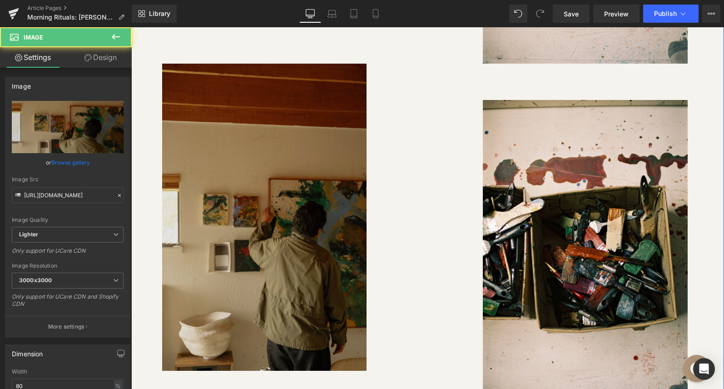
click at [316, 177] on img at bounding box center [264, 217] width 205 height 307
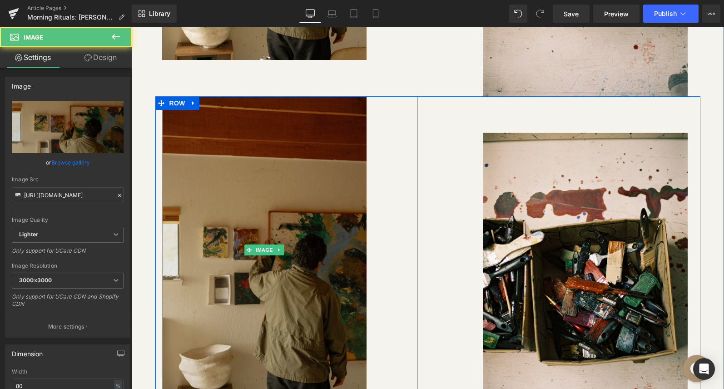
scroll to position [2897, 0]
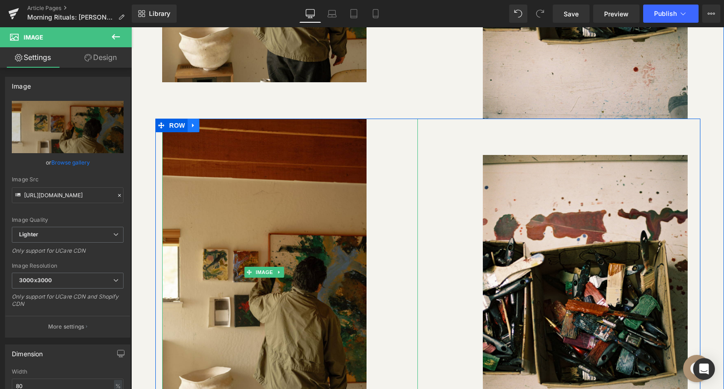
click at [193, 127] on icon at bounding box center [193, 125] width 6 height 7
click at [216, 127] on icon at bounding box center [217, 125] width 6 height 6
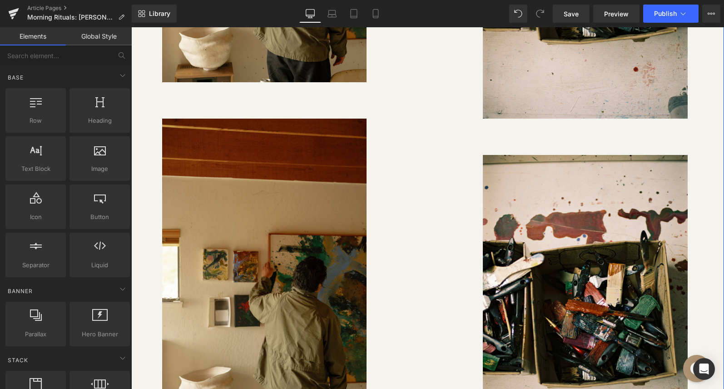
scroll to position [5450, 593]
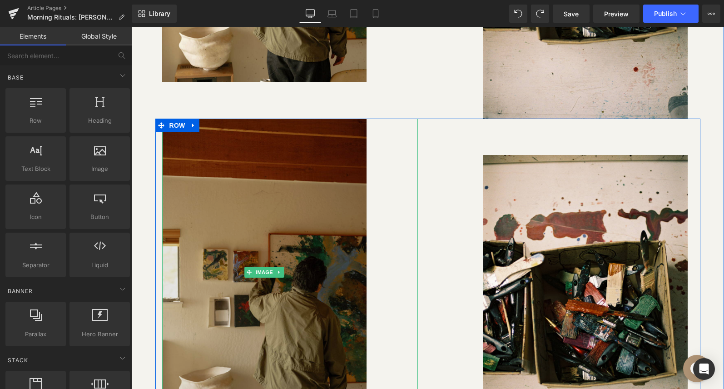
click at [281, 161] on img at bounding box center [264, 272] width 205 height 307
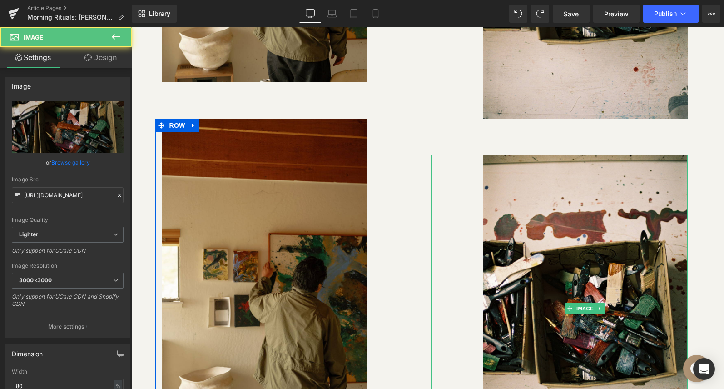
click at [480, 234] on div at bounding box center [560, 308] width 256 height 307
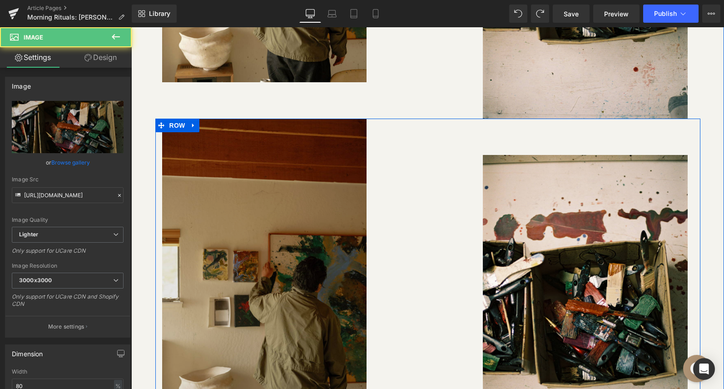
click at [295, 239] on img at bounding box center [264, 272] width 205 height 307
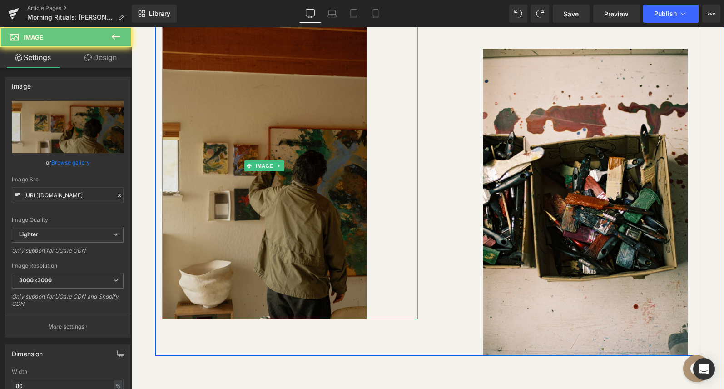
scroll to position [3055, 0]
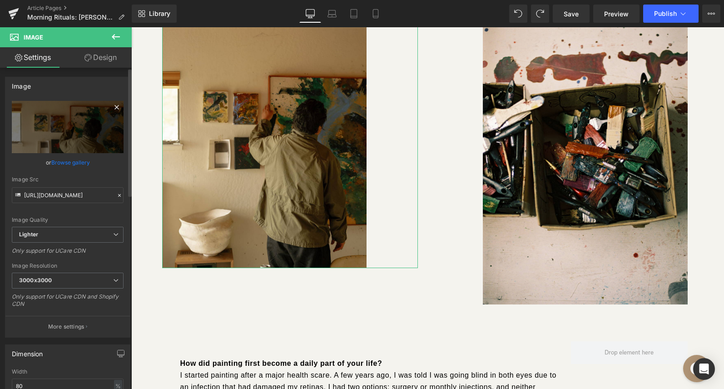
click at [110, 105] on link at bounding box center [117, 109] width 14 height 14
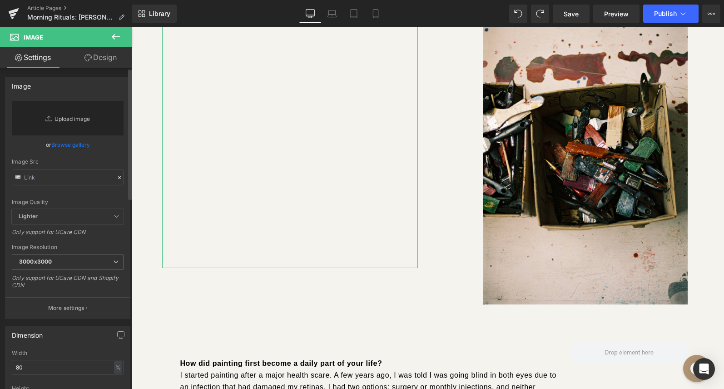
click at [71, 123] on link "Replace Image" at bounding box center [68, 118] width 112 height 35
click at [85, 142] on link "Browse gallery" at bounding box center [70, 145] width 39 height 16
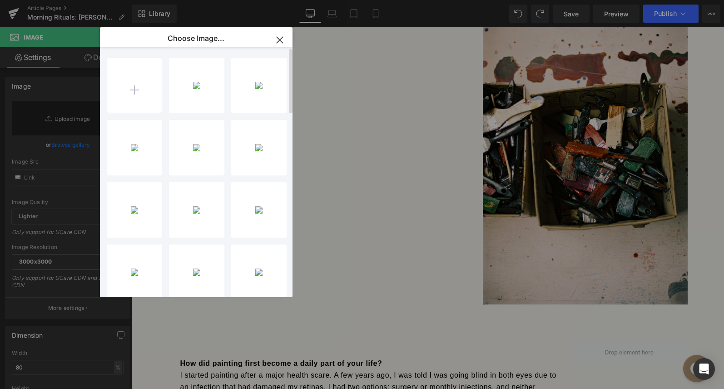
type input "C:\fakepath\JB15.jpg"
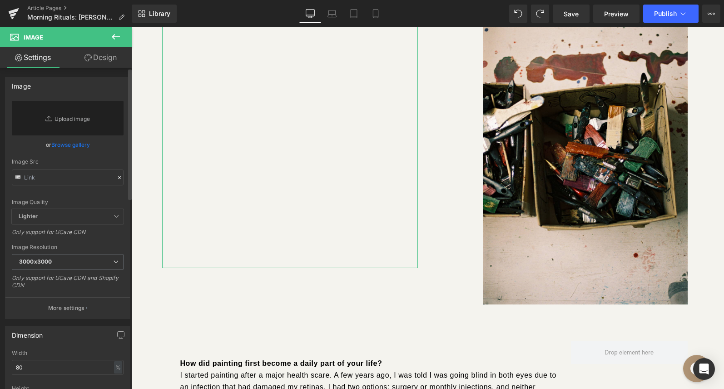
click at [70, 148] on link "Browse gallery" at bounding box center [70, 145] width 39 height 16
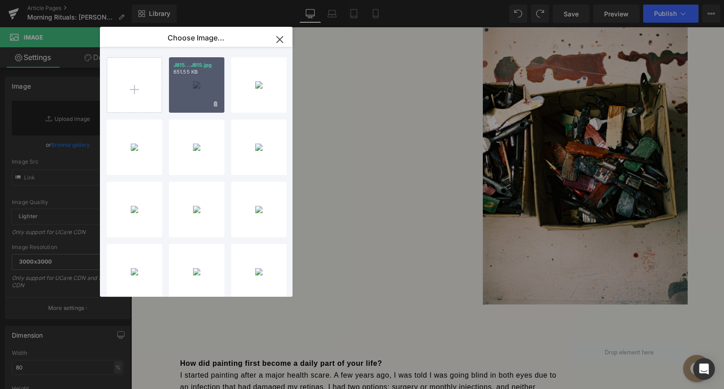
click at [205, 97] on div "JB15...JB15.jpg 651.55 KB" at bounding box center [196, 84] width 55 height 55
type input "[URL][DOMAIN_NAME]"
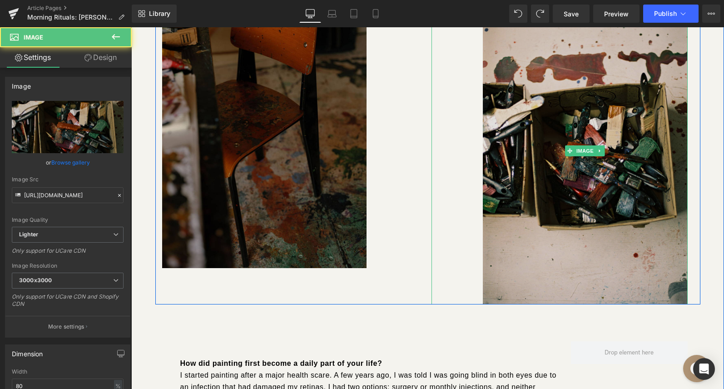
click at [582, 141] on img at bounding box center [585, 150] width 205 height 307
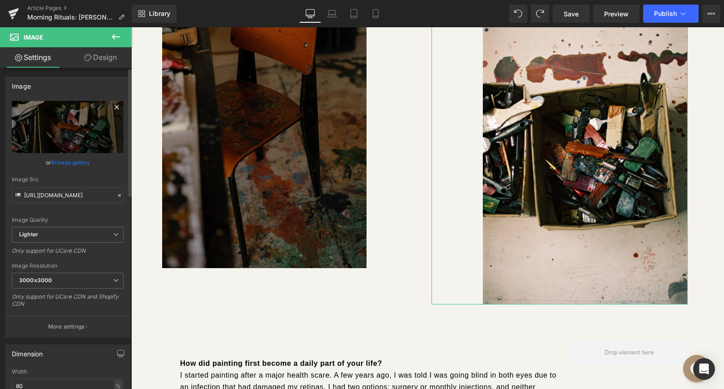
click at [115, 106] on icon at bounding box center [116, 107] width 11 height 11
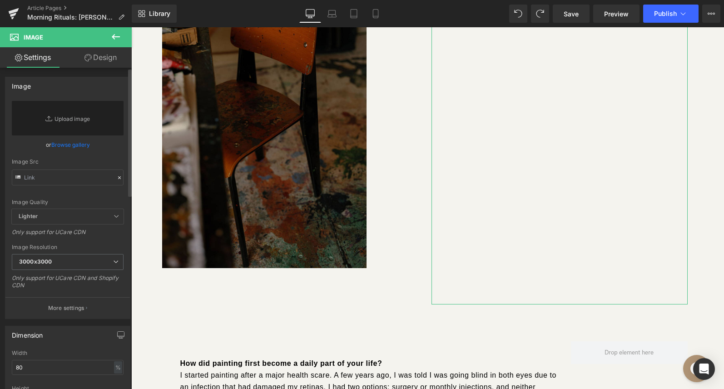
click at [71, 147] on link "Browse gallery" at bounding box center [70, 145] width 39 height 16
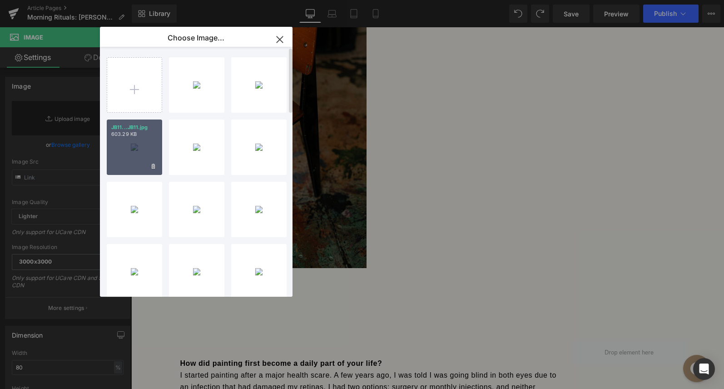
type input "C:\fakepath\JB14.jpg"
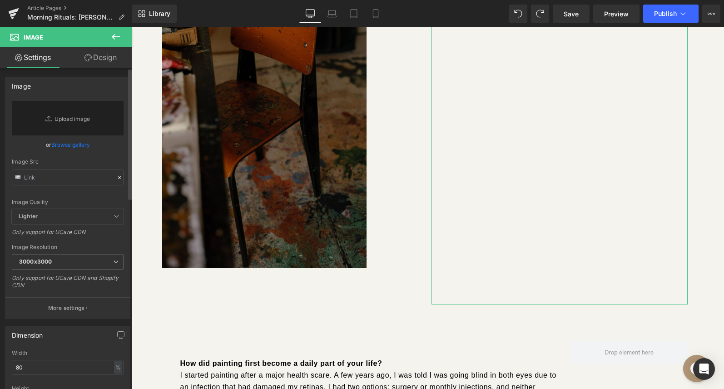
click at [84, 146] on link "Browse gallery" at bounding box center [70, 145] width 39 height 16
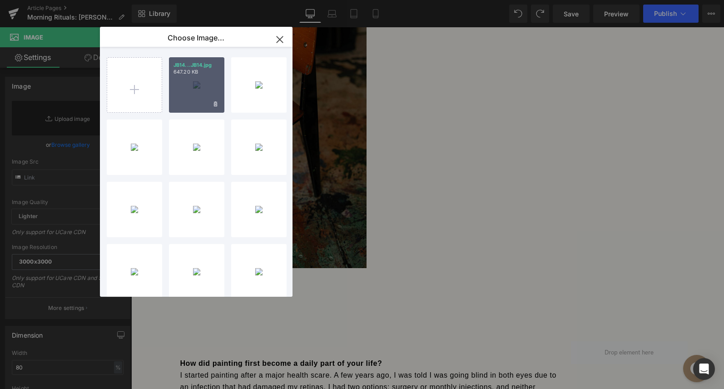
click at [185, 100] on div "JB14...JB14.jpg 647.20 KB" at bounding box center [196, 84] width 55 height 55
type input "[URL][DOMAIN_NAME]"
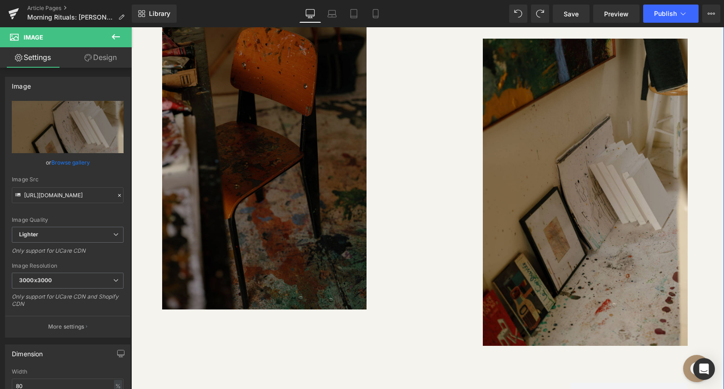
scroll to position [3173, 0]
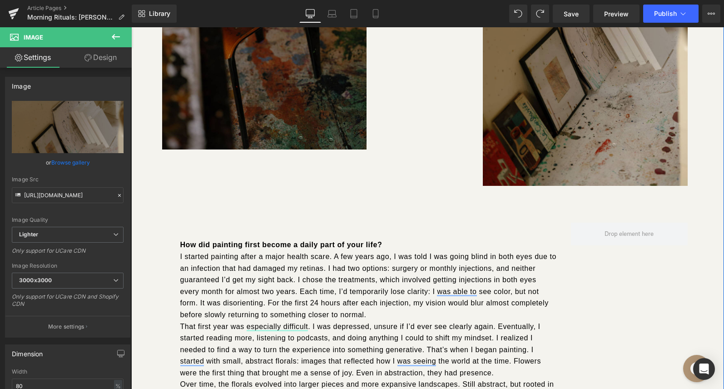
click at [349, 263] on p "I started painting after a major health scare. A few years ago, I was told I wa…" at bounding box center [368, 286] width 377 height 70
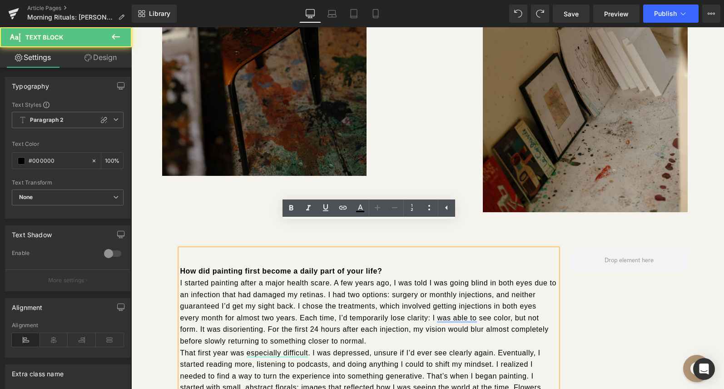
scroll to position [3116, 0]
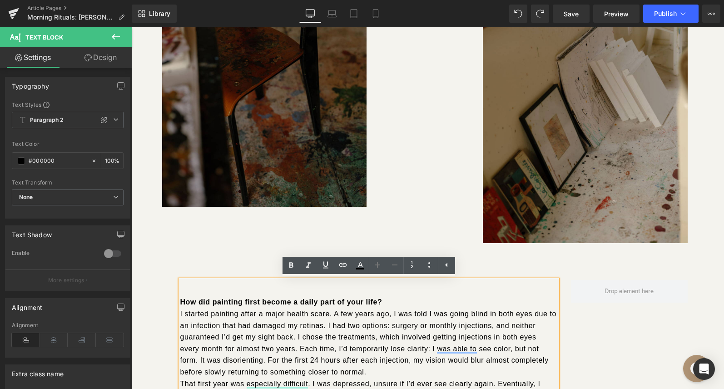
click at [206, 280] on div "How did painting first become a daily part of your life? I started painting aft…" at bounding box center [368, 375] width 377 height 191
click at [156, 283] on div "How did painting first become a daily part of your life? I started painting aft…" at bounding box center [427, 361] width 545 height 237
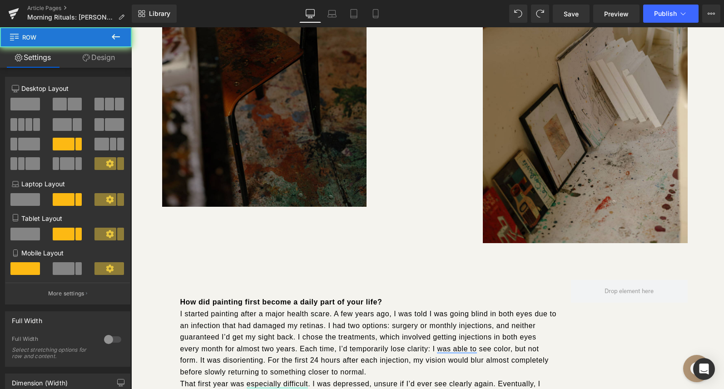
click at [256, 190] on img at bounding box center [264, 53] width 205 height 307
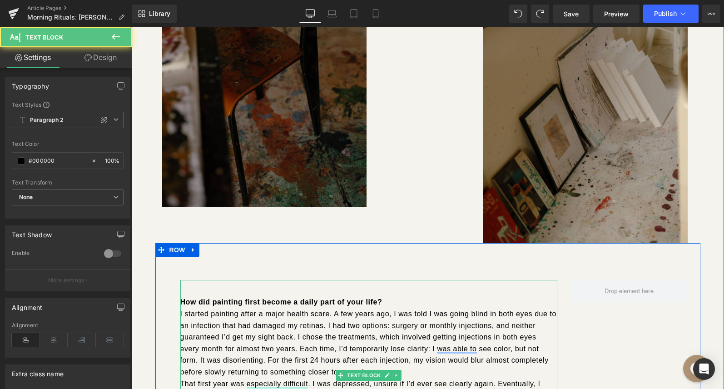
click at [206, 285] on div "How did painting first become a daily part of your life? I started painting aft…" at bounding box center [368, 375] width 377 height 191
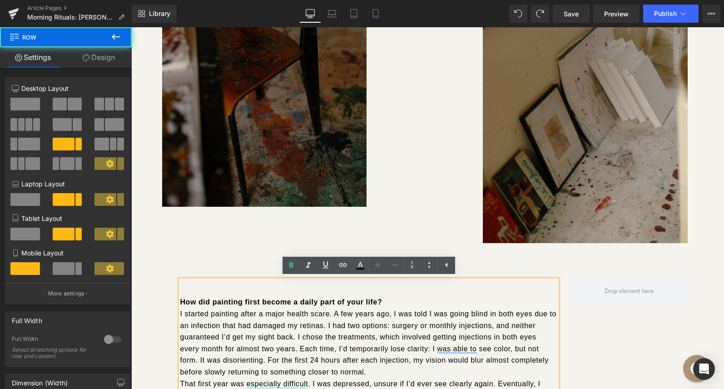
click at [170, 250] on div "How did painting first become a daily part of your life? I started painting aft…" at bounding box center [427, 361] width 545 height 237
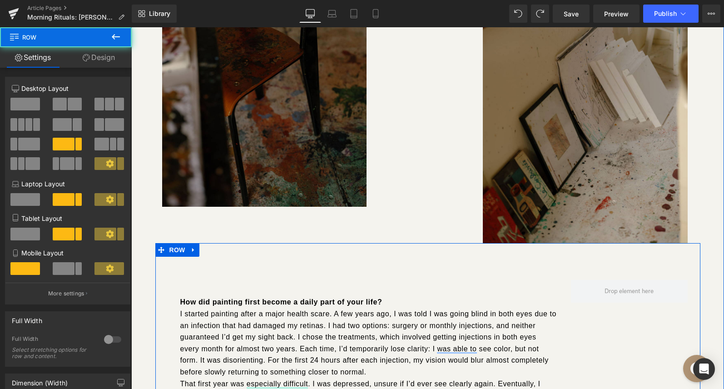
click at [193, 259] on div "How did painting first become a daily part of your life? I started painting aft…" at bounding box center [427, 361] width 545 height 237
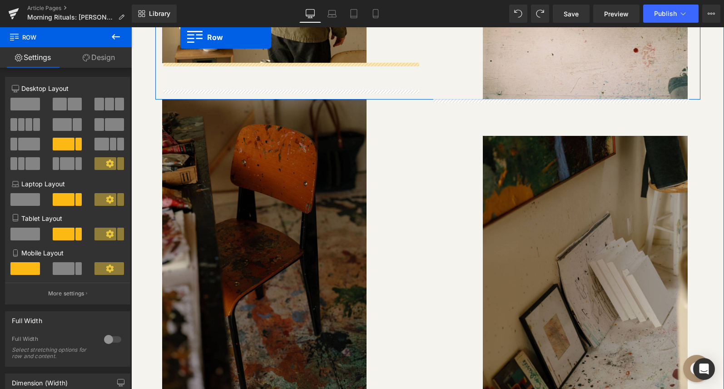
scroll to position [2871, 0]
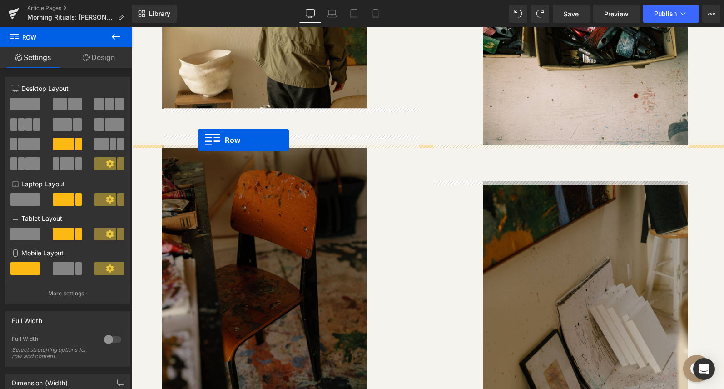
drag, startPoint x: 158, startPoint y: 245, endPoint x: 198, endPoint y: 140, distance: 112.5
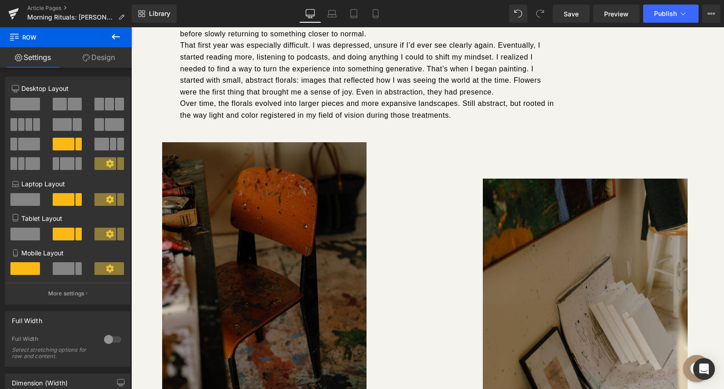
scroll to position [3110, 0]
click at [458, 198] on div at bounding box center [560, 332] width 256 height 307
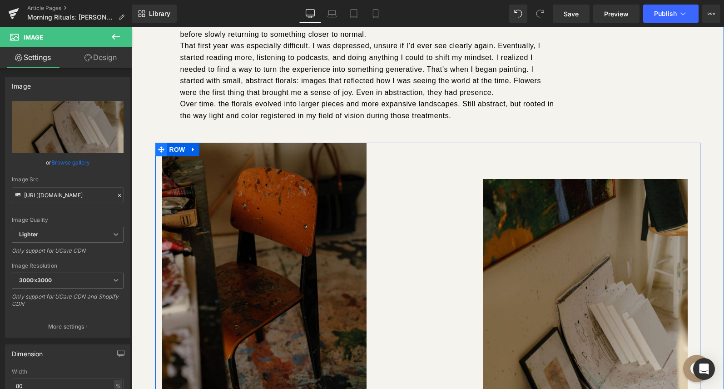
click at [160, 148] on icon at bounding box center [161, 149] width 6 height 7
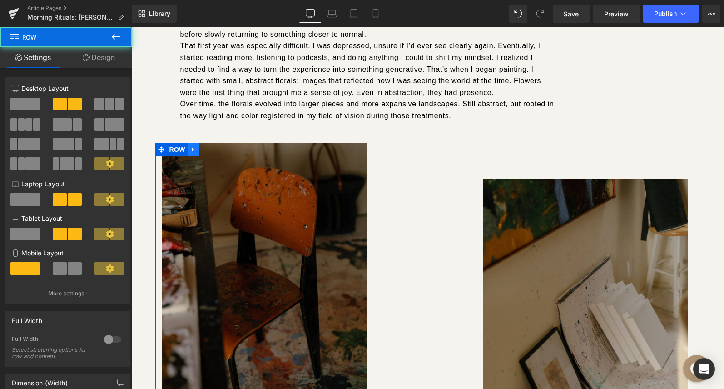
click at [194, 150] on icon at bounding box center [193, 149] width 6 height 7
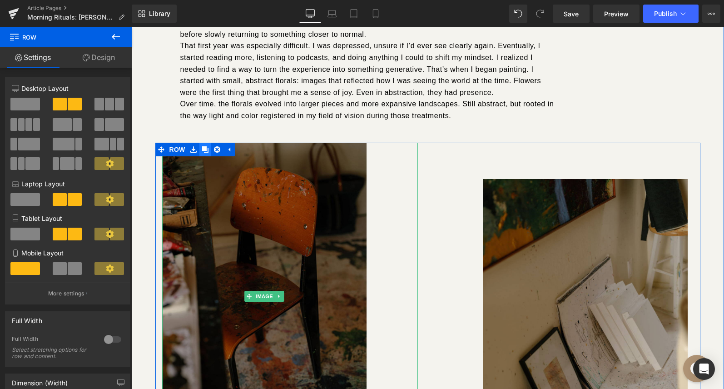
click at [207, 151] on icon at bounding box center [205, 149] width 6 height 7
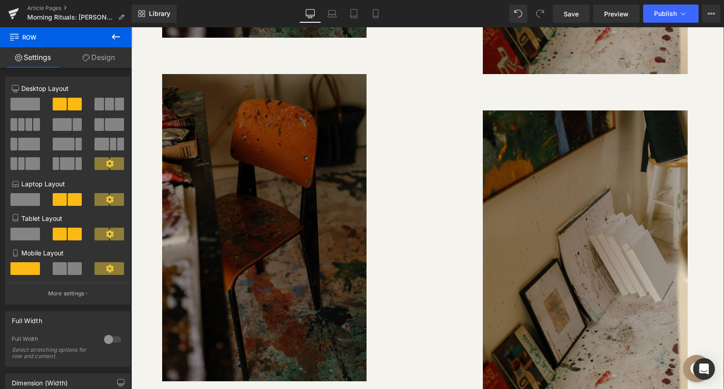
scroll to position [3511, 0]
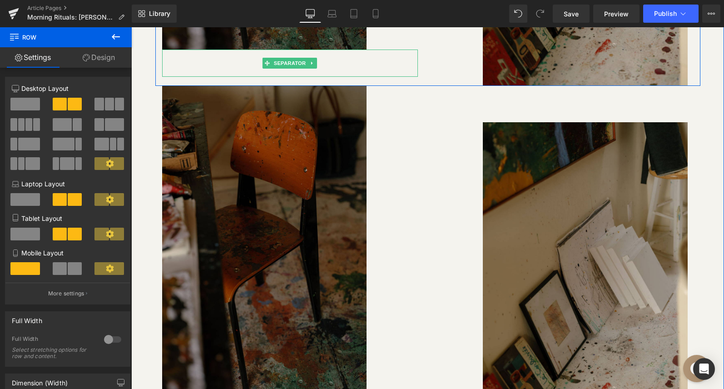
click at [230, 74] on div at bounding box center [290, 63] width 256 height 27
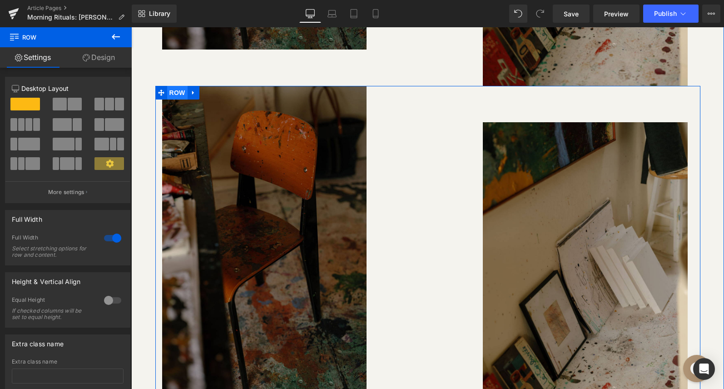
click at [178, 90] on span "Row" at bounding box center [177, 93] width 20 height 14
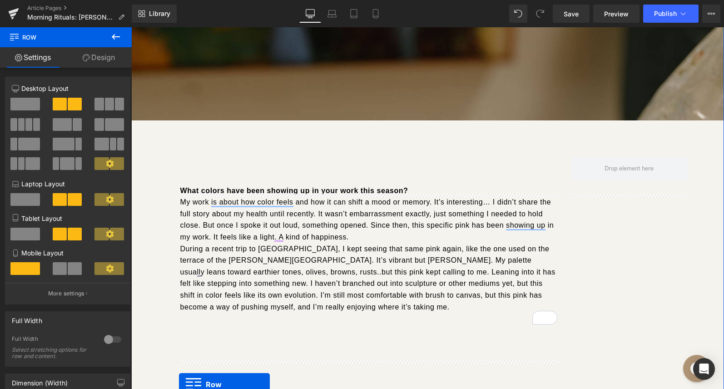
scroll to position [3883, 0]
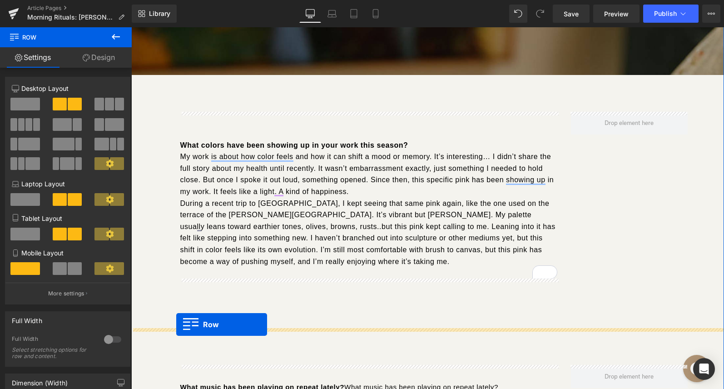
drag, startPoint x: 163, startPoint y: 94, endPoint x: 176, endPoint y: 324, distance: 230.8
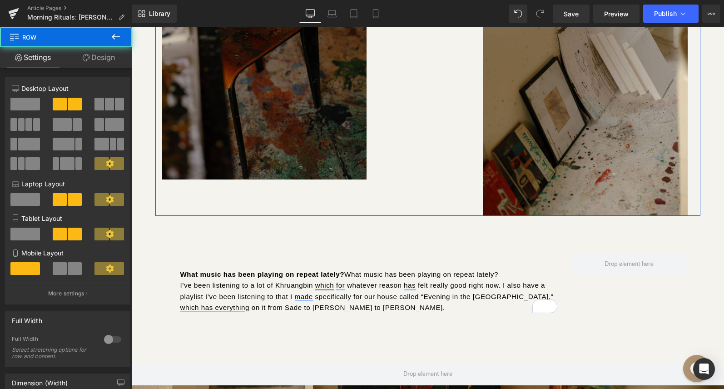
scroll to position [4412, 0]
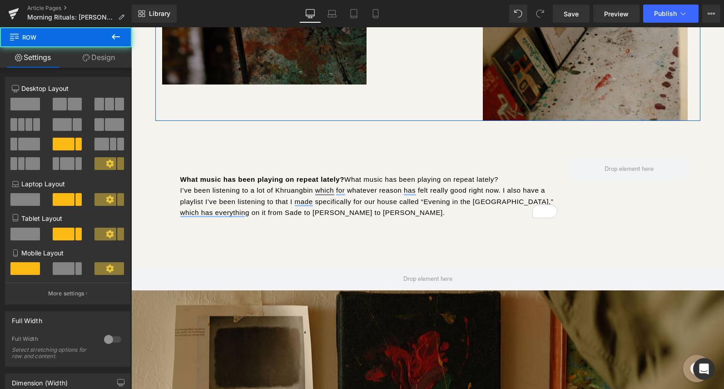
click at [322, 142] on div "What music has been playing on repeat lately? What music has been playing on re…" at bounding box center [427, 194] width 545 height 147
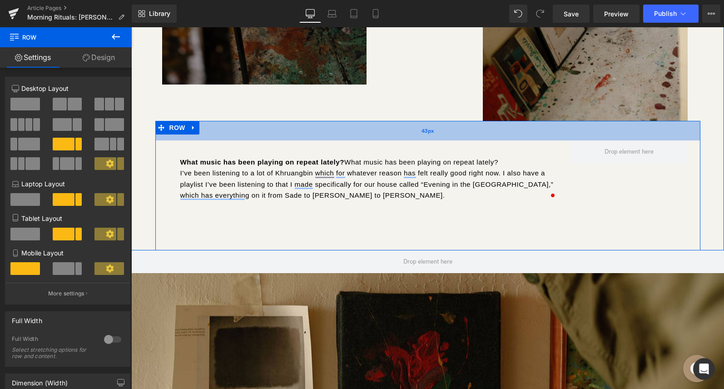
drag, startPoint x: 489, startPoint y: 140, endPoint x: 488, endPoint y: 123, distance: 17.7
click at [488, 123] on div "43px" at bounding box center [427, 131] width 545 height 20
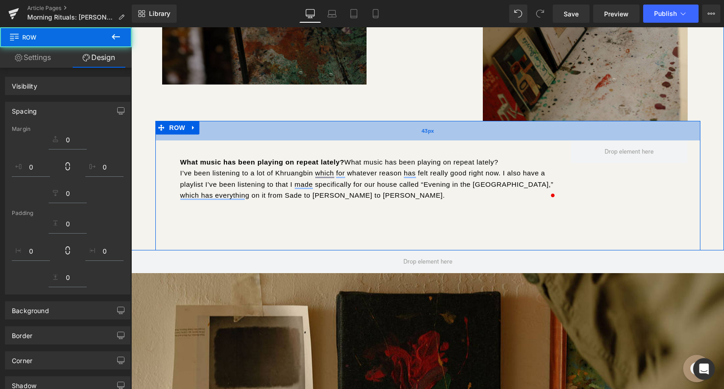
scroll to position [5776, 593]
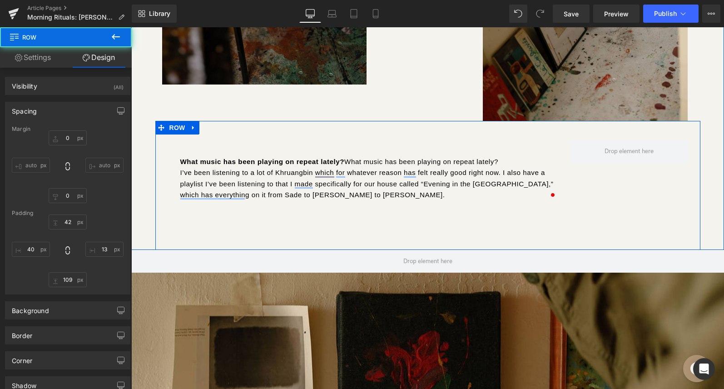
click at [430, 226] on div "What music has been playing on repeat lately? What music has been playing on re…" at bounding box center [427, 185] width 545 height 129
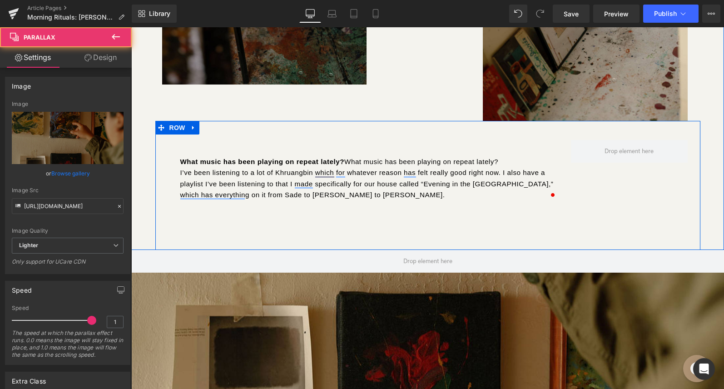
drag, startPoint x: 374, startPoint y: 250, endPoint x: 374, endPoint y: 236, distance: 14.1
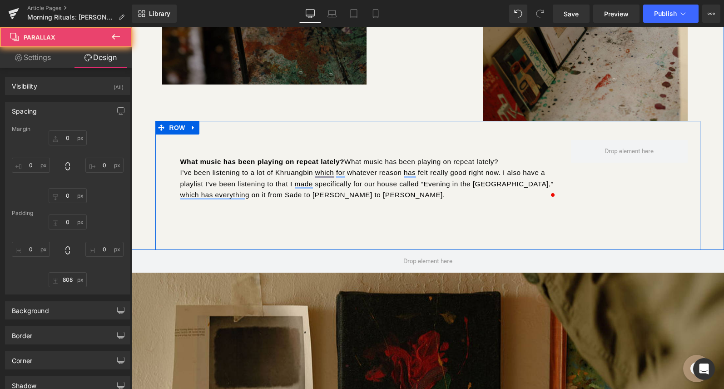
click at [372, 233] on div "What music has been playing on repeat lately? What music has been playing on re…" at bounding box center [427, 185] width 545 height 129
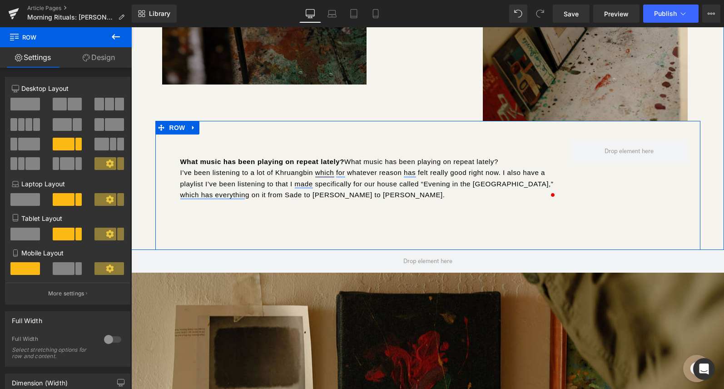
click at [356, 214] on div "What music has been playing on repeat lately? What music has been playing on re…" at bounding box center [427, 185] width 545 height 129
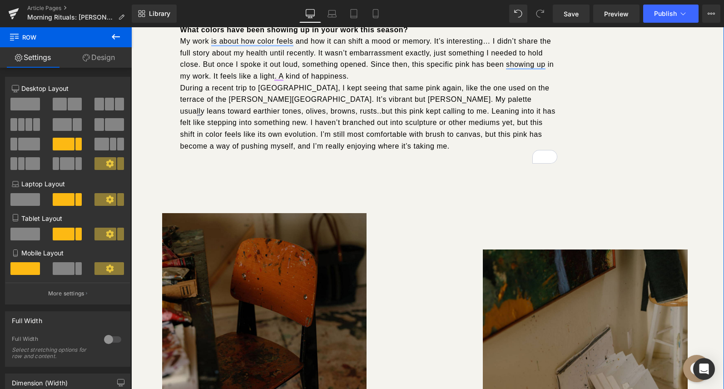
scroll to position [3922, 0]
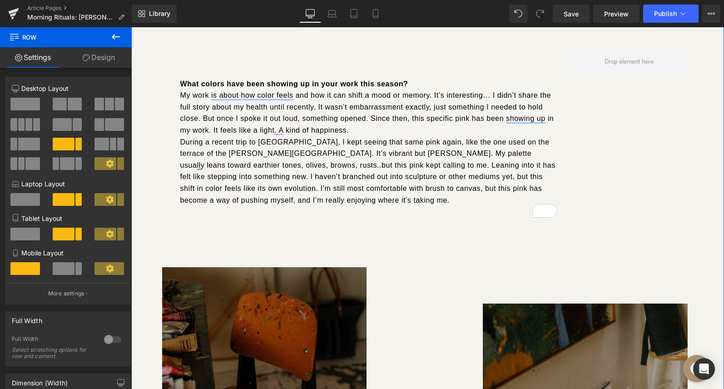
click at [349, 234] on div "What colors have been showing up in your work this season? My work is about how…" at bounding box center [427, 140] width 545 height 253
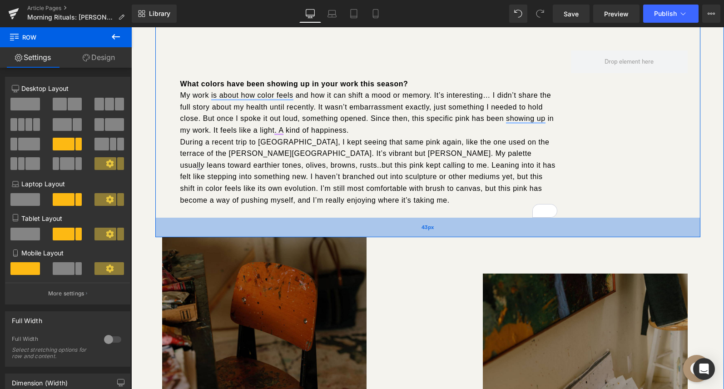
scroll to position [5746, 593]
drag, startPoint x: 346, startPoint y: 266, endPoint x: 345, endPoint y: 236, distance: 30.0
click at [345, 236] on div "43px" at bounding box center [427, 228] width 545 height 20
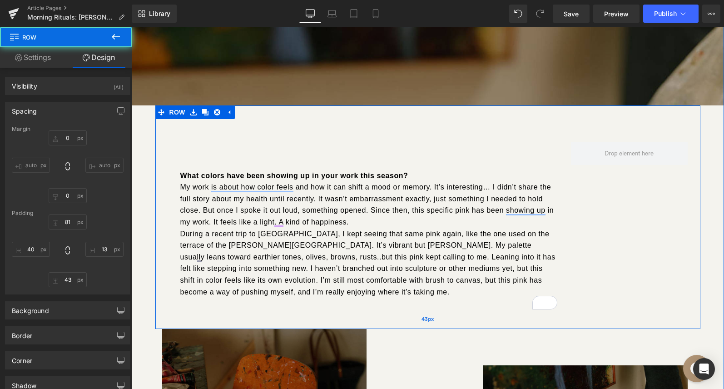
scroll to position [3826, 0]
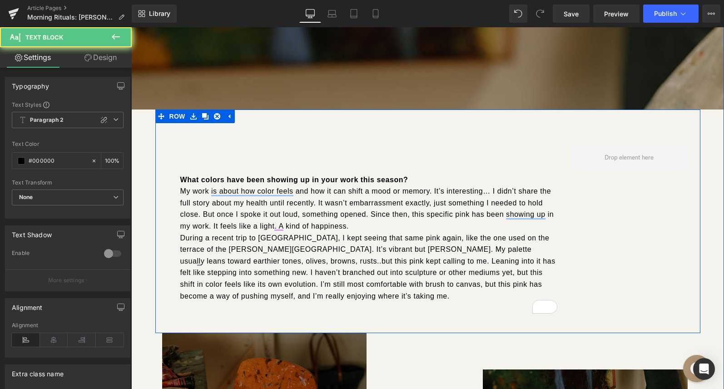
click at [346, 148] on div "What colors have been showing up in your work this season? My work is about how…" at bounding box center [368, 229] width 377 height 167
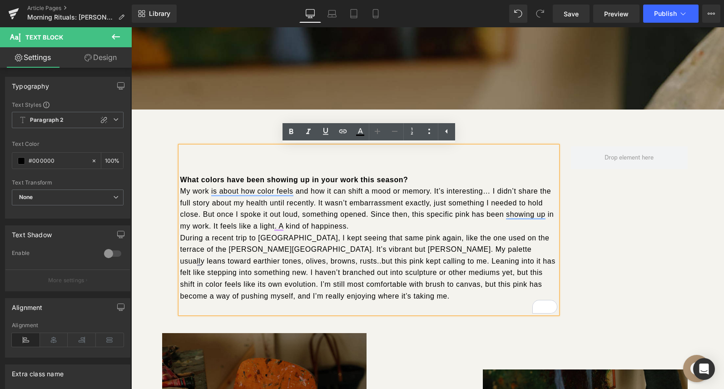
click at [338, 165] on p "To enrich screen reader interactions, please activate Accessibility in Grammarl…" at bounding box center [368, 168] width 377 height 11
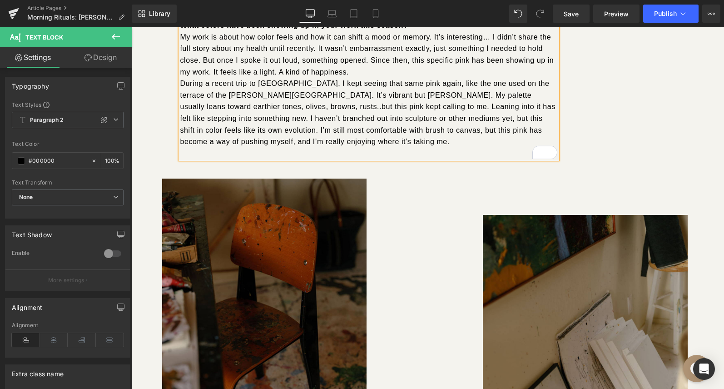
scroll to position [4052, 0]
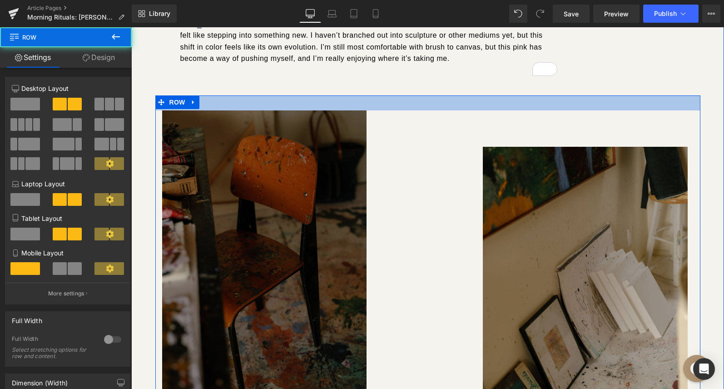
scroll to position [5758, 593]
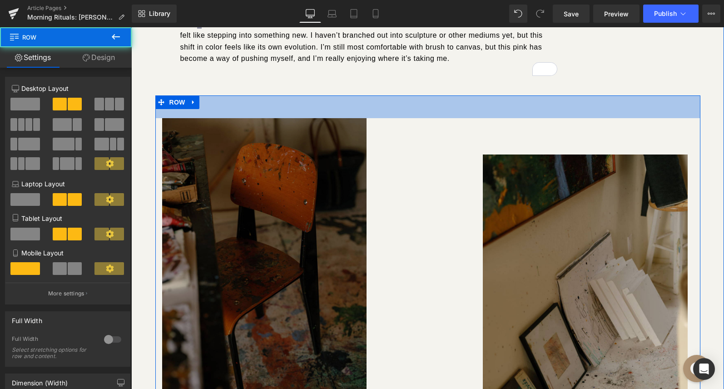
drag, startPoint x: 351, startPoint y: 97, endPoint x: 352, endPoint y: 120, distance: 22.7
click at [352, 120] on div "Image Separator Separator Image Row 50px" at bounding box center [427, 278] width 545 height 366
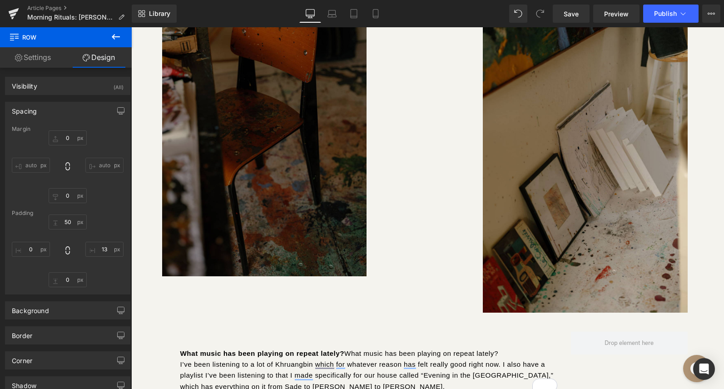
scroll to position [0, 0]
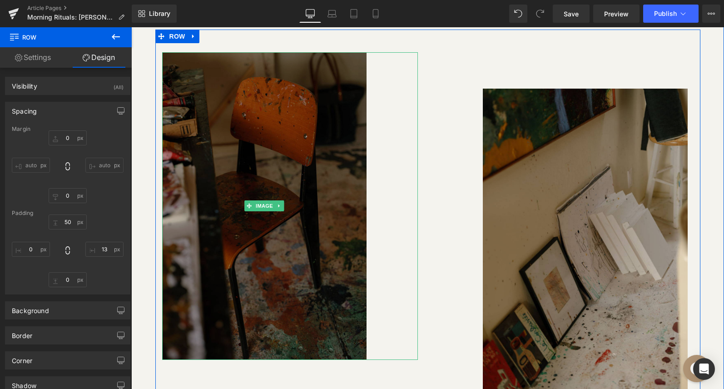
click at [344, 125] on img at bounding box center [264, 205] width 205 height 307
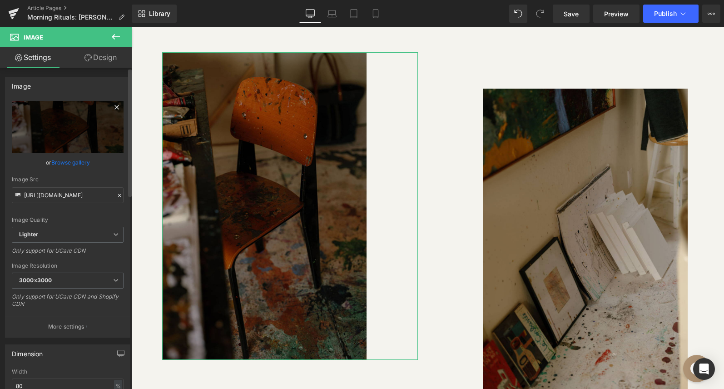
click at [111, 111] on icon at bounding box center [116, 107] width 11 height 11
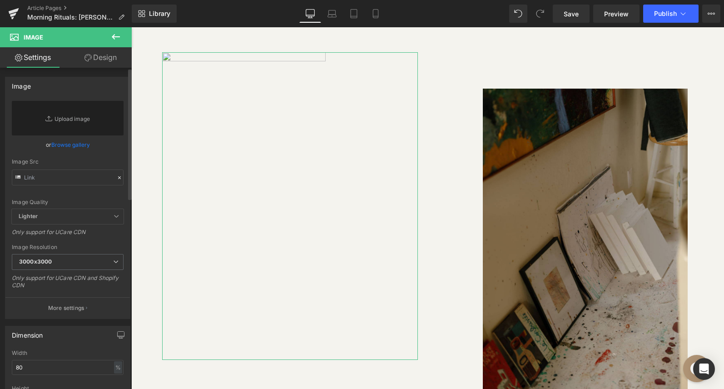
click at [66, 143] on link "Browse gallery" at bounding box center [70, 145] width 39 height 16
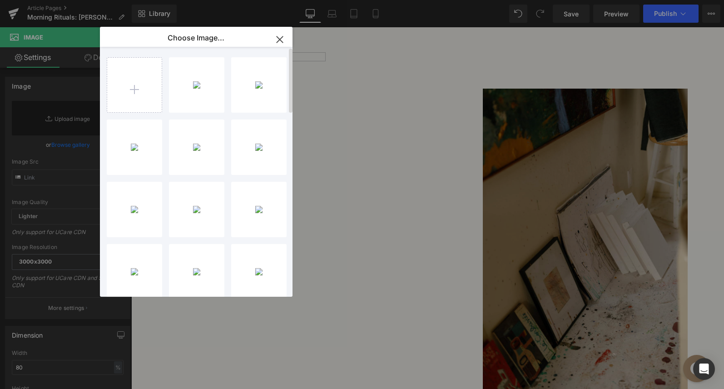
type input "C:\fakepath\JB13.jpg"
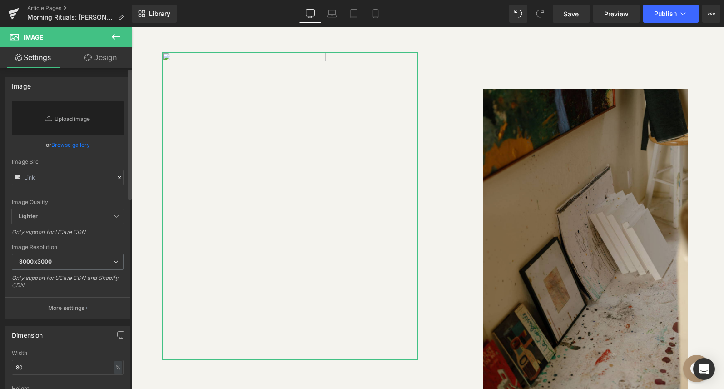
click at [85, 144] on link "Browse gallery" at bounding box center [70, 145] width 39 height 16
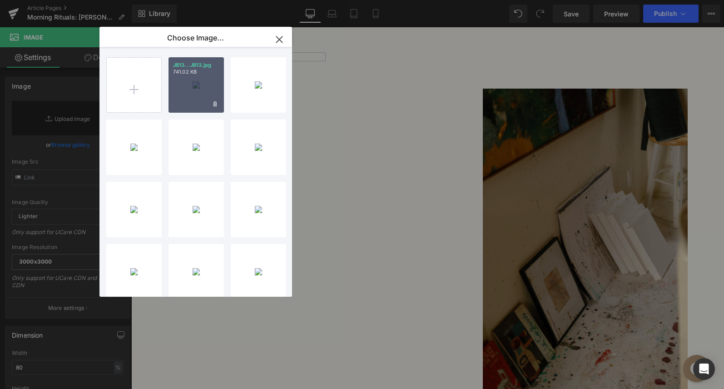
click at [186, 92] on div "JB13...JB13.jpg 741.02 KB" at bounding box center [196, 84] width 55 height 55
type input "https://ucarecdn.com/85ca841f-c7b9-4250-9363-2f0fa795461d/-/format/auto/-/previ…"
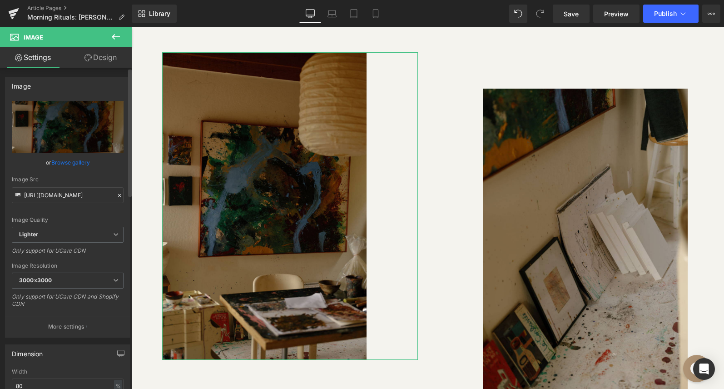
click at [64, 166] on link "Browse gallery" at bounding box center [70, 163] width 39 height 16
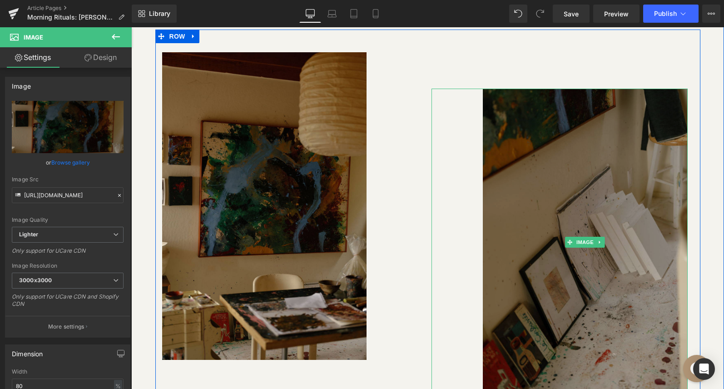
click at [528, 135] on img at bounding box center [585, 242] width 205 height 307
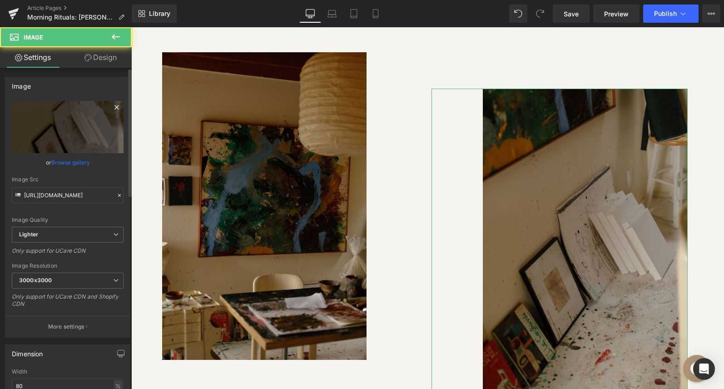
click at [114, 106] on icon at bounding box center [116, 107] width 11 height 11
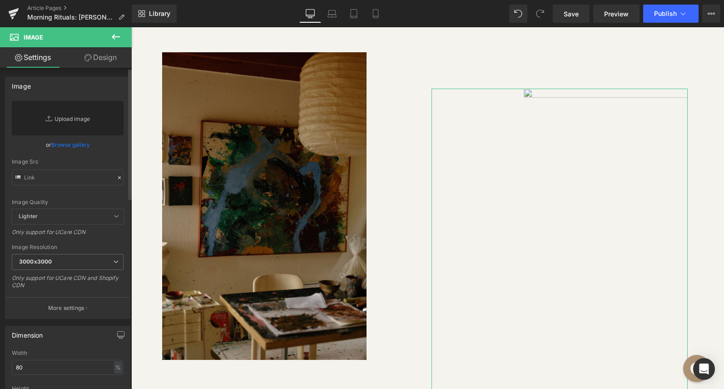
click at [76, 121] on link "Replace Image" at bounding box center [68, 118] width 112 height 35
click at [66, 143] on link "Browse gallery" at bounding box center [70, 145] width 39 height 16
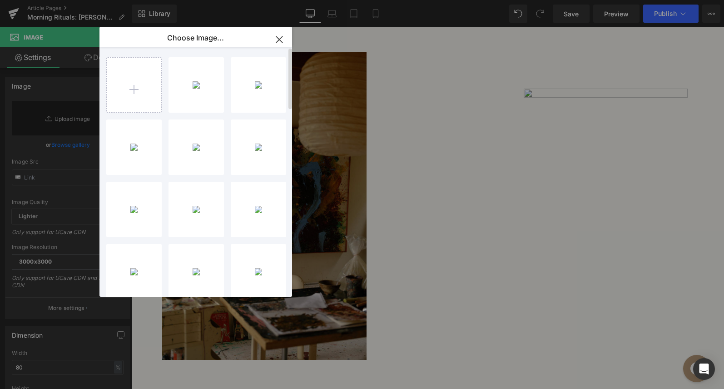
type input "C:\fakepath\JB12.jpg"
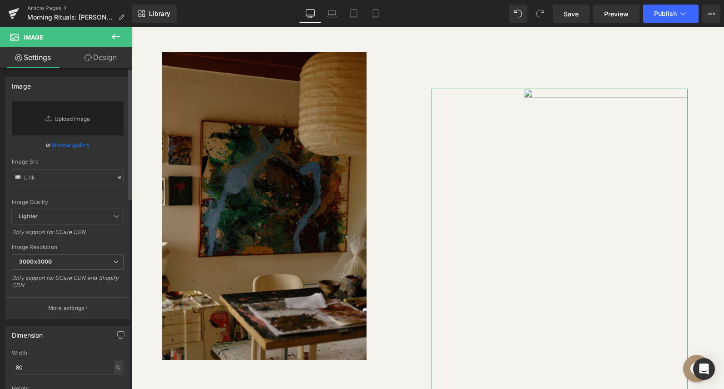
click at [67, 145] on link "Browse gallery" at bounding box center [70, 145] width 39 height 16
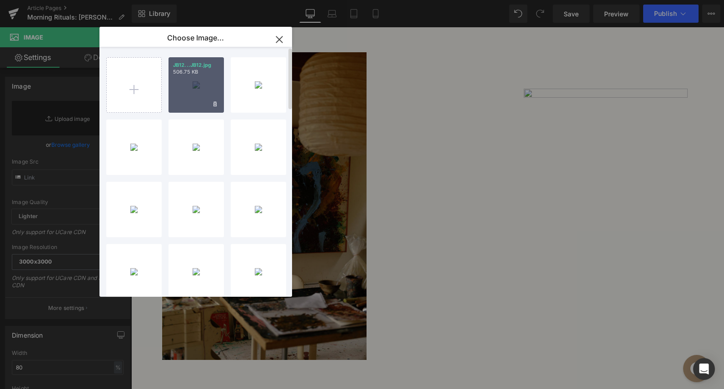
click at [199, 91] on div "JB12...JB12.jpg 506.75 KB" at bounding box center [196, 84] width 55 height 55
type input "https://ucarecdn.com/80d165a5-ca9c-4570-91af-8cbc63d074f4/-/format/auto/-/previ…"
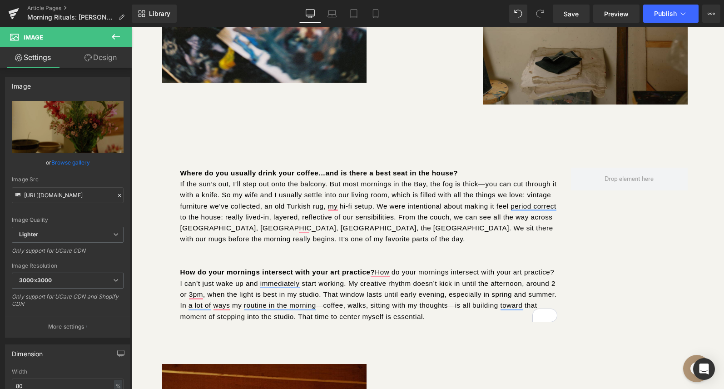
scroll to position [2257, 0]
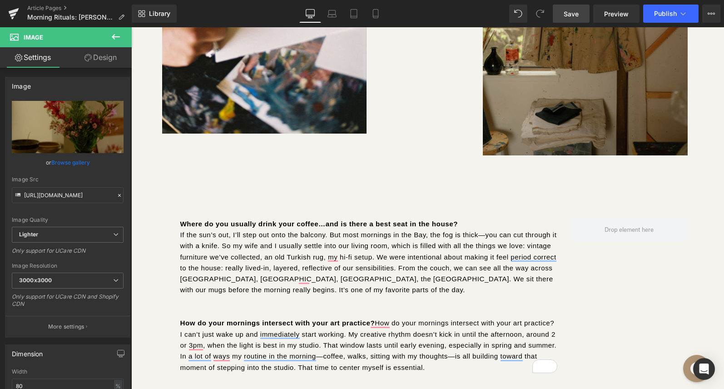
click at [574, 5] on link "Save" at bounding box center [571, 14] width 37 height 18
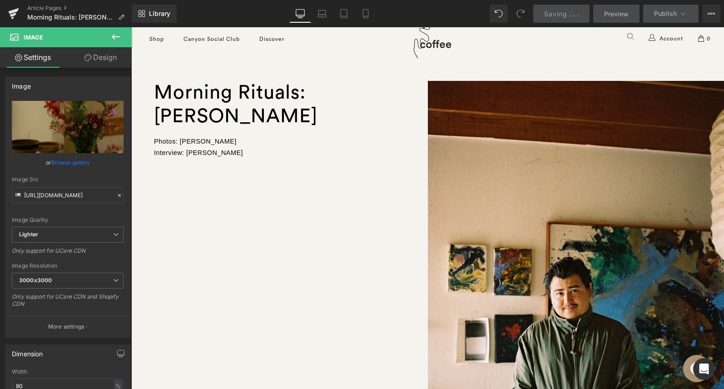
scroll to position [0, 0]
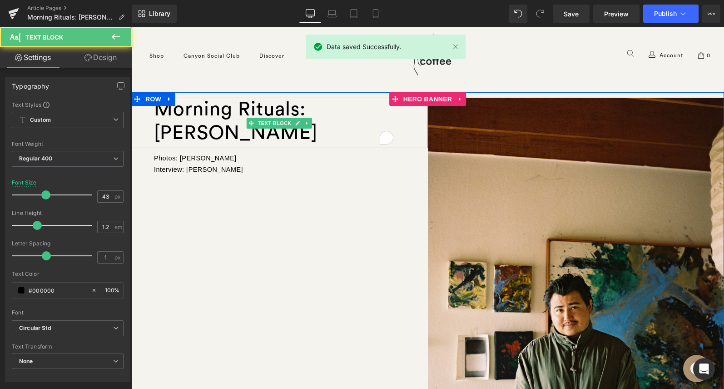
drag, startPoint x: 316, startPoint y: 108, endPoint x: 338, endPoint y: 132, distance: 32.5
click at [338, 132] on div "Morning Rituals: [PERSON_NAME]" at bounding box center [279, 123] width 297 height 50
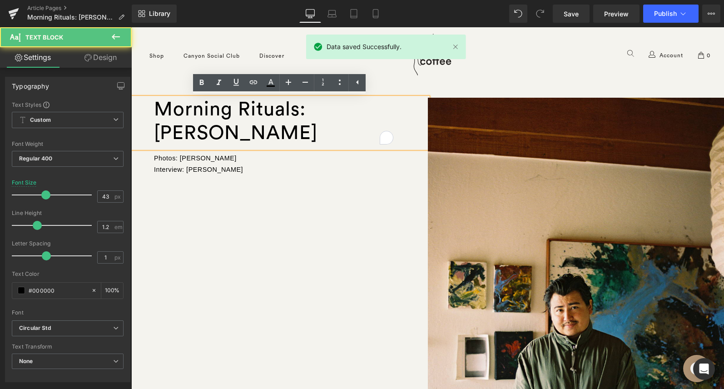
copy div "Jerome Brian Mendez"
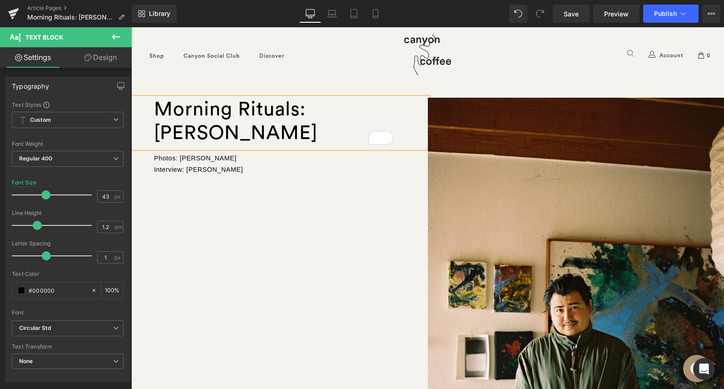
scroll to position [5758, 593]
click at [345, 112] on div "Morning Rituals: [PERSON_NAME]" at bounding box center [279, 123] width 297 height 50
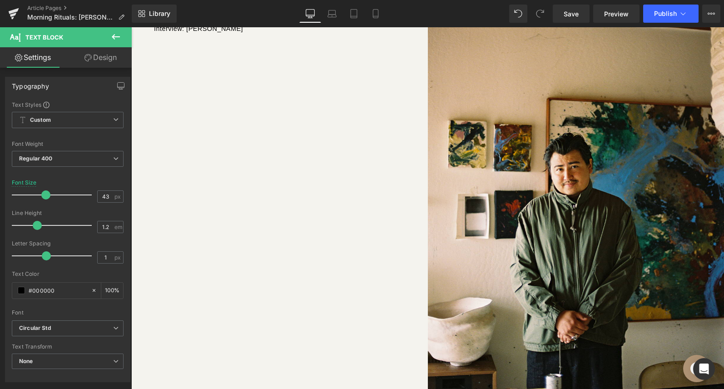
scroll to position [345, 0]
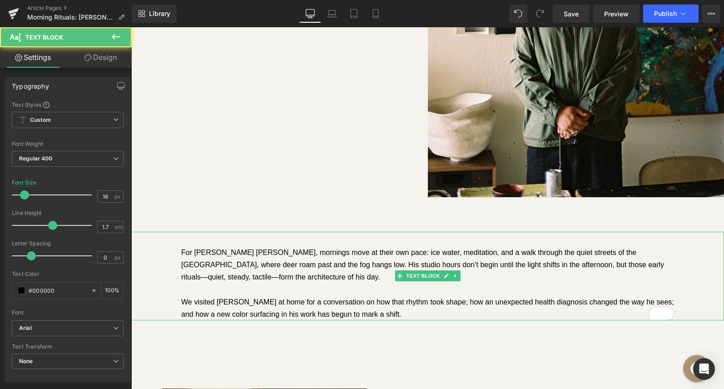
click at [233, 254] on div "For [PERSON_NAME] [PERSON_NAME], mornings move at their own pace: ice water, me…" at bounding box center [427, 264] width 493 height 37
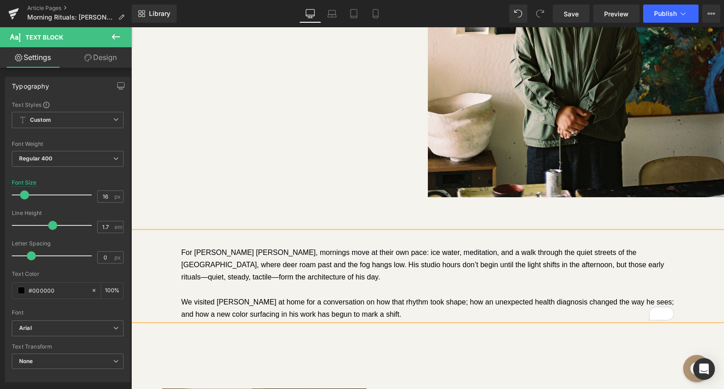
click at [229, 299] on div "We visited [PERSON_NAME] at home for a conversation on how that rhythm took sha…" at bounding box center [427, 308] width 493 height 25
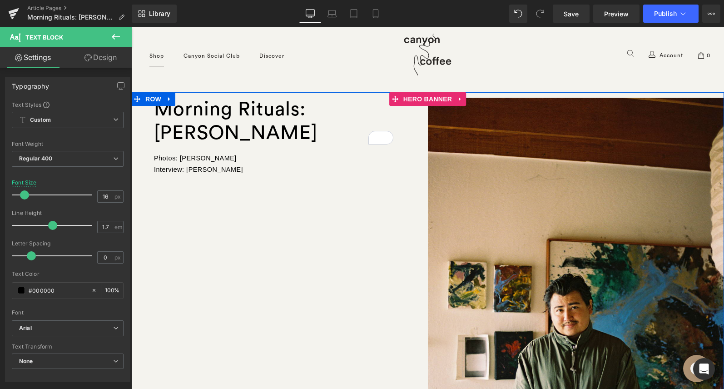
scroll to position [1448, 0]
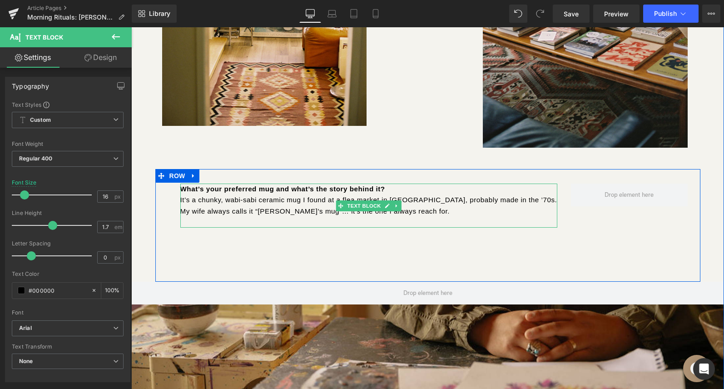
click at [243, 220] on p "To enrich screen reader interactions, please activate Accessibility in Grammarl…" at bounding box center [368, 222] width 377 height 11
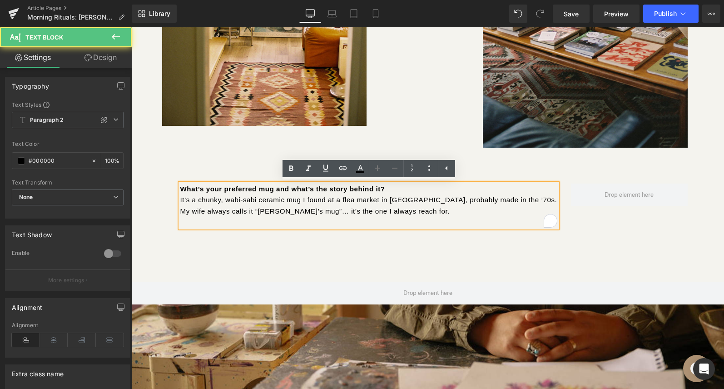
click at [243, 212] on p "It’s a chunky, wabi-sabi ceramic mug I found at a flea market in [GEOGRAPHIC_DA…" at bounding box center [368, 206] width 377 height 22
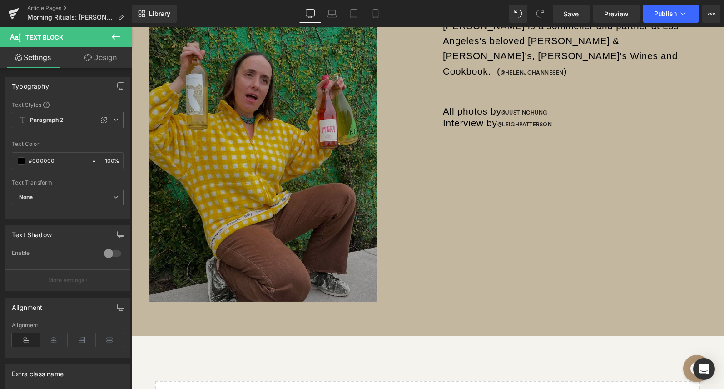
scroll to position [5022, 0]
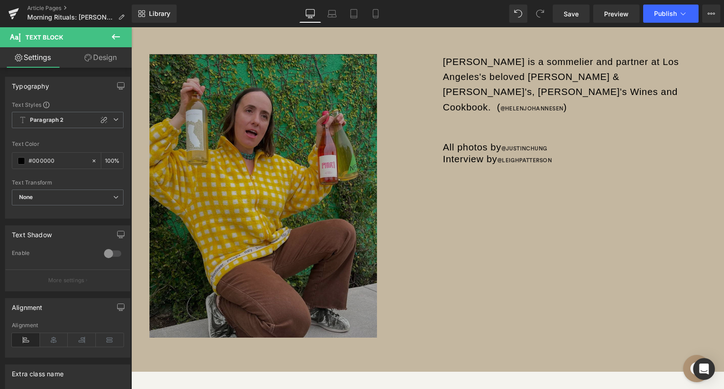
click at [340, 211] on img at bounding box center [264, 208] width 228 height 308
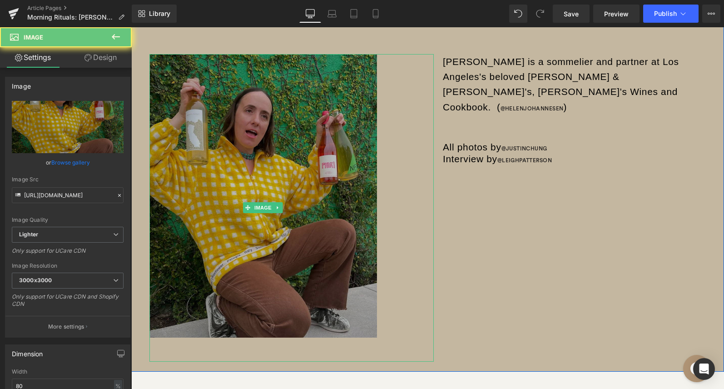
click at [346, 208] on img at bounding box center [264, 208] width 228 height 308
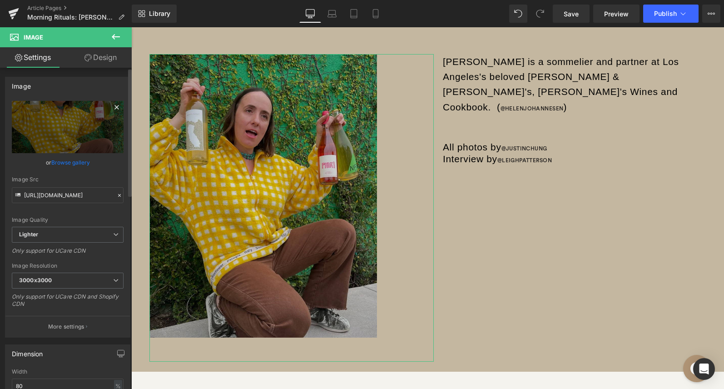
click at [111, 110] on icon at bounding box center [116, 107] width 11 height 11
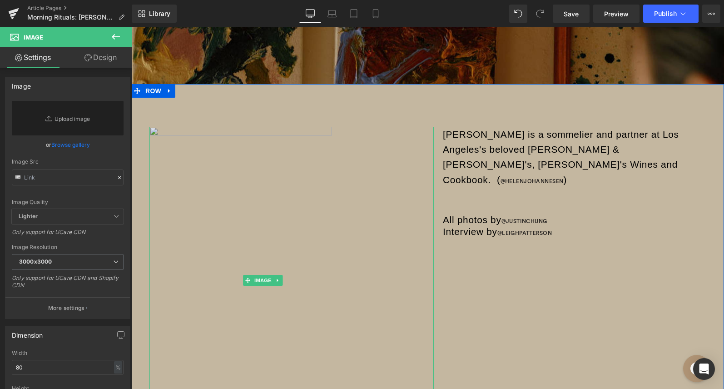
scroll to position [4941, 0]
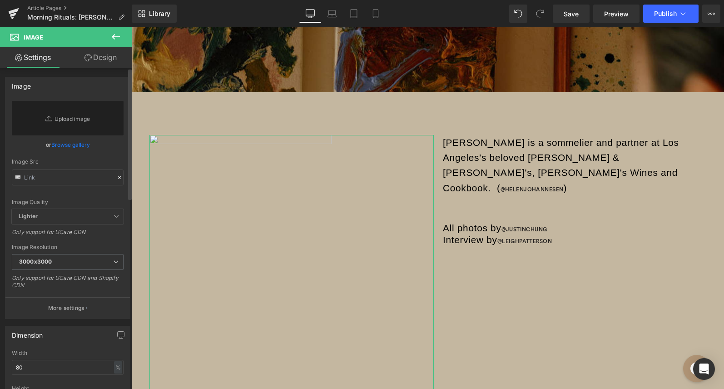
click at [68, 142] on link "Browse gallery" at bounding box center [70, 145] width 39 height 16
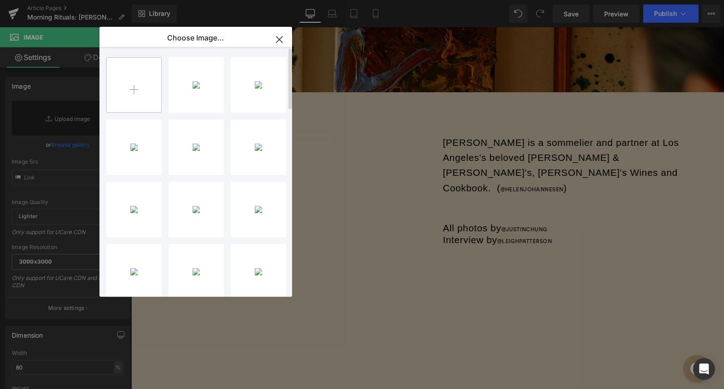
click at [0, 0] on input "file" at bounding box center [0, 0] width 0 height 0
type input "C:\fakepath\JB17.jpg"
click at [191, 85] on div "JB17...JB17.jpg 1.01 MB" at bounding box center [196, 84] width 55 height 55
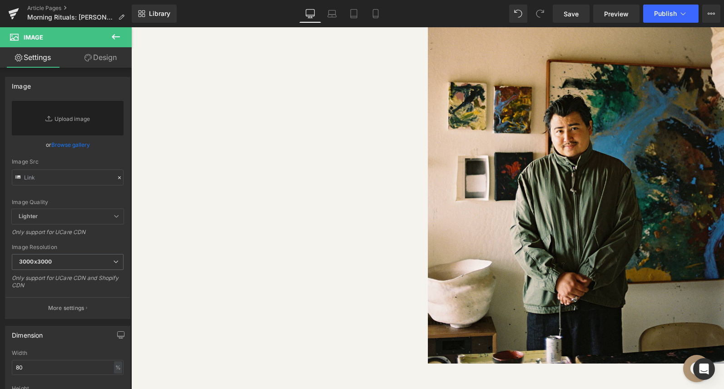
scroll to position [475, 0]
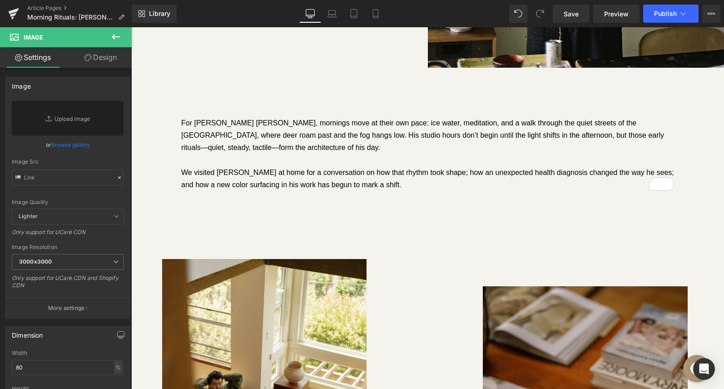
click at [295, 127] on div "For painter Jereme Brian Mendez, mornings move at their own pace: ice water, me…" at bounding box center [427, 135] width 493 height 37
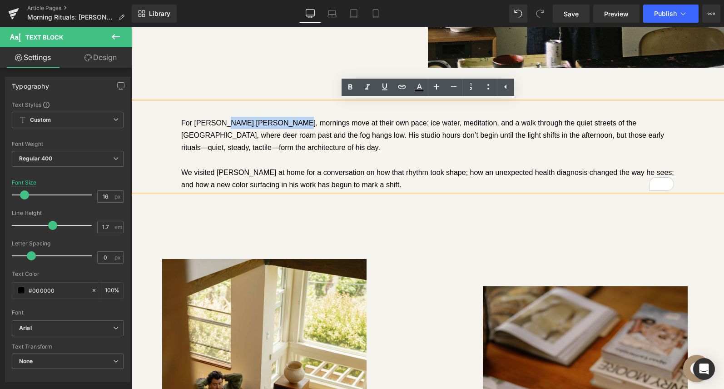
drag, startPoint x: 287, startPoint y: 124, endPoint x: 219, endPoint y: 122, distance: 67.7
click at [219, 122] on div "For painter Jereme Brian Mendez, mornings move at their own pace: ice water, me…" at bounding box center [427, 135] width 493 height 37
click at [0, 0] on icon at bounding box center [0, 0] width 0 height 0
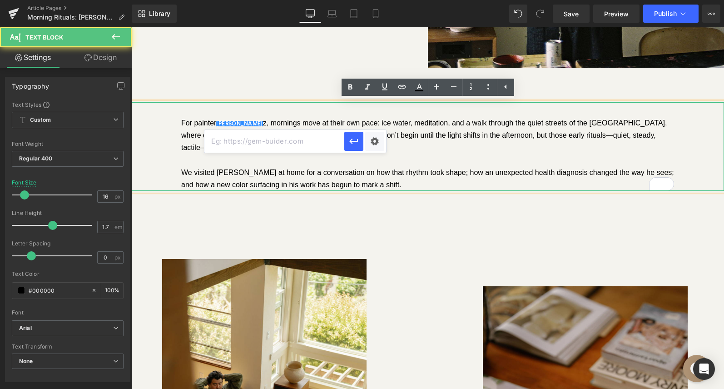
click at [430, 163] on div "To enrich screen reader interactions, please activate Accessibility in Grammarl…" at bounding box center [427, 160] width 493 height 12
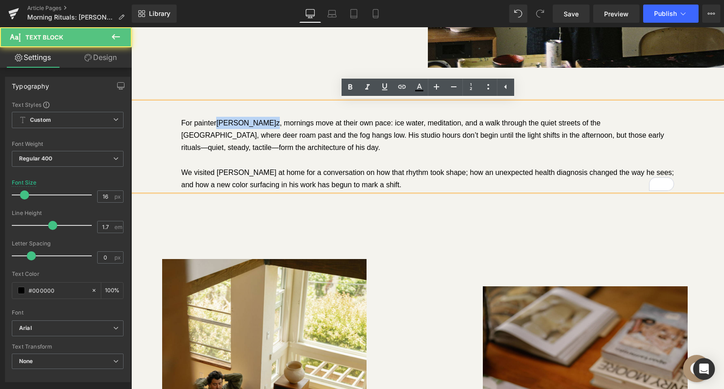
drag, startPoint x: 290, startPoint y: 124, endPoint x: 219, endPoint y: 124, distance: 70.9
click at [219, 124] on div "For painter Jereme Brian Mende z, mornings move at their own pace: ice water, m…" at bounding box center [427, 135] width 493 height 37
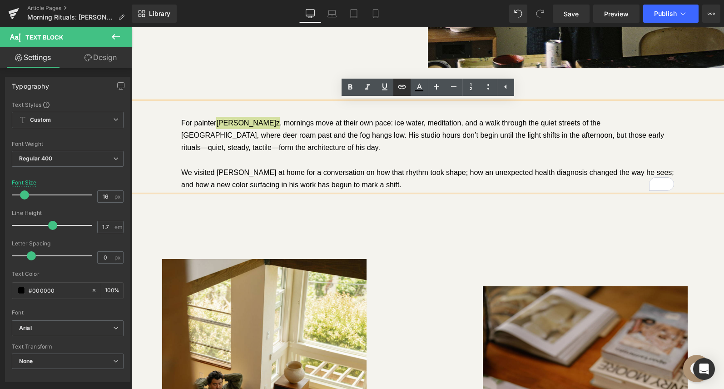
click at [399, 86] on icon at bounding box center [402, 87] width 8 height 4
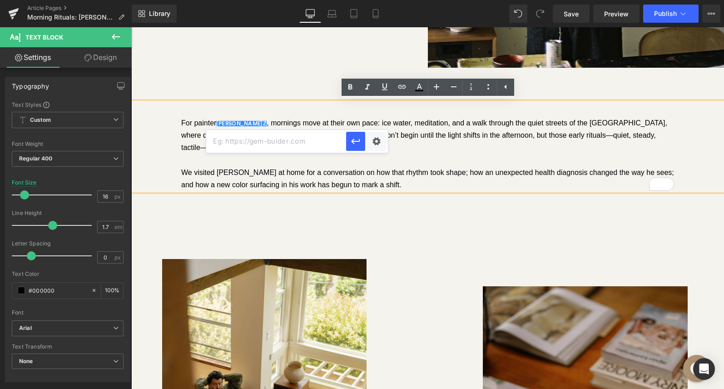
click at [296, 142] on input "text" at bounding box center [276, 141] width 140 height 23
paste input "https://www.instagram.com/j.brian/"
type input "https://www.instagram.com/j.brian/"
click at [354, 140] on icon "button" at bounding box center [355, 141] width 11 height 11
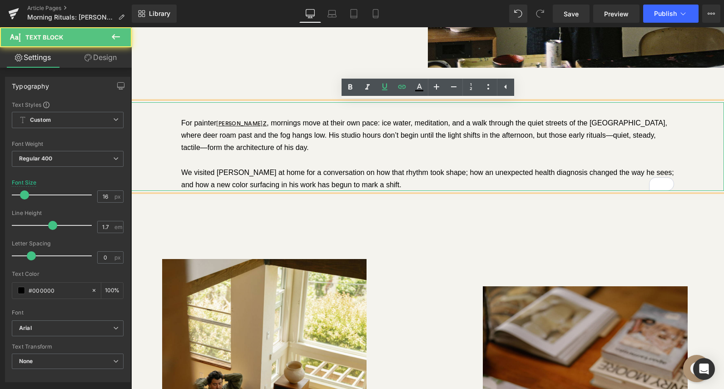
click at [354, 140] on div "For painter Jereme Brian Mende z , mornings move at their own pace: ice water, …" at bounding box center [427, 135] width 493 height 37
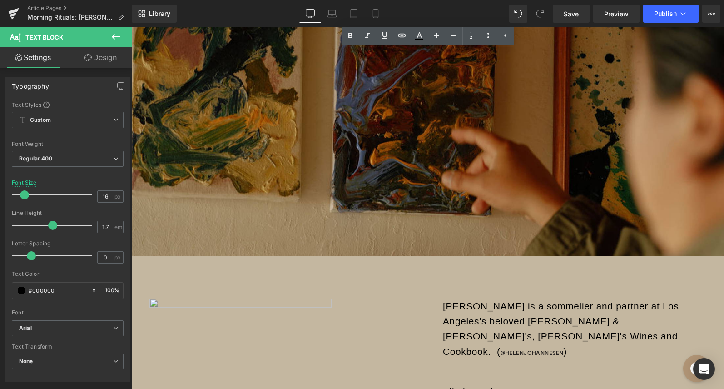
scroll to position [4928, 0]
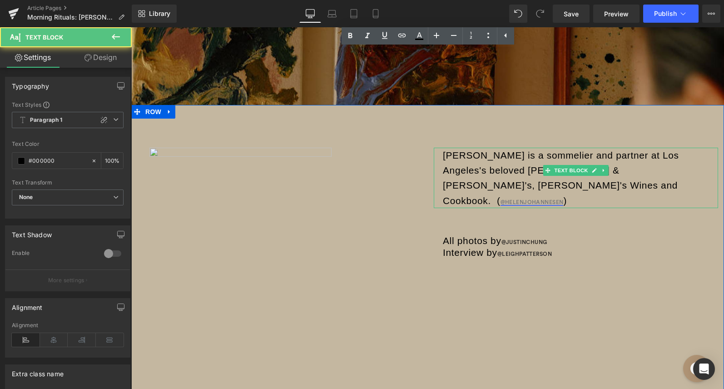
click at [561, 199] on link "@helenjohannesen" at bounding box center [532, 201] width 63 height 5
click at [574, 185] on p "Helen Johannesen is a sommelier and partner at Los Angeles's beloved Jon & Vinn…" at bounding box center [576, 178] width 266 height 60
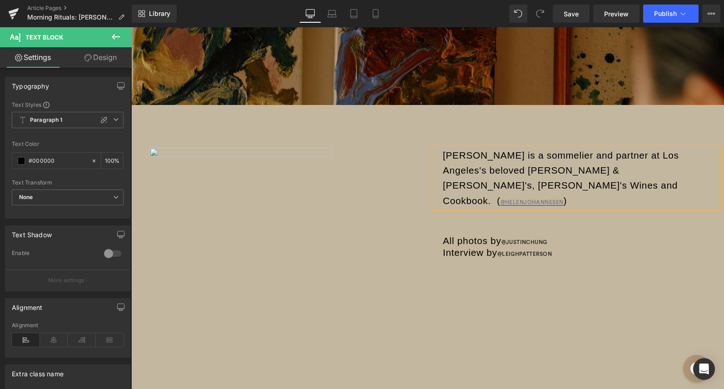
click at [553, 199] on link "@helenjohannesen" at bounding box center [532, 201] width 63 height 5
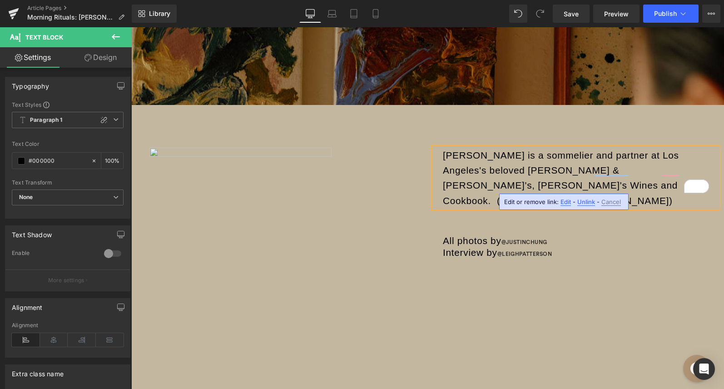
click at [553, 185] on p "[PERSON_NAME] is a sommelier and partner at Los Angeles's beloved [PERSON_NAME]…" at bounding box center [576, 178] width 266 height 60
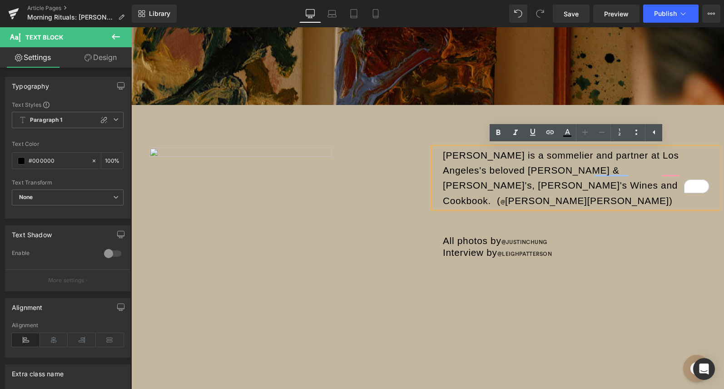
drag, startPoint x: 553, startPoint y: 185, endPoint x: 499, endPoint y: 185, distance: 54.1
click at [499, 185] on p "[PERSON_NAME] is a sommelier and partner at Los Angeles's beloved [PERSON_NAME]…" at bounding box center [576, 178] width 266 height 60
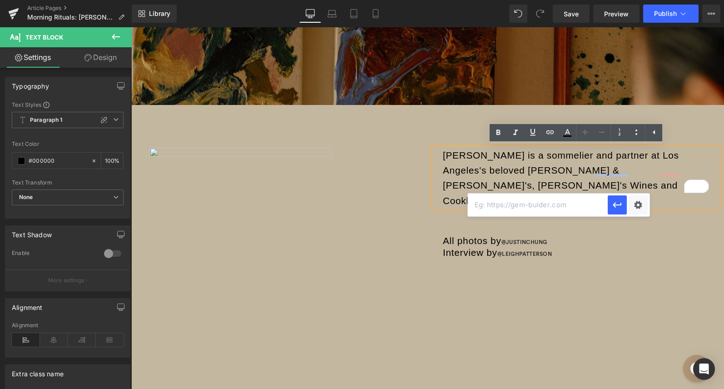
click at [0, 0] on input "text" at bounding box center [0, 0] width 0 height 0
paste input "[URL][DOMAIN_NAME][DOMAIN_NAME][PERSON_NAME]"
type input "[URL][DOMAIN_NAME][DOMAIN_NAME][PERSON_NAME]"
click at [0, 0] on button "button" at bounding box center [0, 0] width 0 height 0
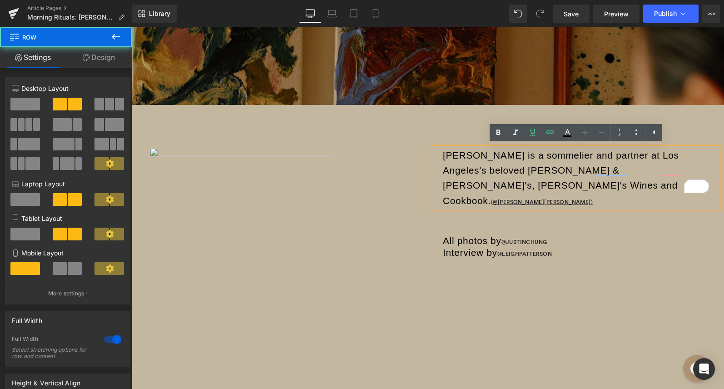
click at [534, 294] on div "Image [PERSON_NAME] is a sommelier and partner at Los Angeles's beloved [PERSON…" at bounding box center [427, 285] width 593 height 360
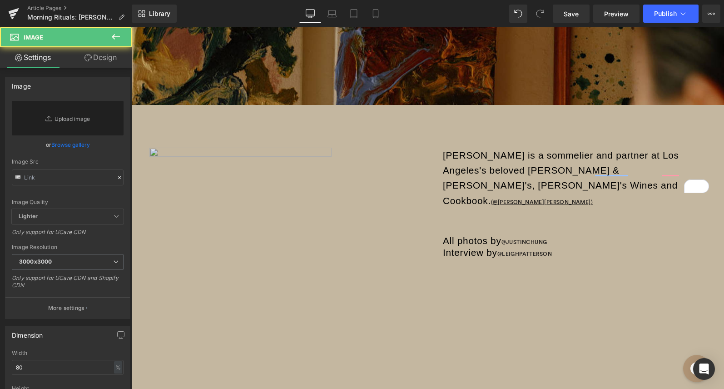
click at [218, 196] on img at bounding box center [264, 302] width 228 height 308
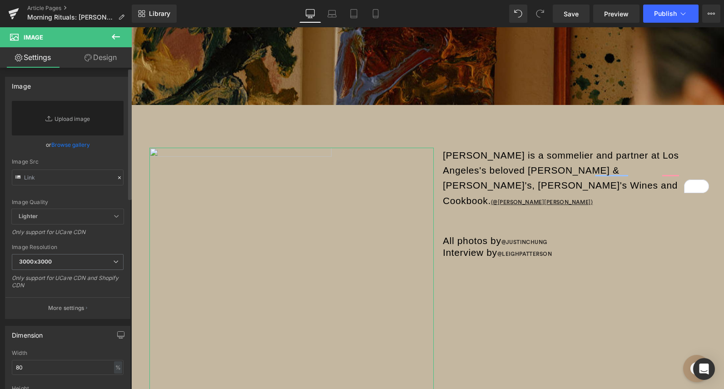
click at [68, 150] on link "Browse gallery" at bounding box center [70, 145] width 39 height 16
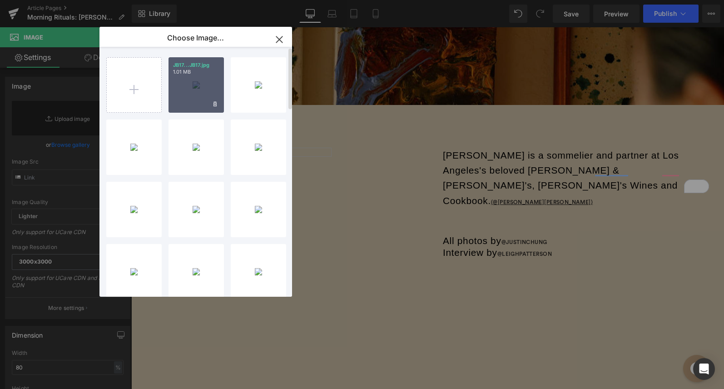
click at [205, 101] on div "JB17...JB17.jpg 1.01 MB" at bounding box center [196, 84] width 55 height 55
type input "[URL][DOMAIN_NAME]"
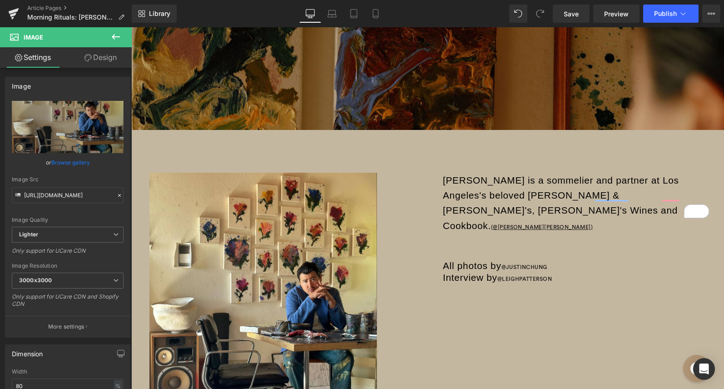
scroll to position [4939, 0]
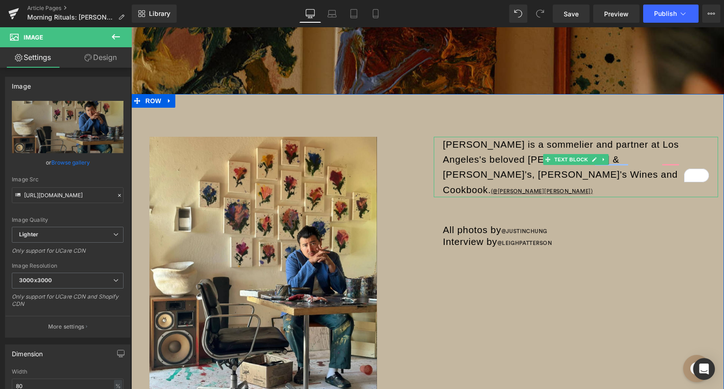
click at [491, 155] on p "[PERSON_NAME] is a sommelier and partner at Los Angeles's beloved [PERSON_NAME]…" at bounding box center [576, 167] width 266 height 60
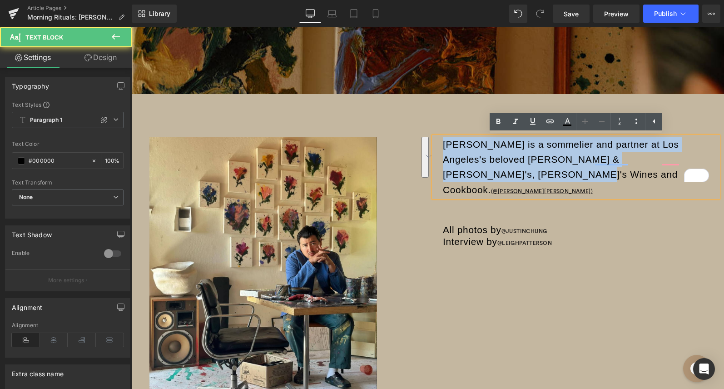
drag, startPoint x: 478, startPoint y: 171, endPoint x: 434, endPoint y: 143, distance: 51.9
click at [434, 143] on div "[PERSON_NAME] is a sommelier and partner at Los Angeles's beloved [PERSON_NAME]…" at bounding box center [576, 167] width 284 height 60
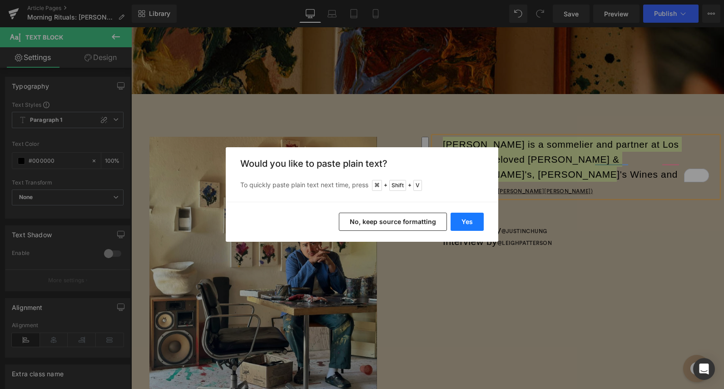
click at [471, 219] on button "Yes" at bounding box center [467, 222] width 33 height 18
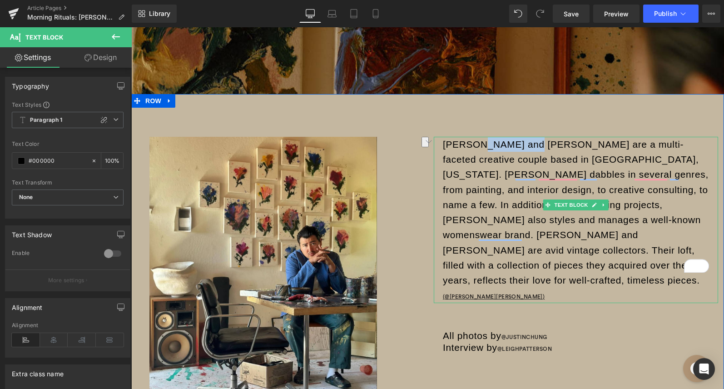
drag, startPoint x: 483, startPoint y: 145, endPoint x: 529, endPoint y: 145, distance: 45.9
click at [529, 145] on p "[PERSON_NAME] and [PERSON_NAME] are a multi-faceted creative couple based in [G…" at bounding box center [576, 220] width 266 height 166
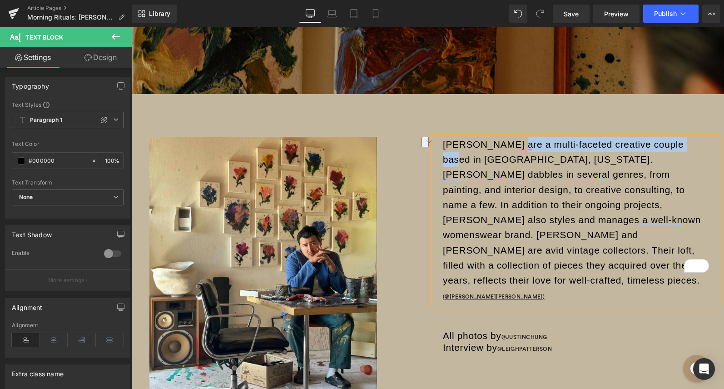
drag, startPoint x: 519, startPoint y: 144, endPoint x: 694, endPoint y: 141, distance: 175.0
click at [694, 141] on p "[PERSON_NAME] are a multi-faceted creative couple based in [GEOGRAPHIC_DATA], […" at bounding box center [576, 220] width 266 height 166
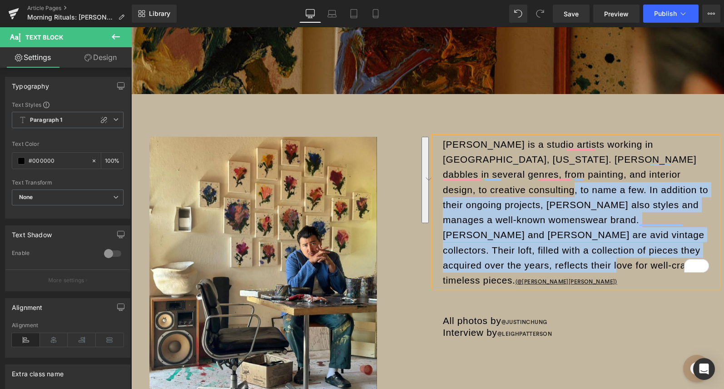
drag, startPoint x: 500, startPoint y: 189, endPoint x: 475, endPoint y: 268, distance: 82.5
click at [475, 268] on p "[PERSON_NAME] is a studio artists working in [GEOGRAPHIC_DATA], [US_STATE]. [PE…" at bounding box center [576, 212] width 266 height 151
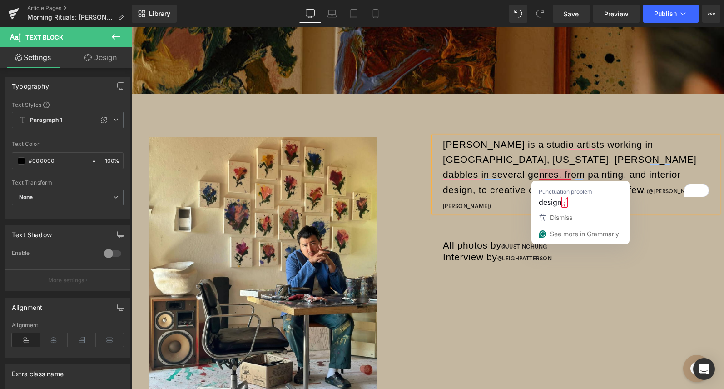
click at [545, 160] on p "[PERSON_NAME] is a studio artists working in [GEOGRAPHIC_DATA], [US_STATE]. [PE…" at bounding box center [576, 174] width 266 height 75
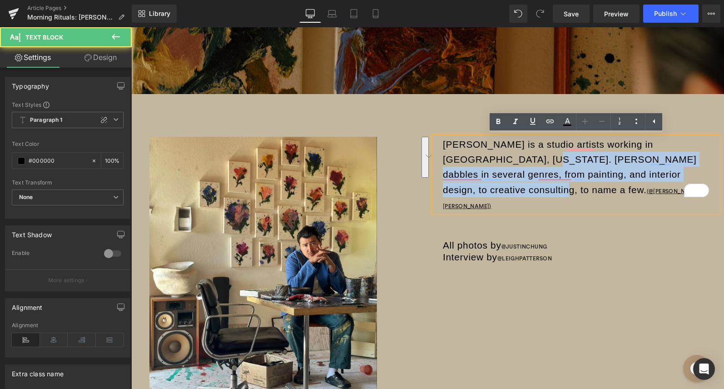
drag, startPoint x: 493, startPoint y: 163, endPoint x: 498, endPoint y: 189, distance: 26.3
click at [498, 189] on p "[PERSON_NAME] is a studio artists working in [GEOGRAPHIC_DATA], [US_STATE]. [PE…" at bounding box center [576, 174] width 266 height 75
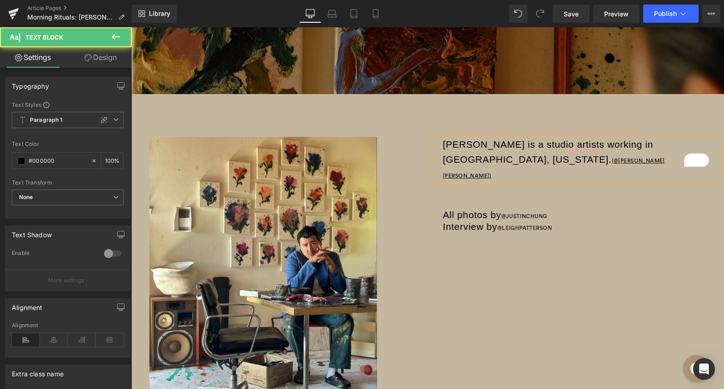
click at [595, 143] on p "[PERSON_NAME] is a studio artists working in [GEOGRAPHIC_DATA], [US_STATE]. ( @…" at bounding box center [576, 159] width 266 height 45
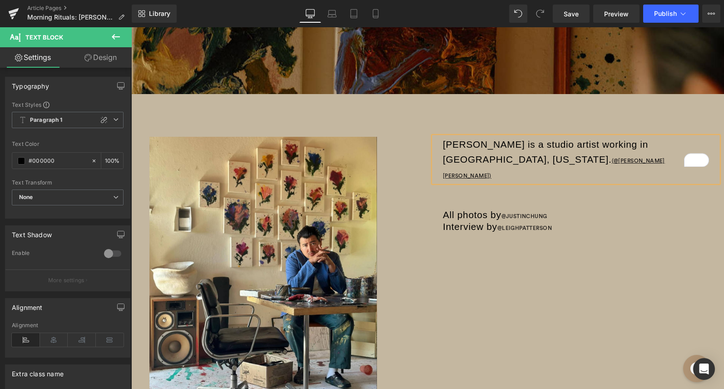
click at [492, 160] on p "[PERSON_NAME] is a studio artist working in [GEOGRAPHIC_DATA], [US_STATE]. ( @ …" at bounding box center [576, 159] width 266 height 45
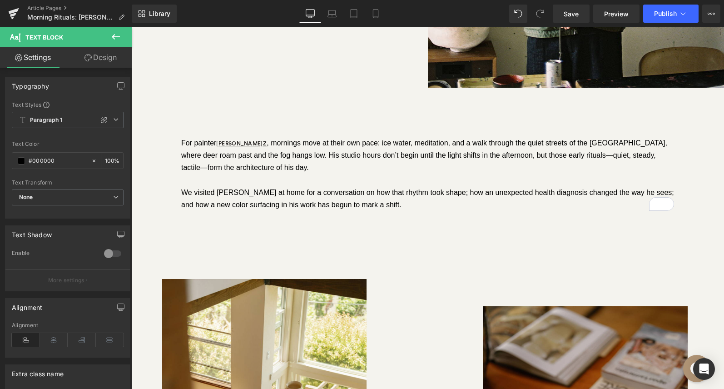
scroll to position [0, 0]
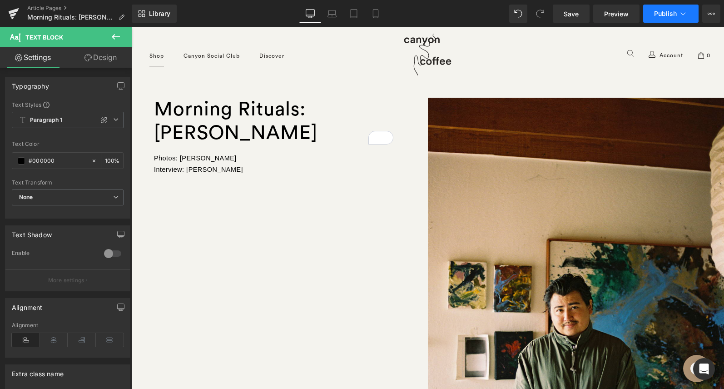
click at [659, 13] on span "Publish" at bounding box center [665, 13] width 23 height 7
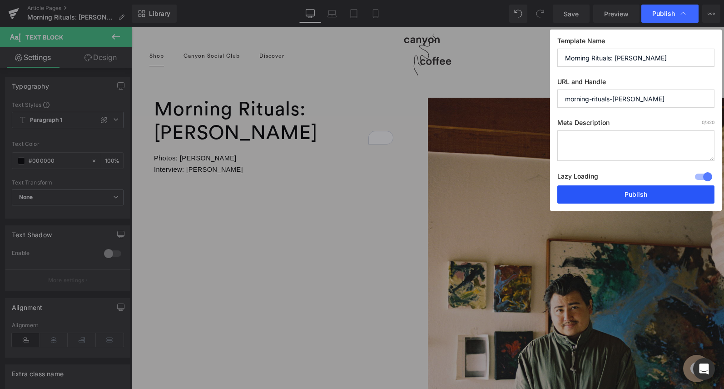
click at [594, 194] on button "Publish" at bounding box center [636, 194] width 157 height 18
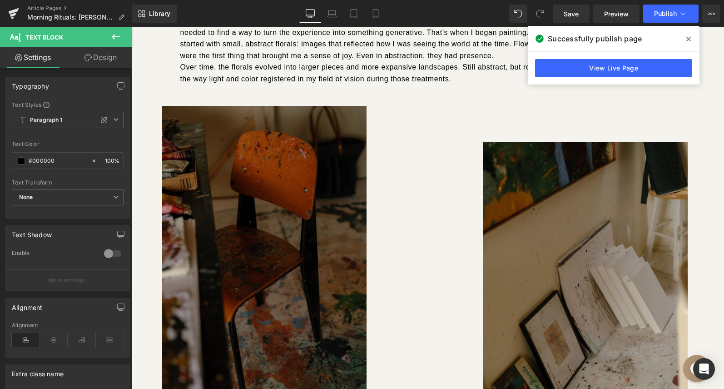
scroll to position [3178, 0]
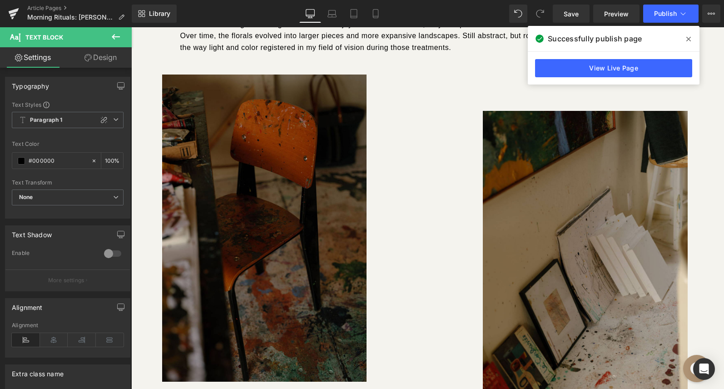
click at [268, 76] on div "Image Separator Separator Image Row" at bounding box center [427, 247] width 545 height 344
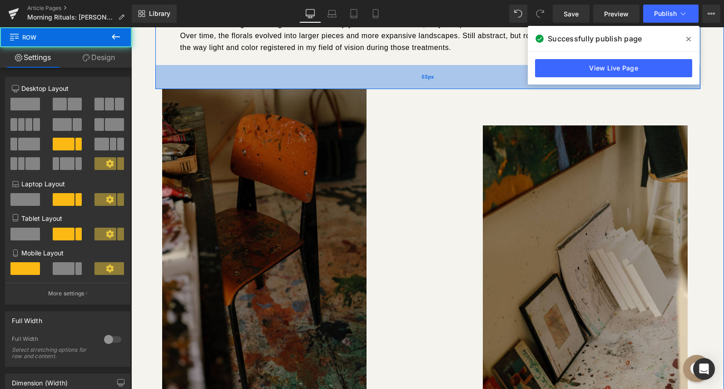
scroll to position [0, 0]
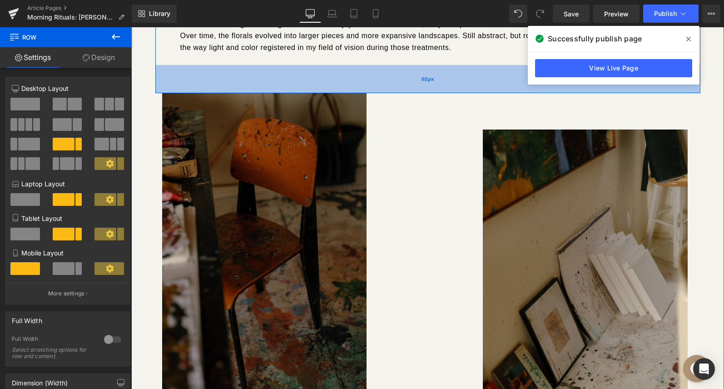
drag, startPoint x: 265, startPoint y: 72, endPoint x: 269, endPoint y: 92, distance: 19.9
click at [269, 92] on div "62px" at bounding box center [427, 79] width 545 height 28
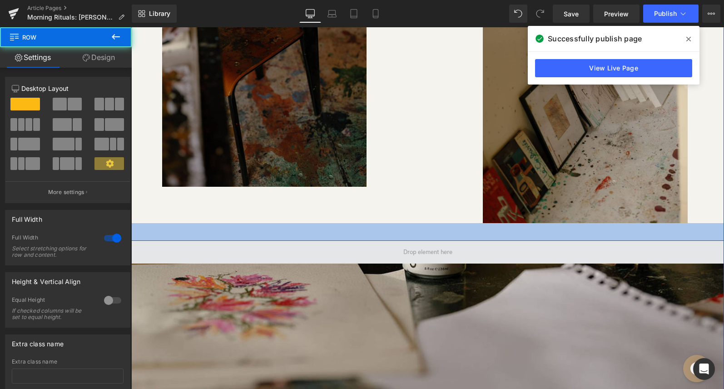
scroll to position [5797, 593]
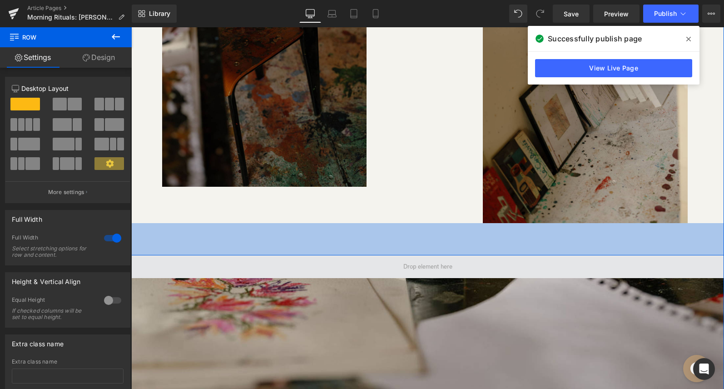
drag, startPoint x: 507, startPoint y: 223, endPoint x: 512, endPoint y: 257, distance: 34.9
click at [512, 255] on div "71px" at bounding box center [427, 239] width 593 height 32
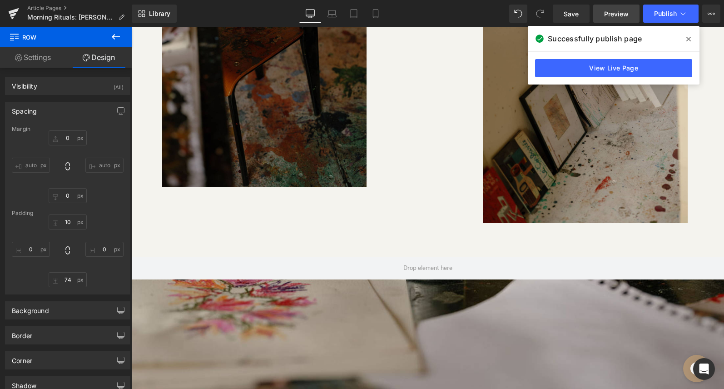
click at [621, 7] on link "Preview" at bounding box center [617, 14] width 46 height 18
click at [577, 15] on span "Save" at bounding box center [571, 14] width 15 height 10
click at [690, 39] on icon at bounding box center [689, 38] width 5 height 7
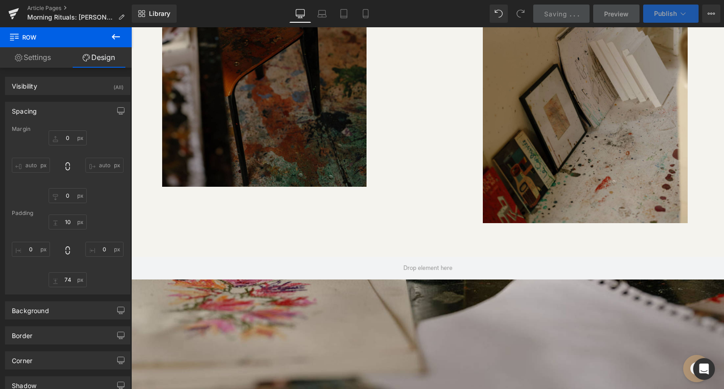
click at [657, 13] on span "Publish" at bounding box center [665, 13] width 23 height 7
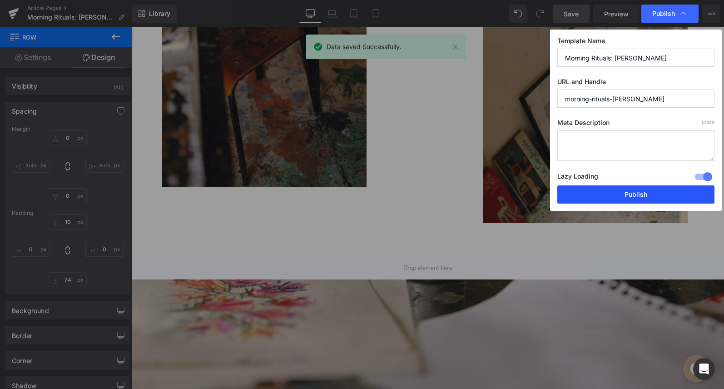
click at [614, 198] on button "Publish" at bounding box center [636, 194] width 157 height 18
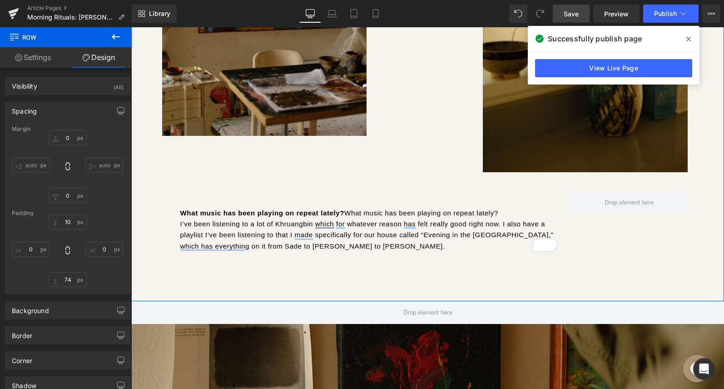
scroll to position [4524, 0]
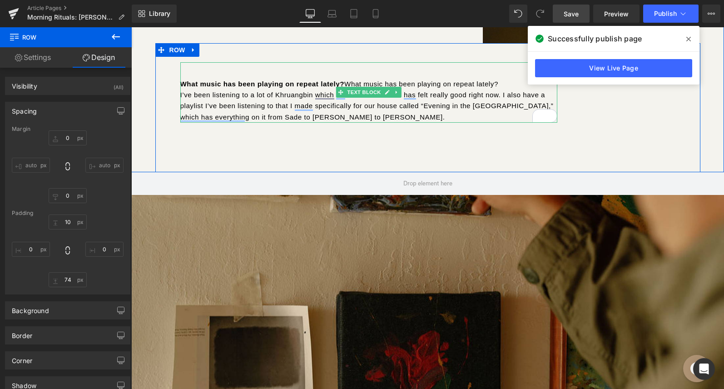
click at [410, 86] on p "What music has been playing on repeat lately? What music has been playing on re…" at bounding box center [368, 84] width 377 height 11
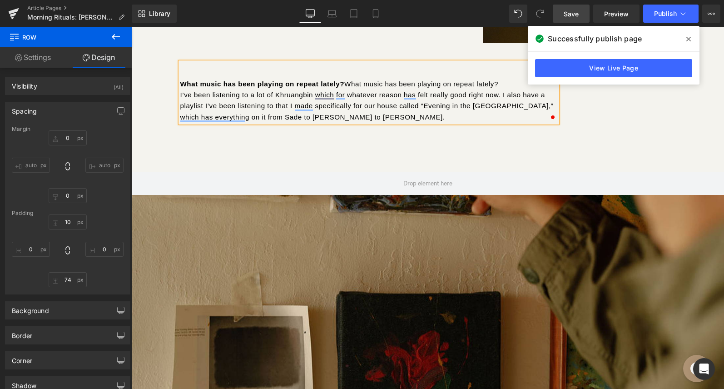
click at [410, 86] on p "What music has been playing on repeat lately? What music has been playing on re…" at bounding box center [368, 84] width 377 height 11
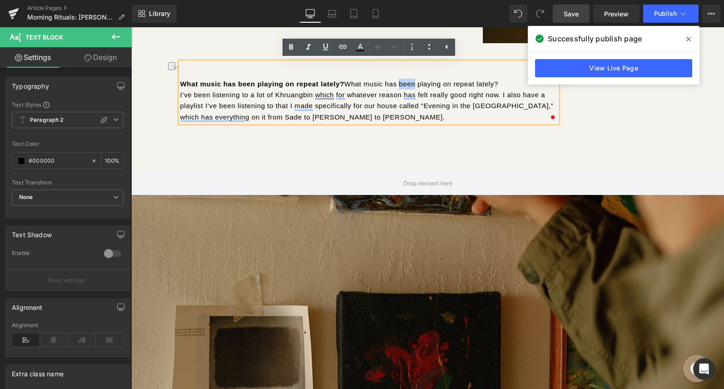
drag, startPoint x: 507, startPoint y: 84, endPoint x: 348, endPoint y: 81, distance: 158.6
click at [348, 81] on p "What music has been playing on repeat lately? What music has been playing on re…" at bounding box center [368, 84] width 377 height 11
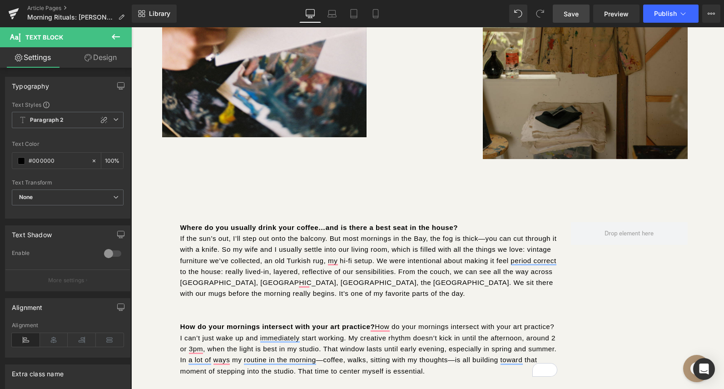
scroll to position [2255, 0]
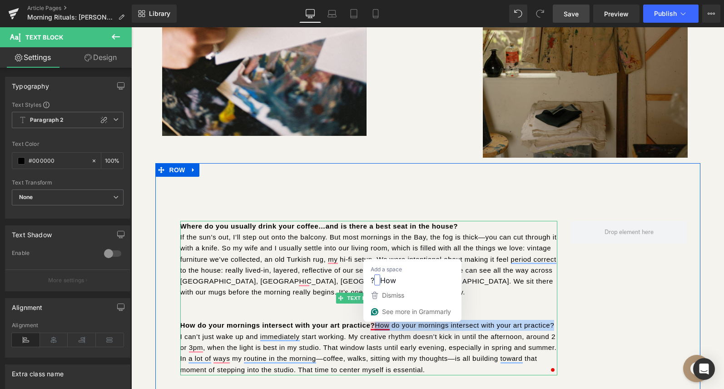
drag, startPoint x: 553, startPoint y: 325, endPoint x: 374, endPoint y: 328, distance: 178.2
click at [374, 328] on p "How do your mornings intersect with your art practice? How do your mornings int…" at bounding box center [368, 325] width 377 height 11
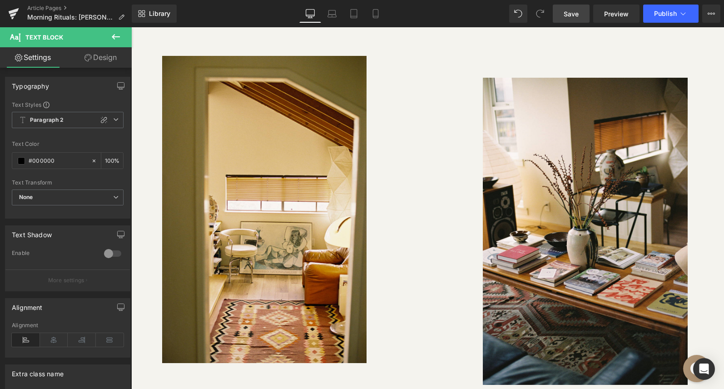
scroll to position [1032, 0]
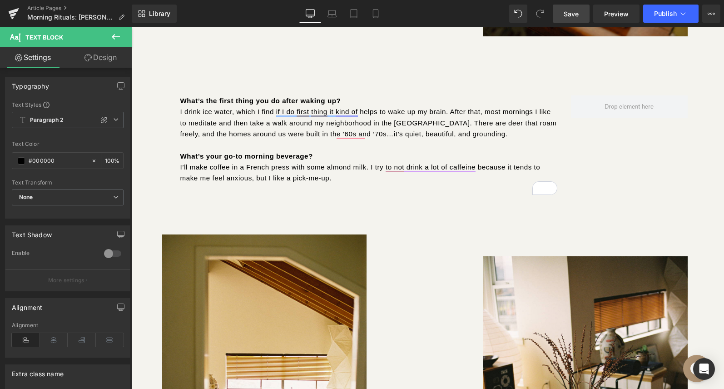
click at [569, 16] on span "Save" at bounding box center [571, 14] width 15 height 10
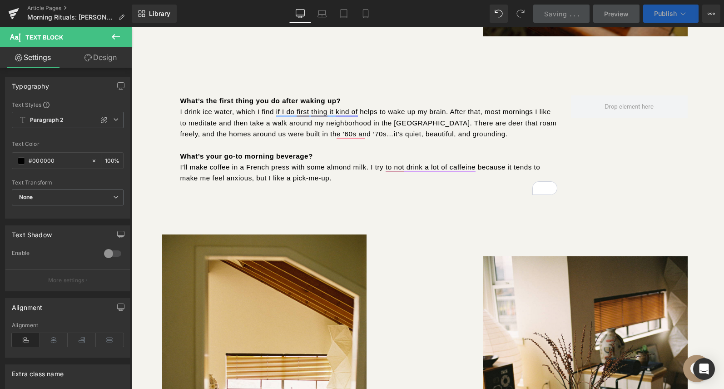
click at [670, 17] on button "Publish" at bounding box center [670, 14] width 55 height 18
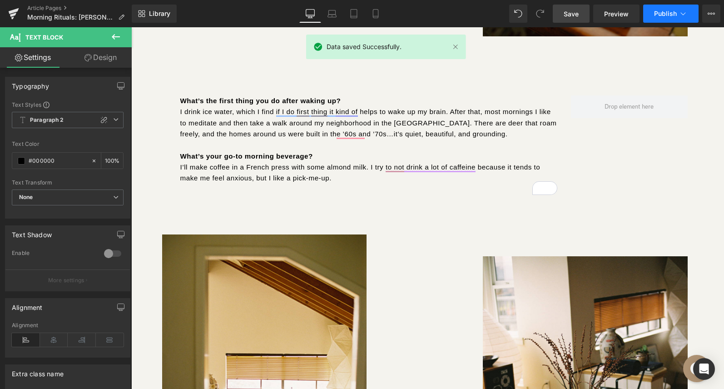
click at [659, 11] on span "Publish" at bounding box center [665, 13] width 23 height 7
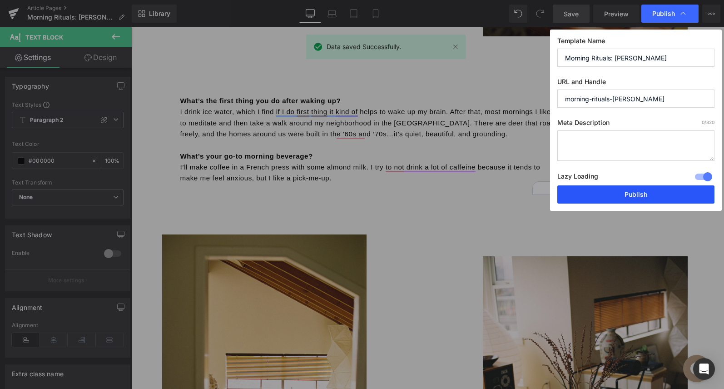
click at [615, 198] on button "Publish" at bounding box center [636, 194] width 157 height 18
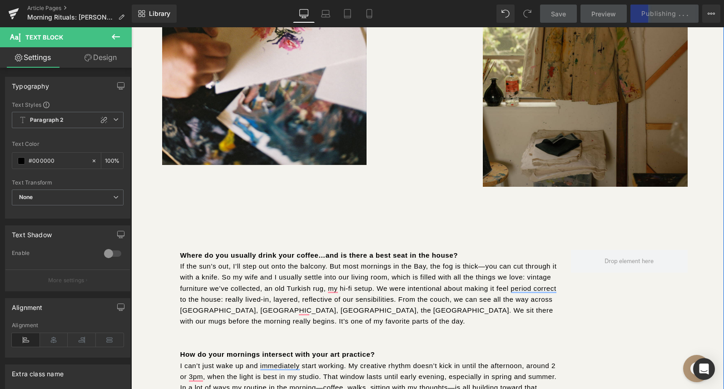
scroll to position [2386, 0]
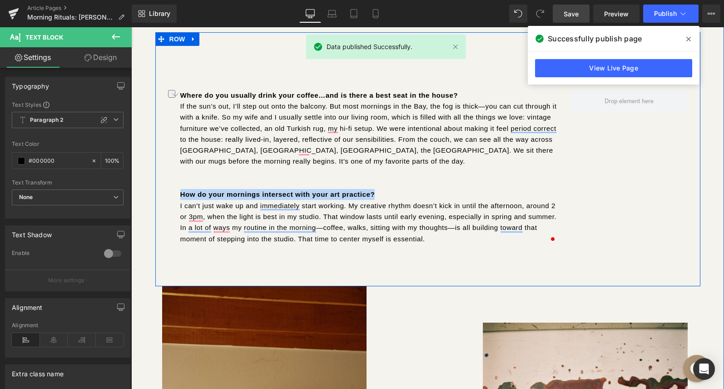
drag, startPoint x: 384, startPoint y: 195, endPoint x: 177, endPoint y: 196, distance: 206.8
click at [177, 196] on div "Where do you usually drink your coffee…and is there a best seat in the house? I…" at bounding box center [369, 167] width 391 height 155
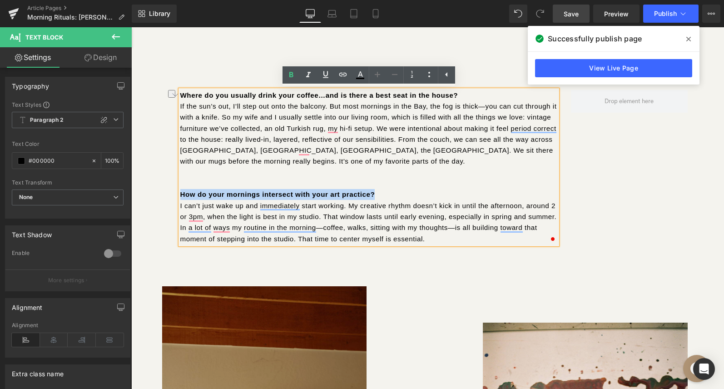
copy strong "How do your mornings intersect with your art practice?"
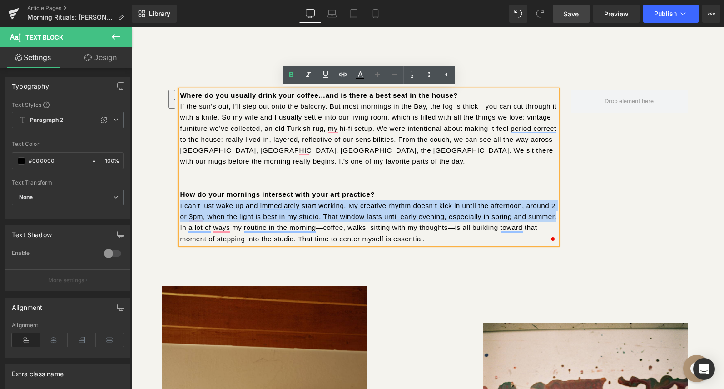
drag, startPoint x: 180, startPoint y: 206, endPoint x: 564, endPoint y: 217, distance: 384.6
click at [564, 217] on div "Where do you usually drink your coffee…and is there a best seat in the house? I…" at bounding box center [427, 159] width 545 height 254
copy p "I can’t just wake up and immediately start working. My creative rhythm doesn’t …"
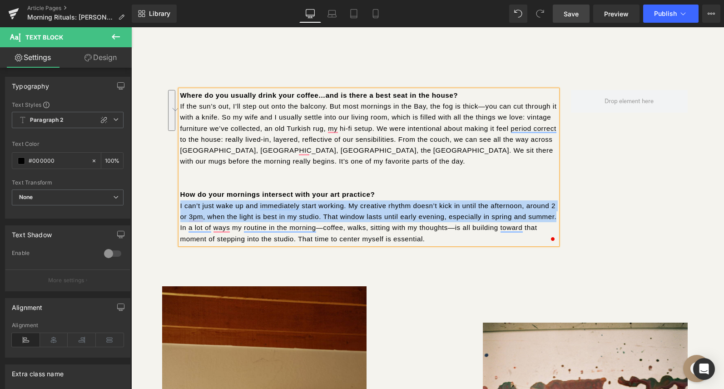
drag, startPoint x: 440, startPoint y: 240, endPoint x: 180, endPoint y: 207, distance: 262.0
click at [180, 207] on p "I can’t just wake up and immediately start working. My creative rhythm doesn’t …" at bounding box center [368, 222] width 377 height 44
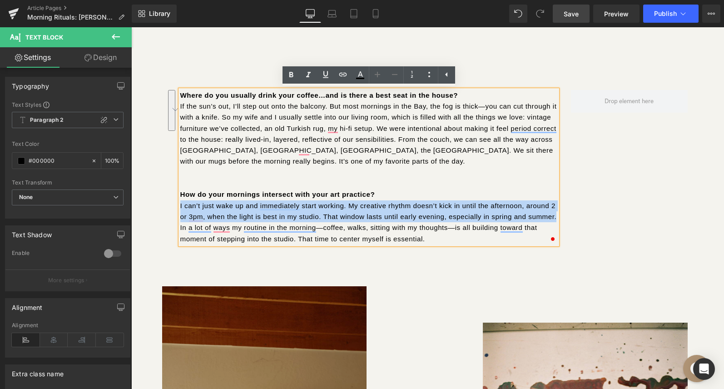
copy p "I can’t just wake up and immediately start working. My creative rhythm doesn’t …"
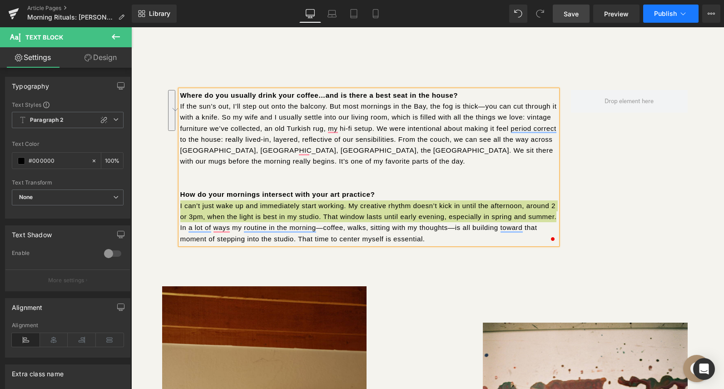
click at [659, 19] on button "Publish" at bounding box center [670, 14] width 55 height 18
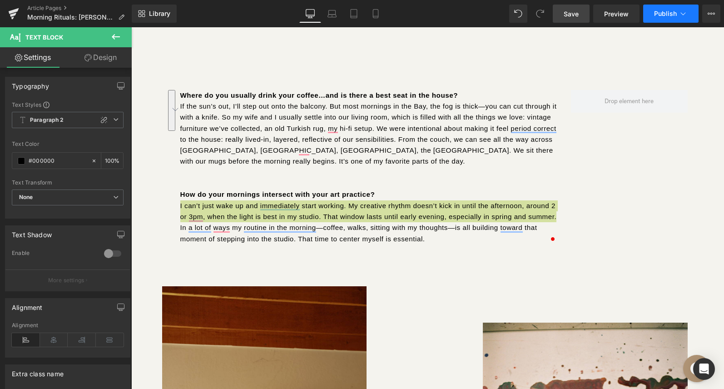
click at [659, 19] on button "Publish" at bounding box center [670, 14] width 55 height 18
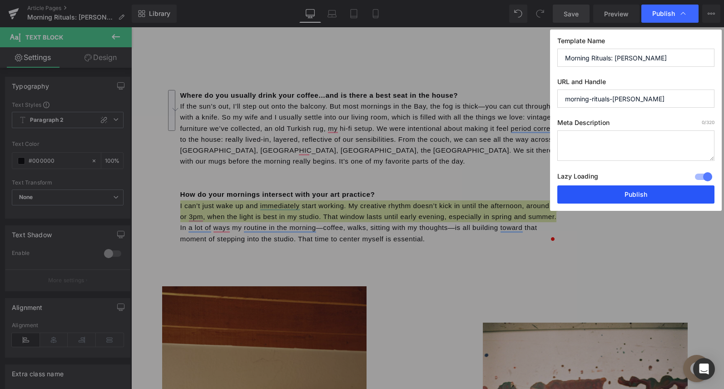
click at [599, 187] on button "Publish" at bounding box center [636, 194] width 157 height 18
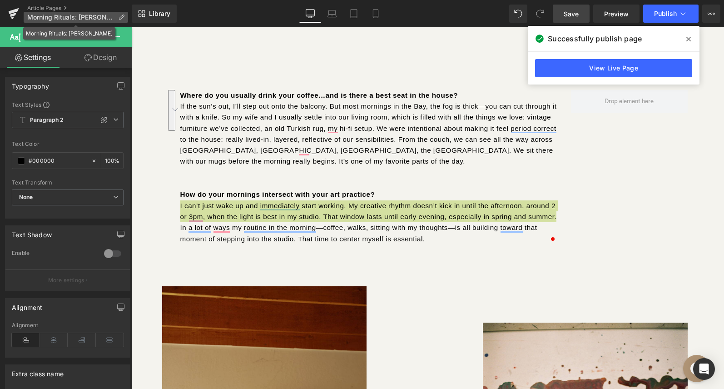
click at [124, 18] on icon at bounding box center [121, 17] width 6 height 6
click at [120, 17] on icon at bounding box center [121, 17] width 6 height 6
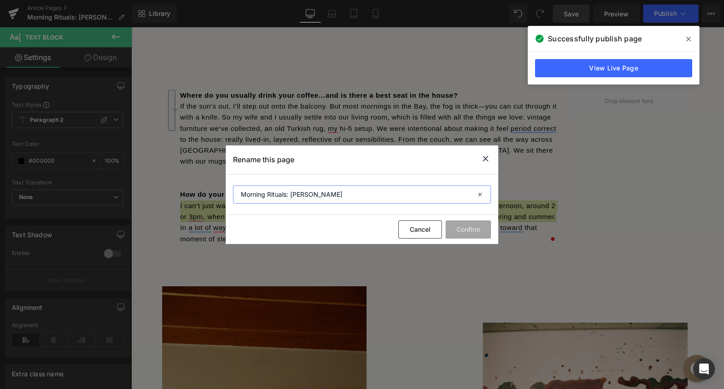
click at [303, 198] on input "Morning Rituals: [PERSON_NAME]" at bounding box center [362, 194] width 258 height 18
type input "Morning Rituals: [PERSON_NAME]"
click at [465, 232] on button "Confirm" at bounding box center [468, 229] width 45 height 18
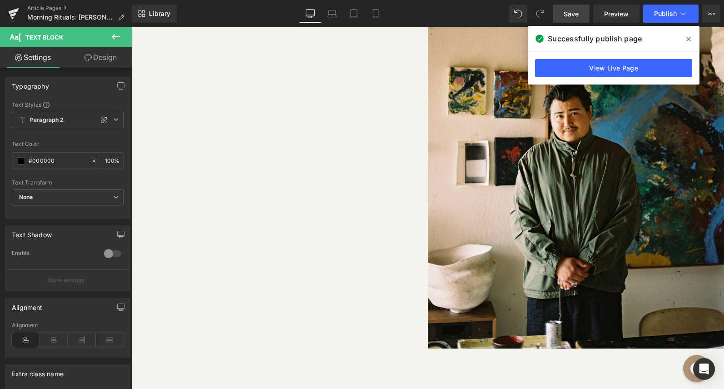
scroll to position [0, 0]
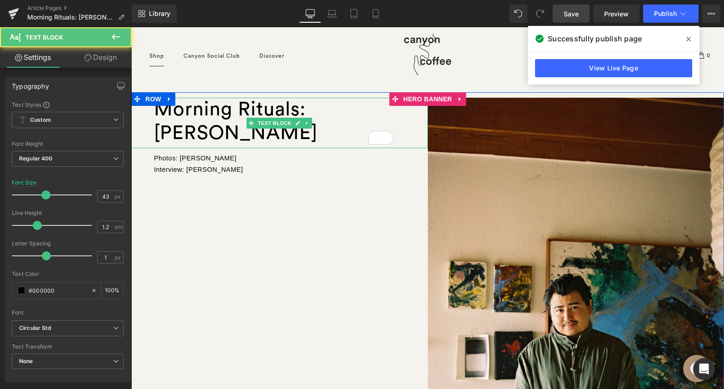
drag, startPoint x: 316, startPoint y: 108, endPoint x: 338, endPoint y: 125, distance: 28.1
click at [338, 125] on div "Morning Rituals: [PERSON_NAME]" at bounding box center [279, 123] width 297 height 50
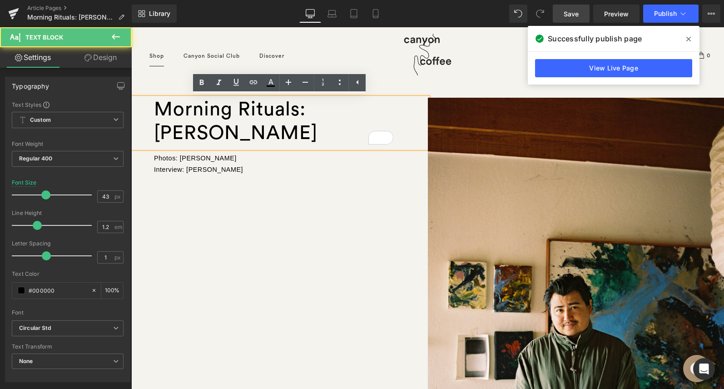
copy div "[PERSON_NAME]"
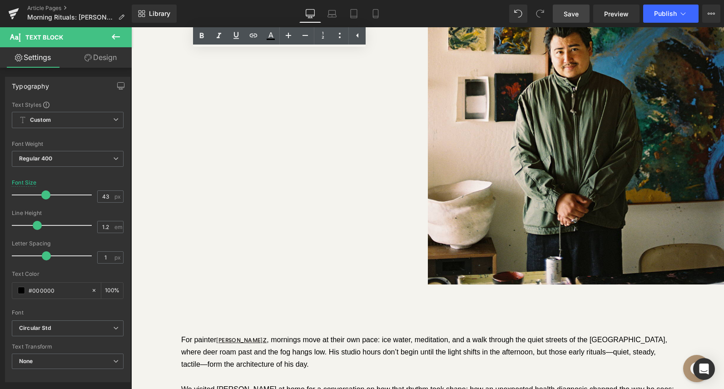
scroll to position [324, 0]
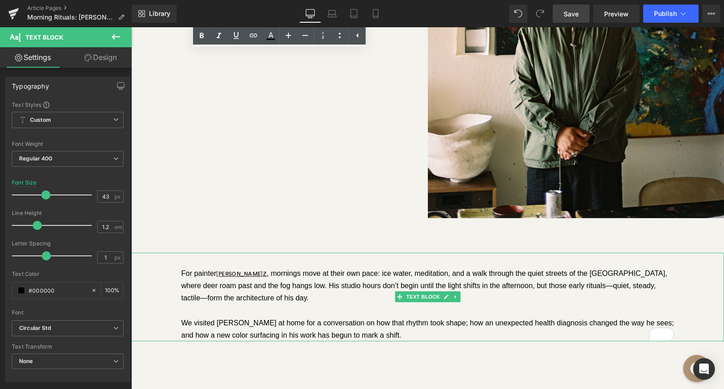
click at [643, 274] on div "For [PERSON_NAME] [PERSON_NAME] z , mornings move at their own pace: ice water,…" at bounding box center [427, 285] width 493 height 37
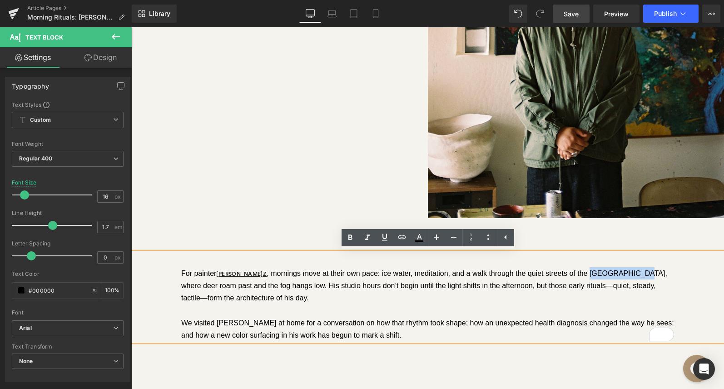
drag, startPoint x: 608, startPoint y: 274, endPoint x: 651, endPoint y: 274, distance: 42.3
click at [651, 274] on div "For [PERSON_NAME] [PERSON_NAME] z , mornings move at their own pace: ice water,…" at bounding box center [427, 285] width 493 height 37
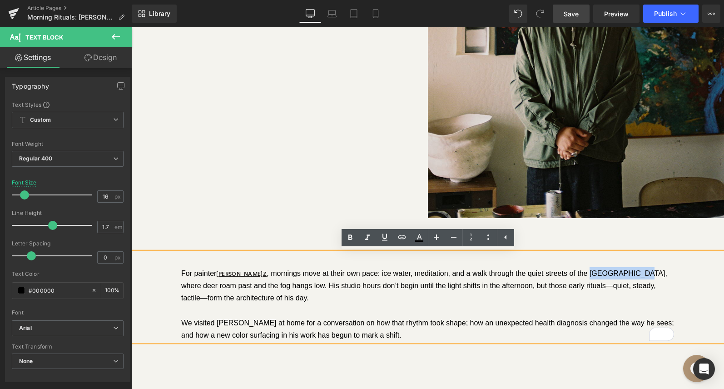
copy div "[GEOGRAPHIC_DATA]"
